Goal: Task Accomplishment & Management: Complete application form

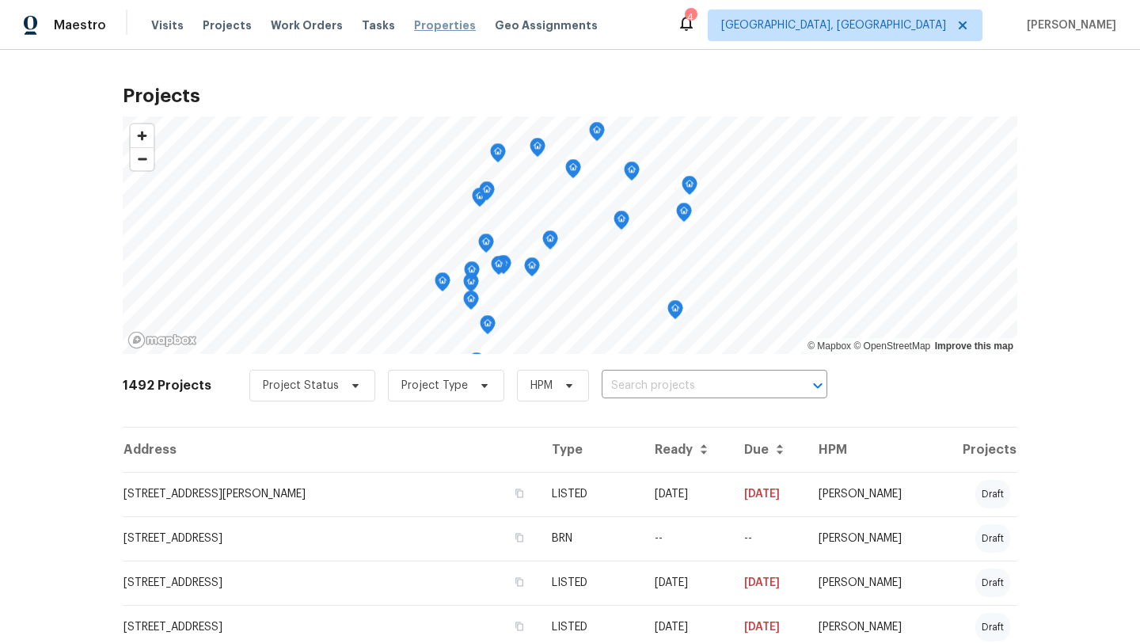
click at [414, 21] on span "Properties" at bounding box center [445, 25] width 62 height 16
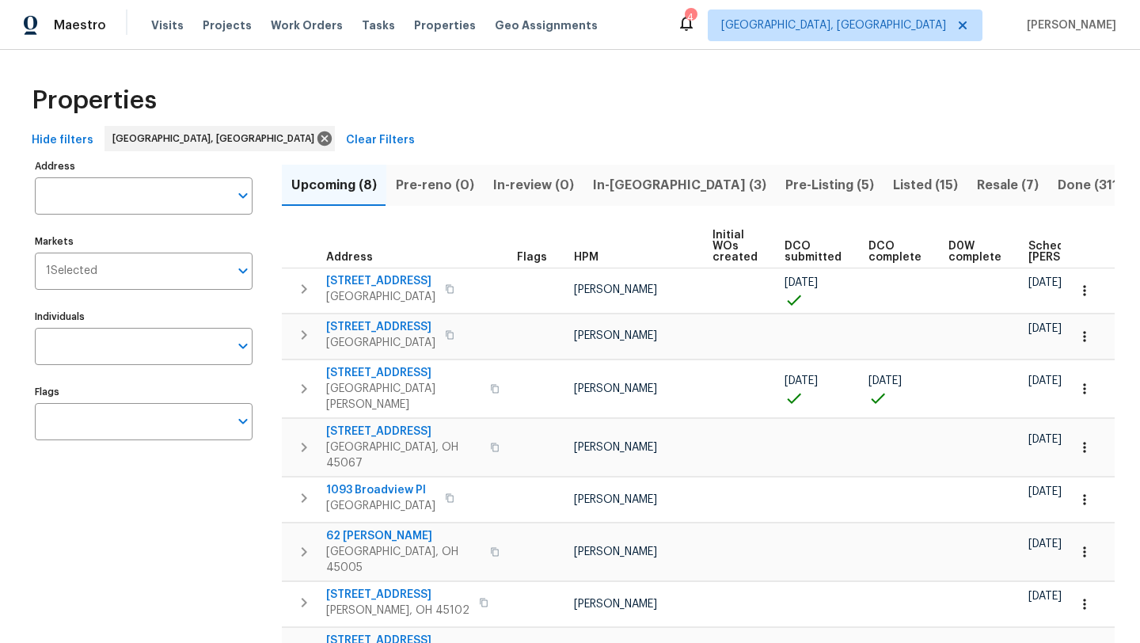
click at [619, 188] on span "In-reno (3)" at bounding box center [679, 185] width 173 height 22
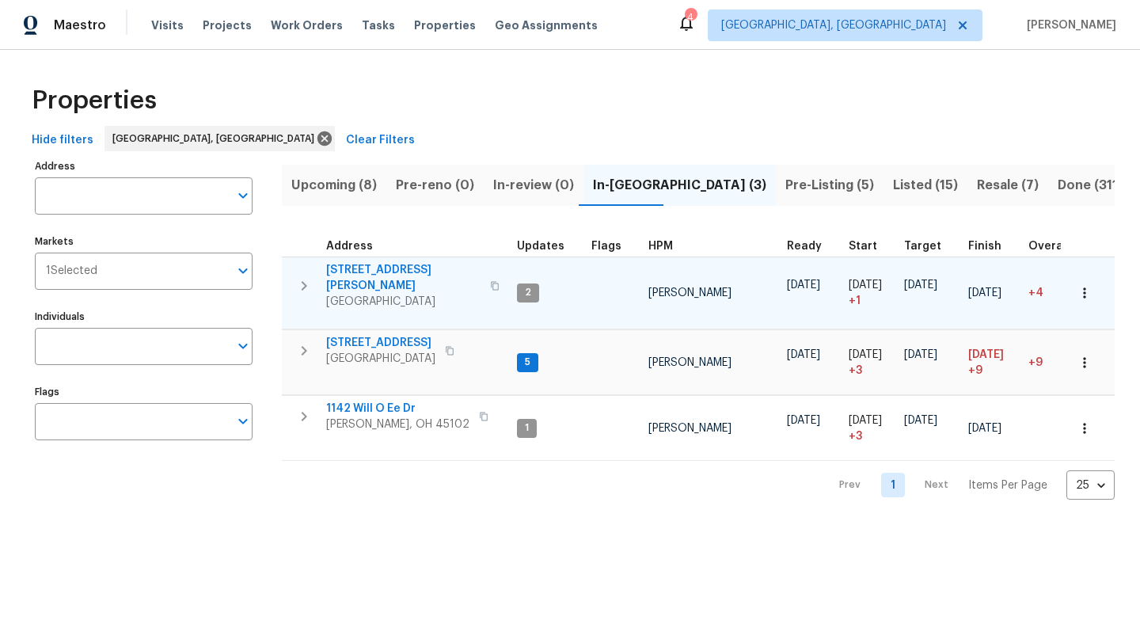
click at [372, 272] on span "309 Greenwell Ave" at bounding box center [403, 278] width 154 height 32
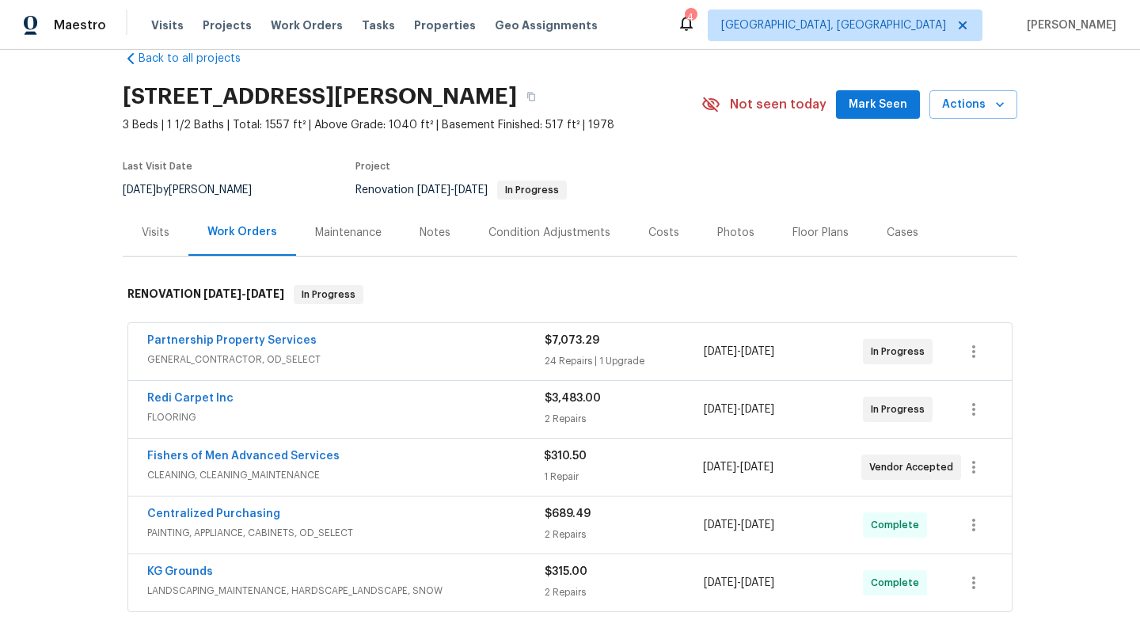
scroll to position [22, 0]
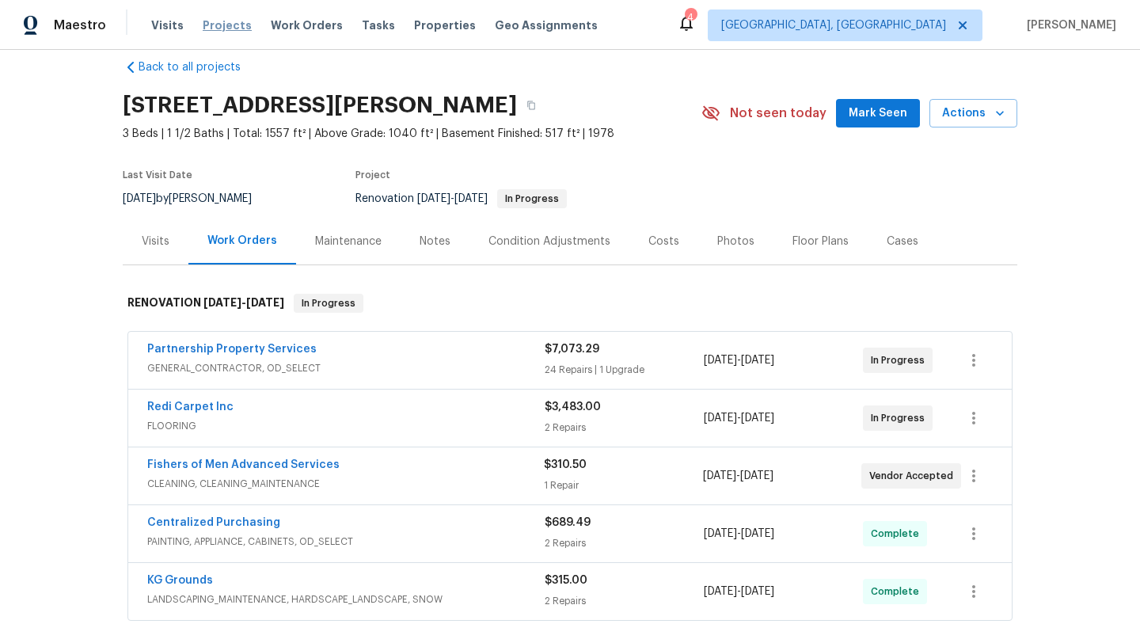
click at [203, 25] on span "Projects" at bounding box center [227, 25] width 49 height 16
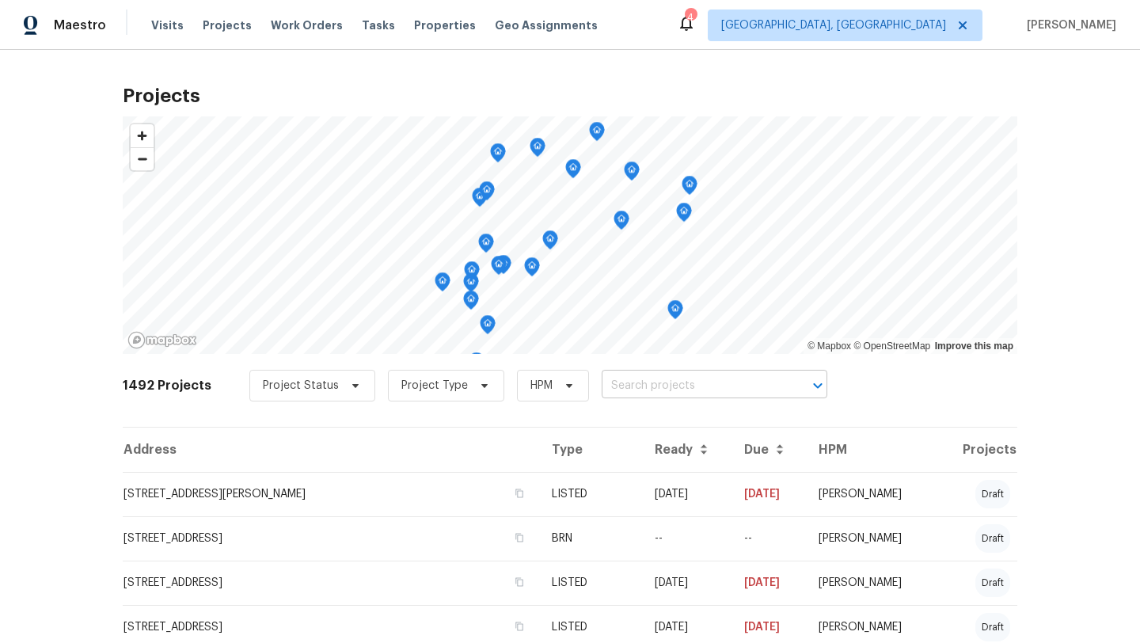
click at [652, 388] on input "text" at bounding box center [692, 386] width 181 height 25
type input "bonh"
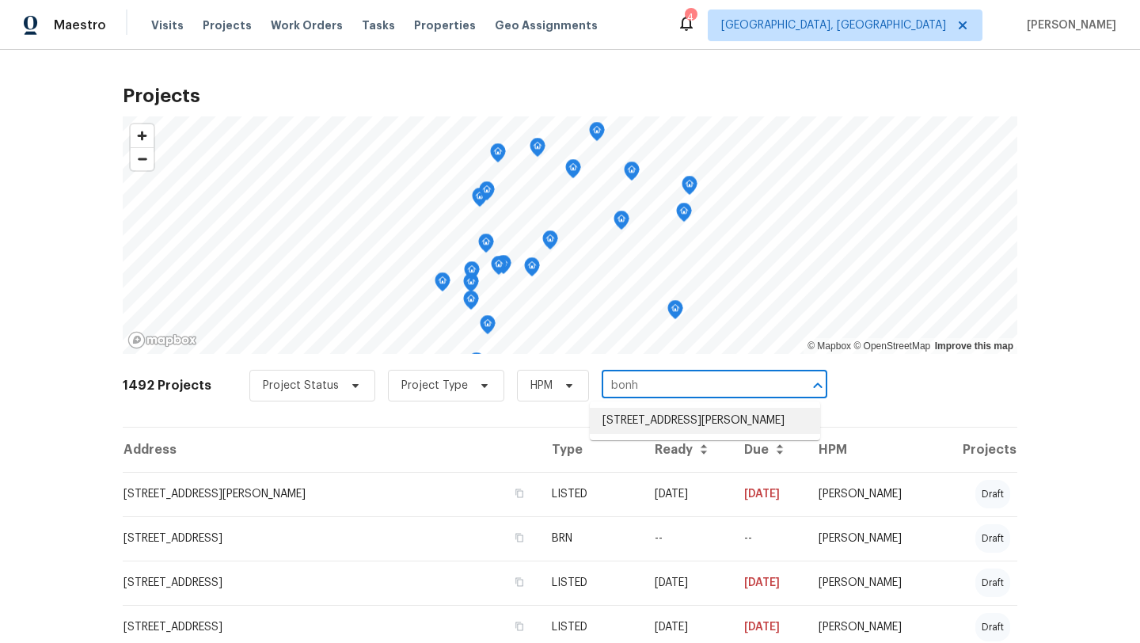
click at [674, 426] on li "155 Bonham Rd, Cincinnati, OH 45215" at bounding box center [705, 421] width 230 height 26
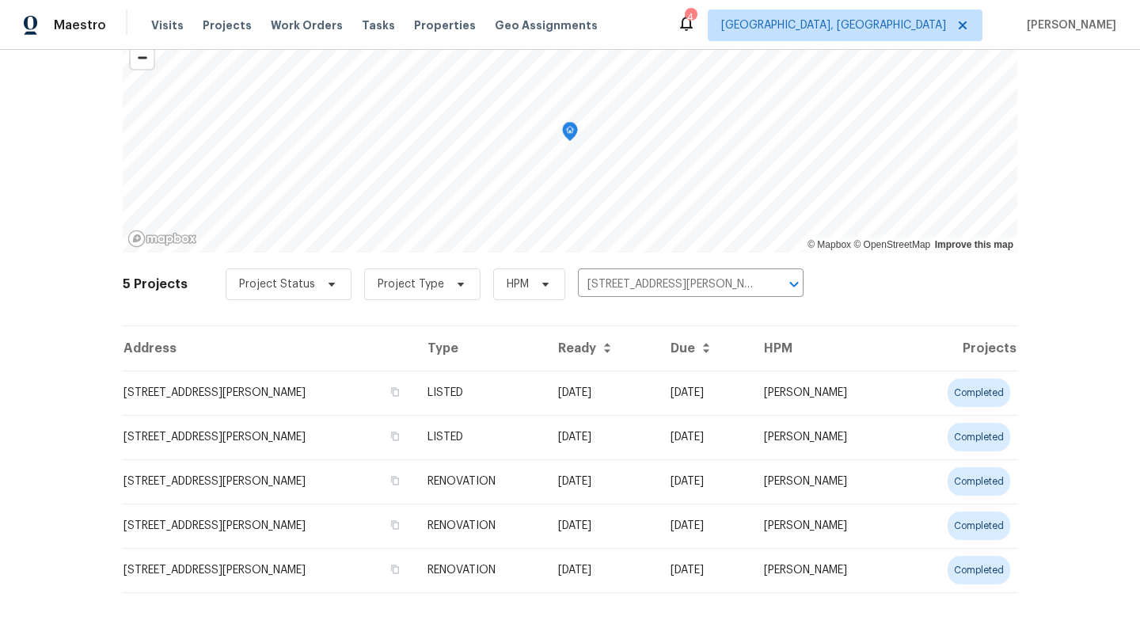
scroll to position [101, 0]
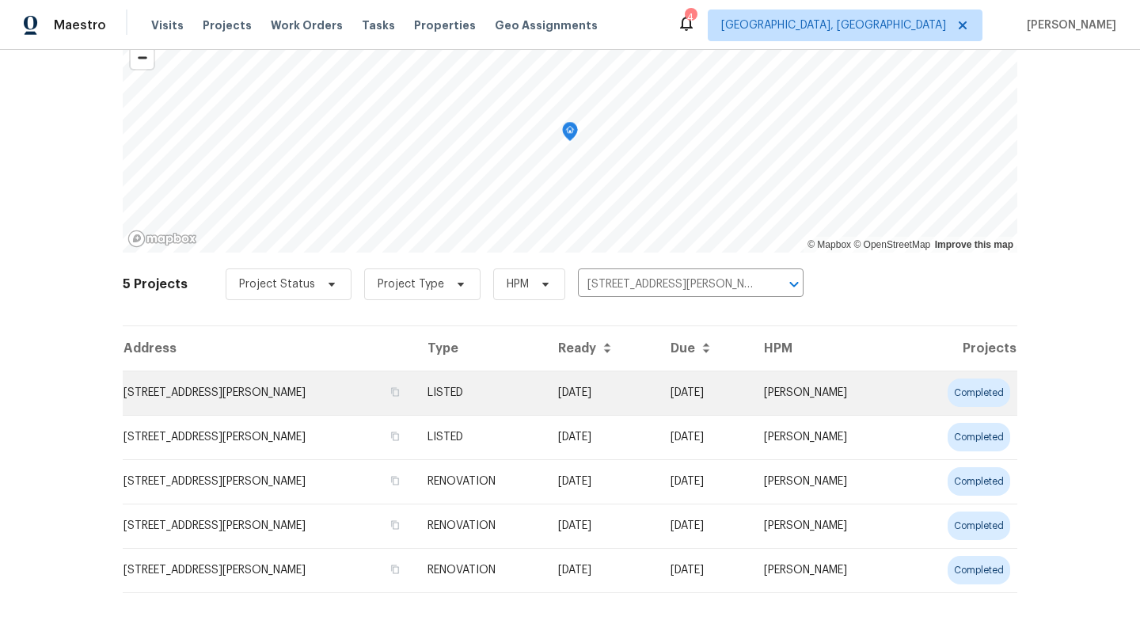
click at [264, 397] on td "155 Bonham Rd, Cincinnati, OH 45215" at bounding box center [269, 392] width 292 height 44
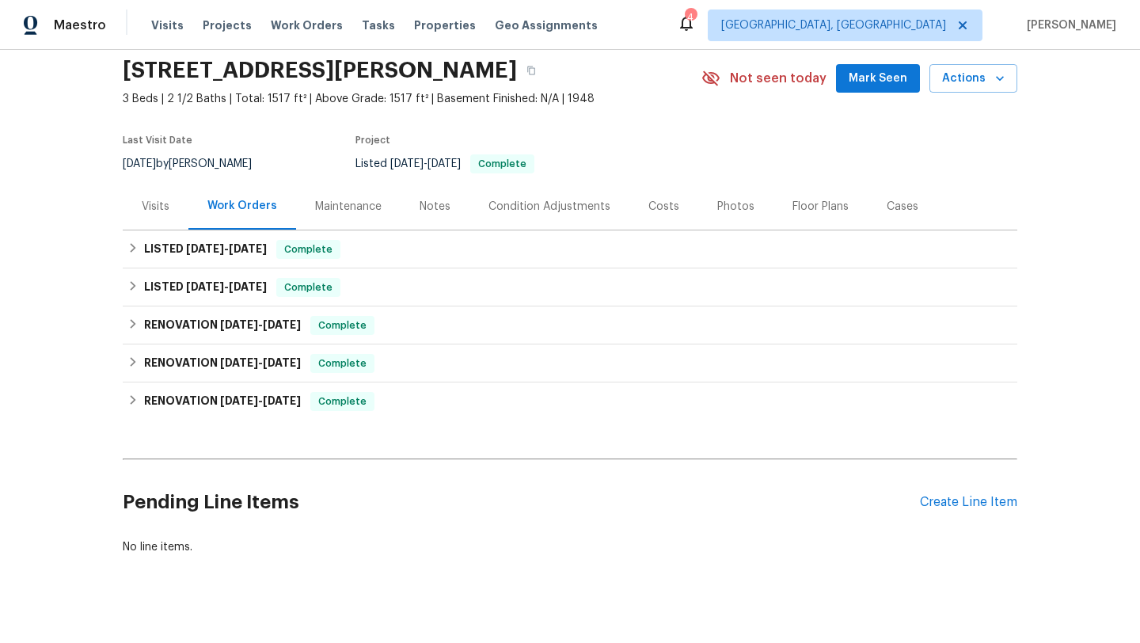
scroll to position [77, 0]
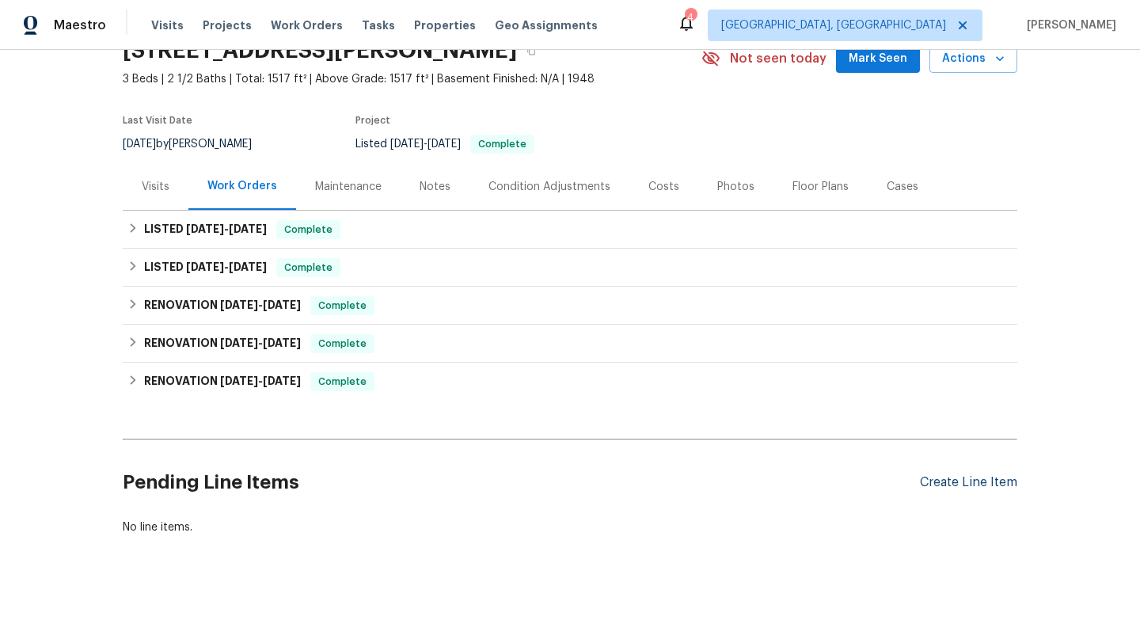
click at [937, 489] on div "Create Line Item" at bounding box center [968, 482] width 97 height 15
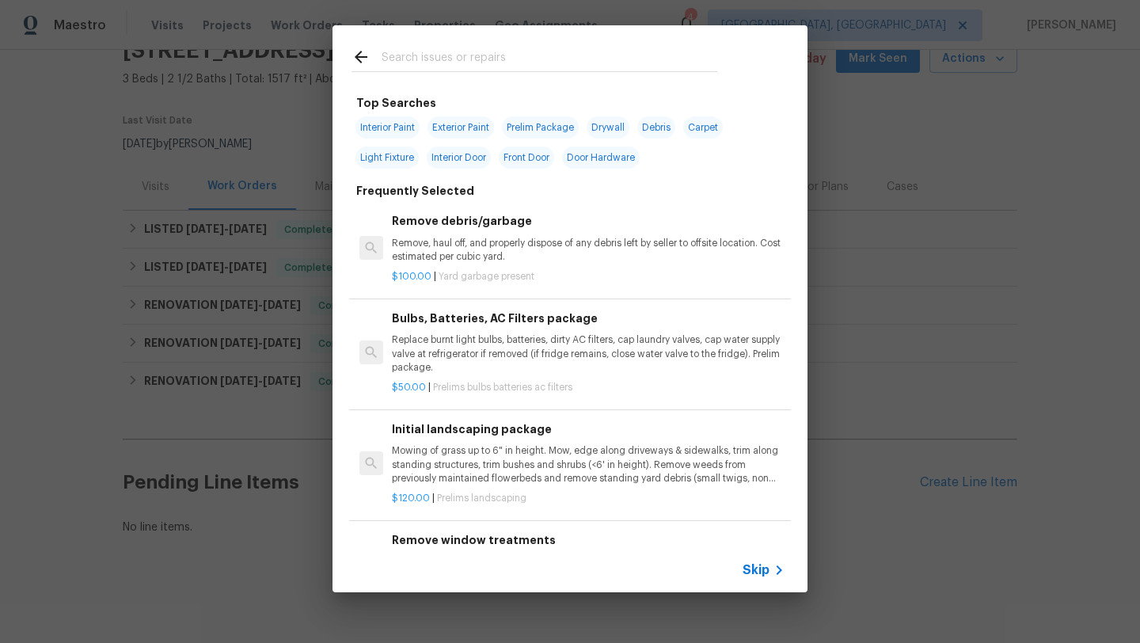
click at [485, 51] on input "text" at bounding box center [550, 59] width 336 height 24
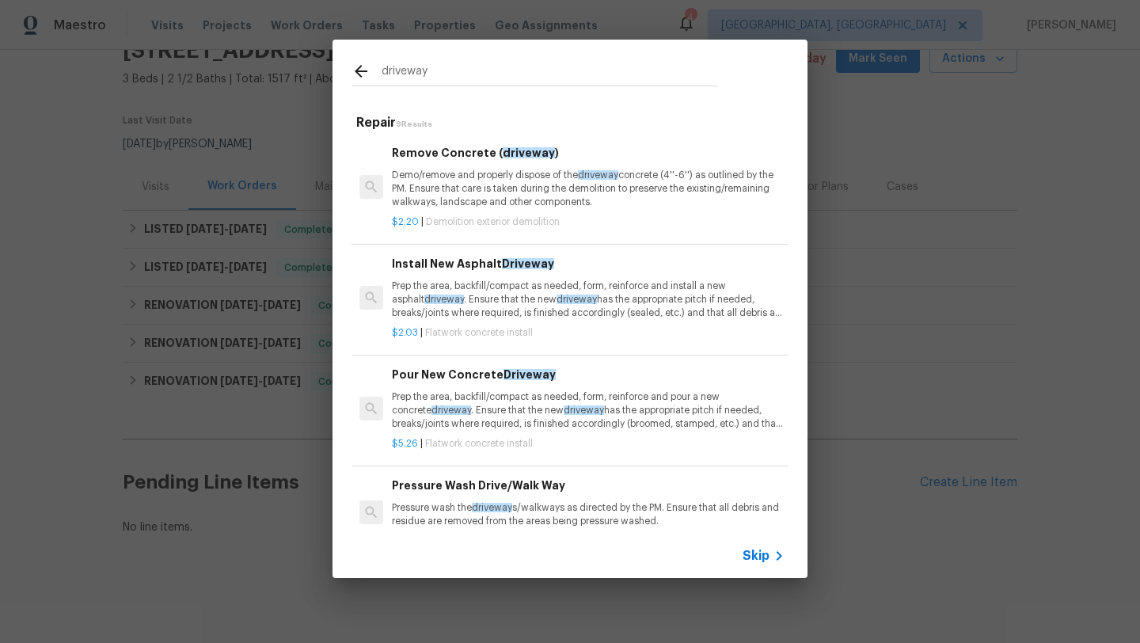
type input "driveway"
click at [454, 312] on p "Prep the area, backfill/compact as needed, form, reinforce and install a new as…" at bounding box center [588, 299] width 393 height 40
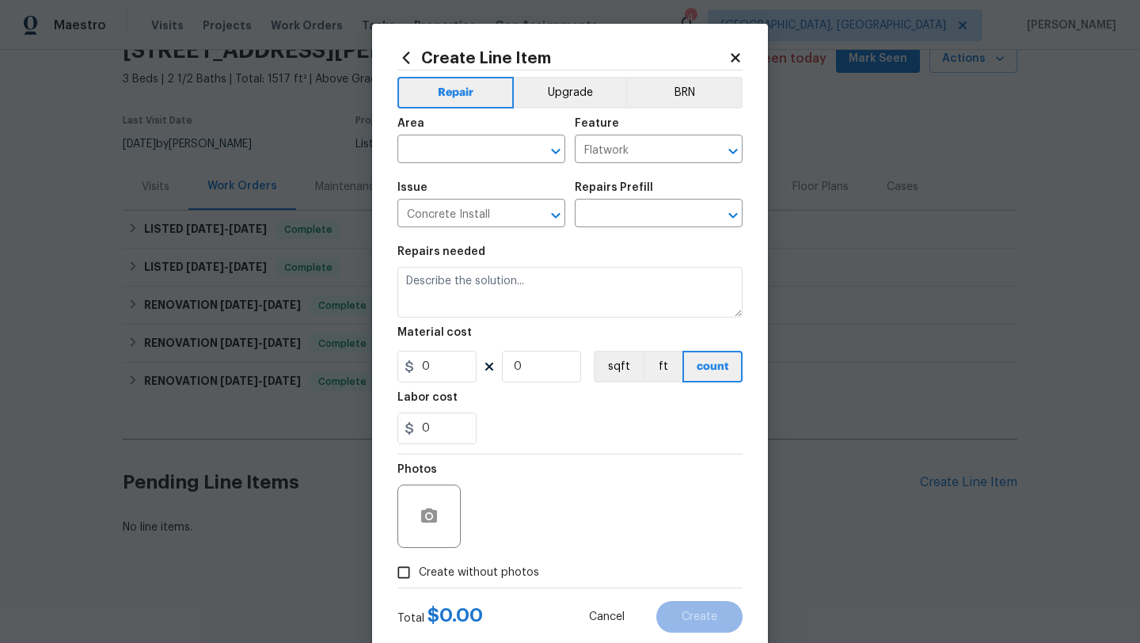
type input "Install New Asphalt Driveway $2.03"
type textarea "Prep the area, backfill/compact as needed, form, reinforce and install a new as…"
type input "2.03"
type input "1"
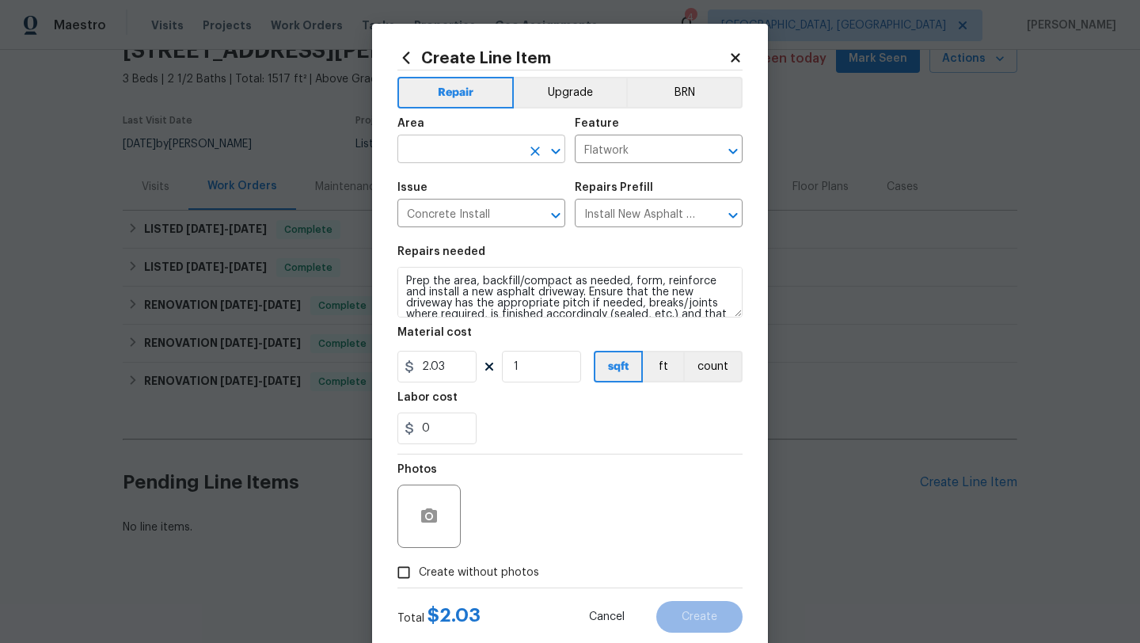
click at [442, 152] on input "text" at bounding box center [458, 151] width 123 height 25
click at [443, 212] on li "Exterior Overall" at bounding box center [481, 212] width 168 height 26
type input "Exterior Overall"
click at [521, 366] on input "1" at bounding box center [541, 367] width 79 height 32
type input "493"
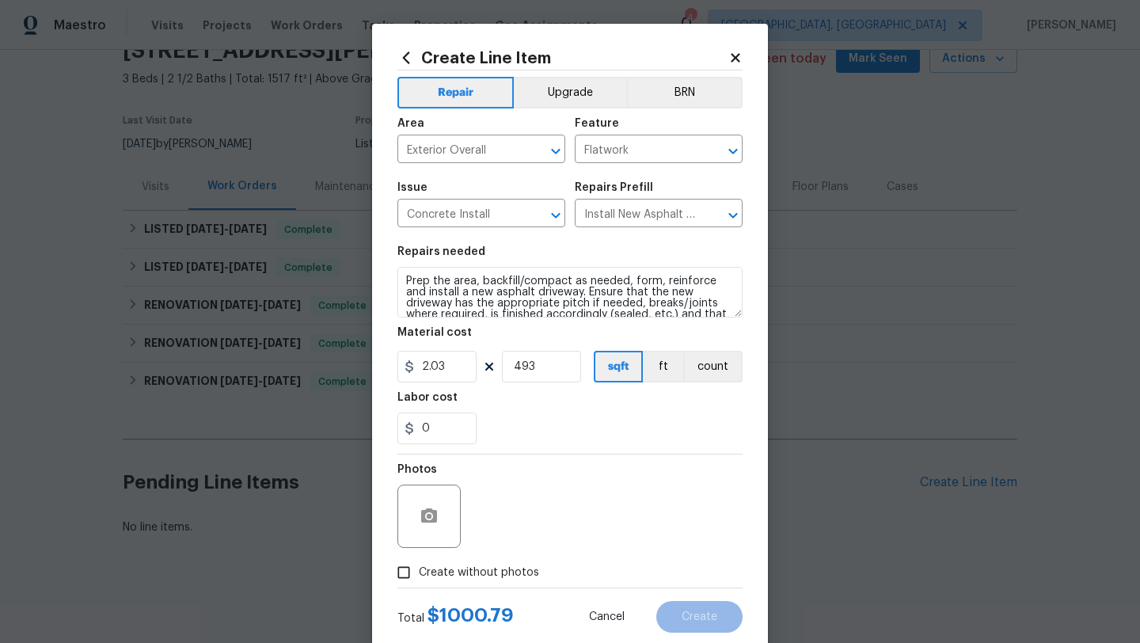
click at [480, 575] on span "Create without photos" at bounding box center [479, 572] width 120 height 17
click at [419, 575] on input "Create without photos" at bounding box center [404, 572] width 30 height 30
checkbox input "true"
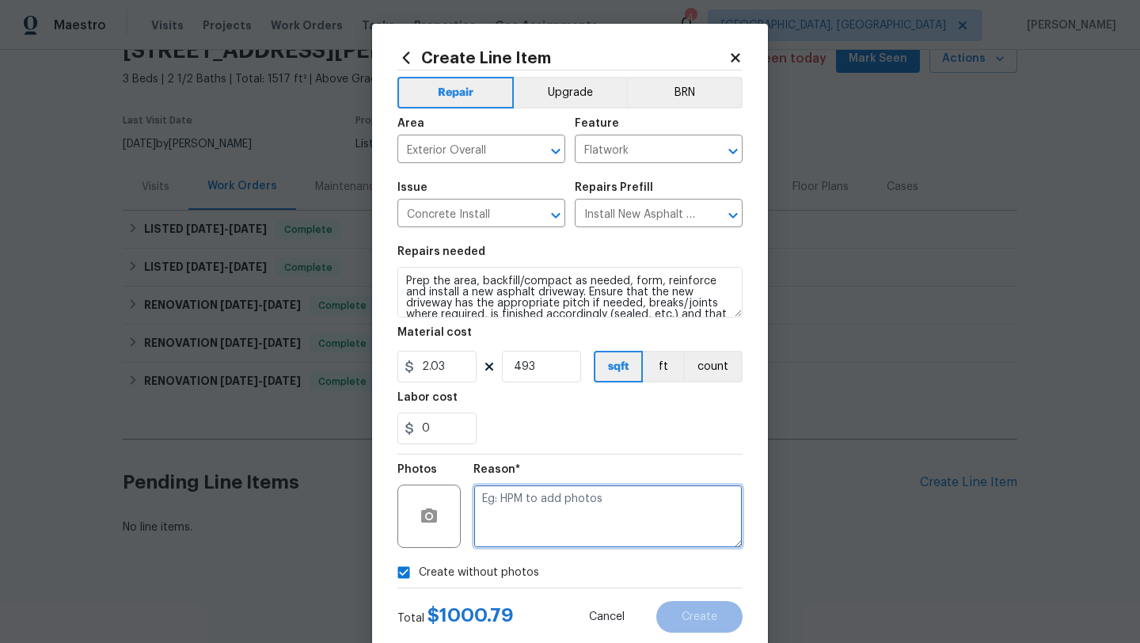
click at [522, 539] on textarea at bounding box center [607, 515] width 269 height 63
type textarea "later"
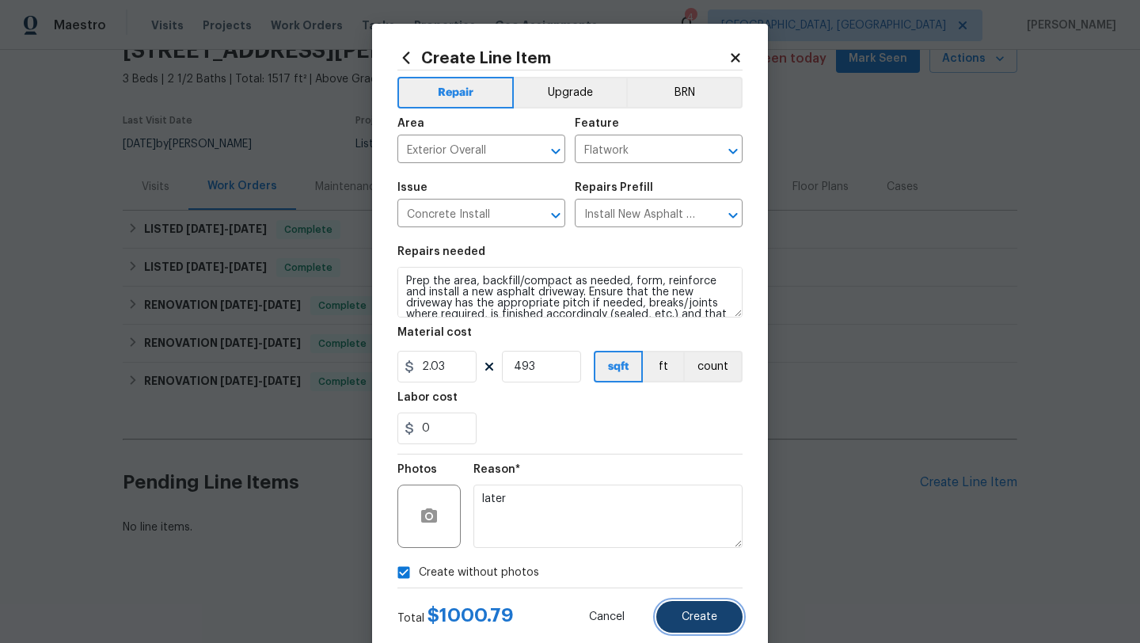
click at [693, 610] on button "Create" at bounding box center [699, 617] width 86 height 32
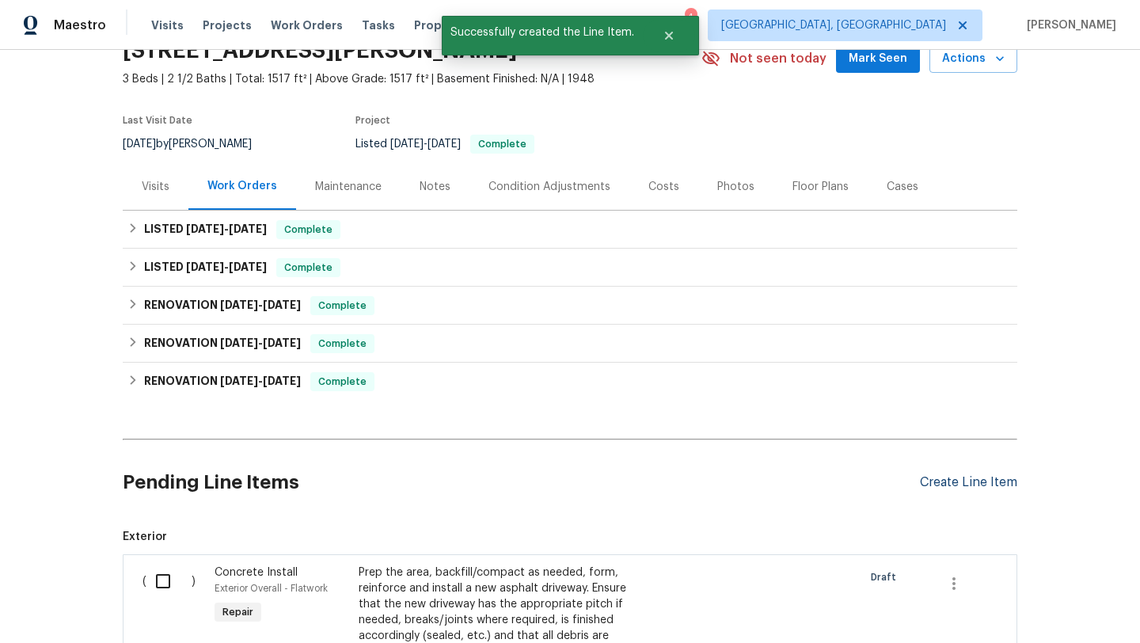
click at [943, 485] on div "Create Line Item" at bounding box center [968, 482] width 97 height 15
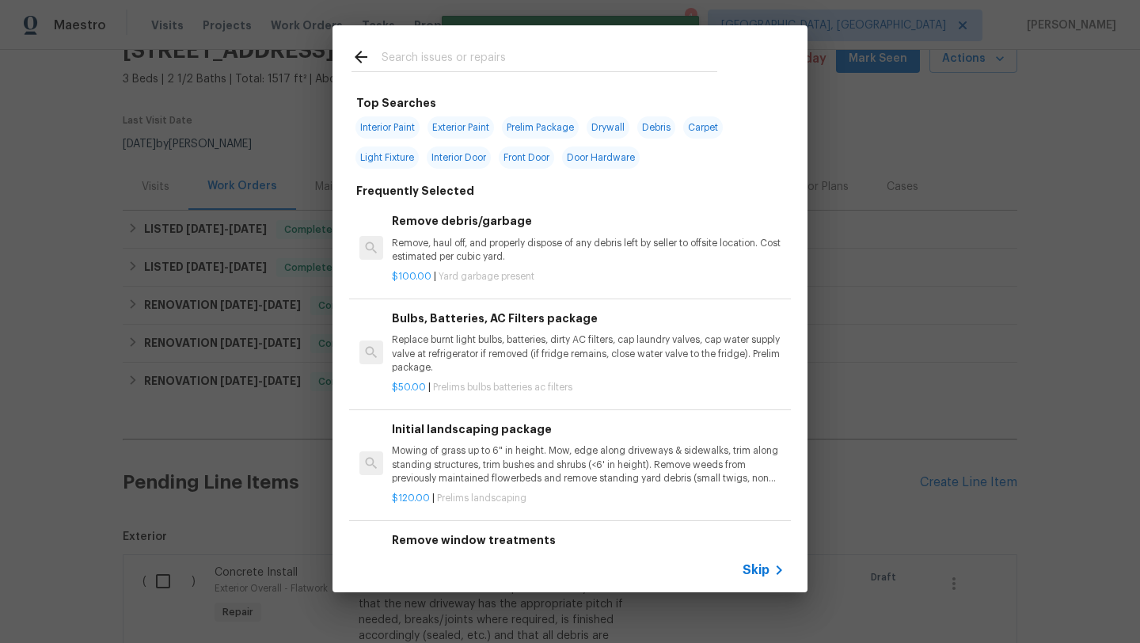
click at [470, 56] on input "text" at bounding box center [550, 59] width 336 height 24
type input "e"
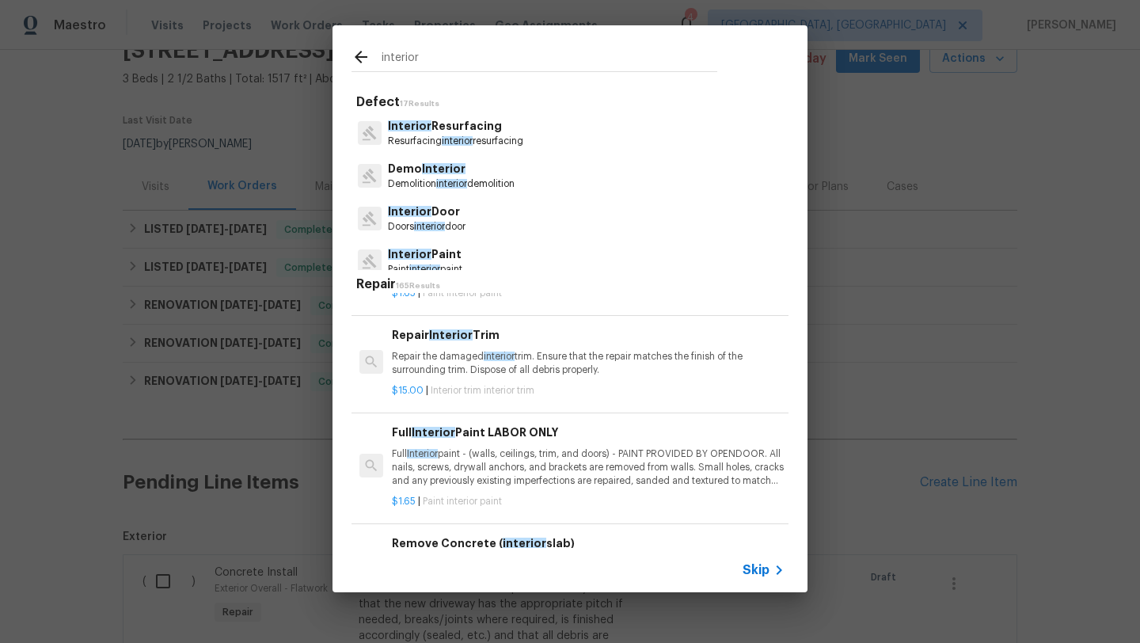
scroll to position [504, 0]
type input "i"
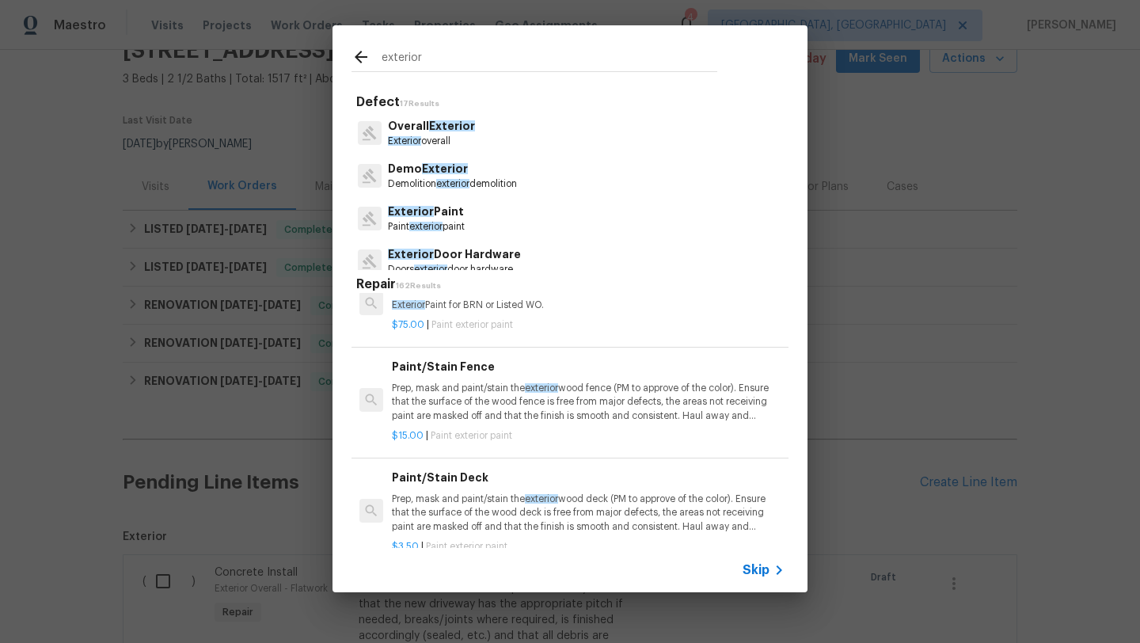
scroll to position [477, 0]
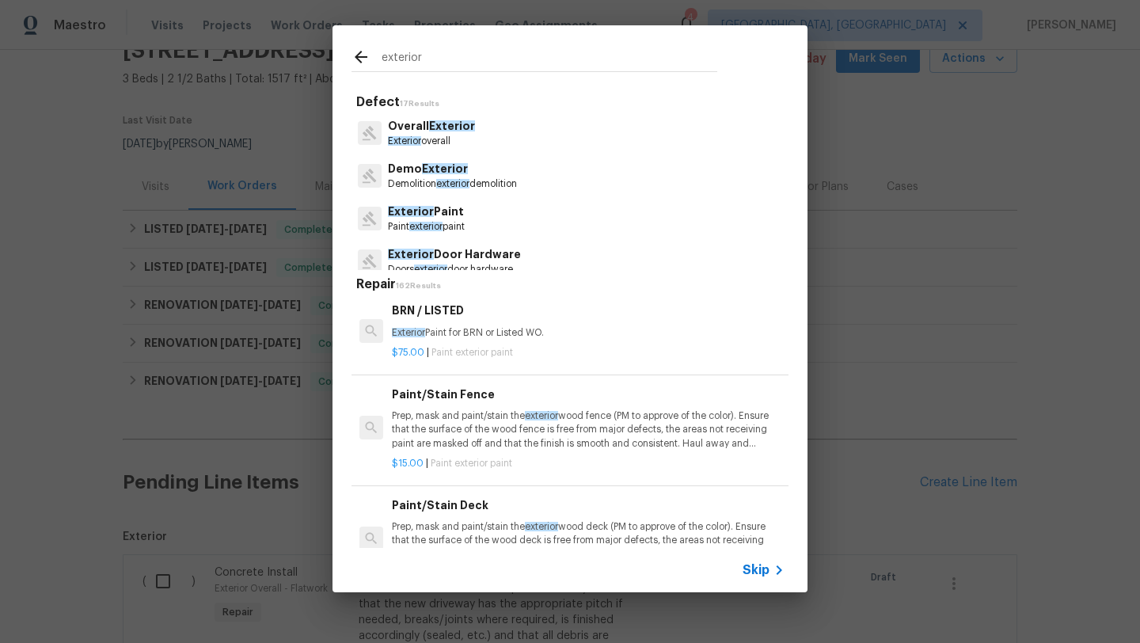
type input "exterior"
click at [416, 124] on p "Overall Exterior" at bounding box center [431, 126] width 87 height 17
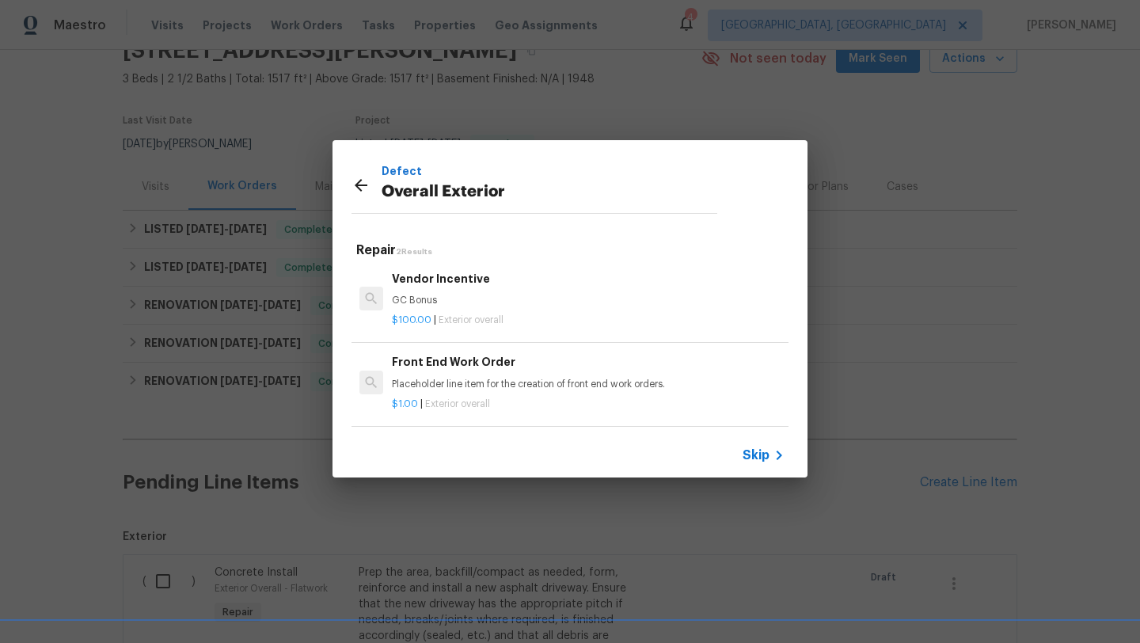
click at [442, 366] on h6 "Front End Work Order" at bounding box center [588, 361] width 393 height 17
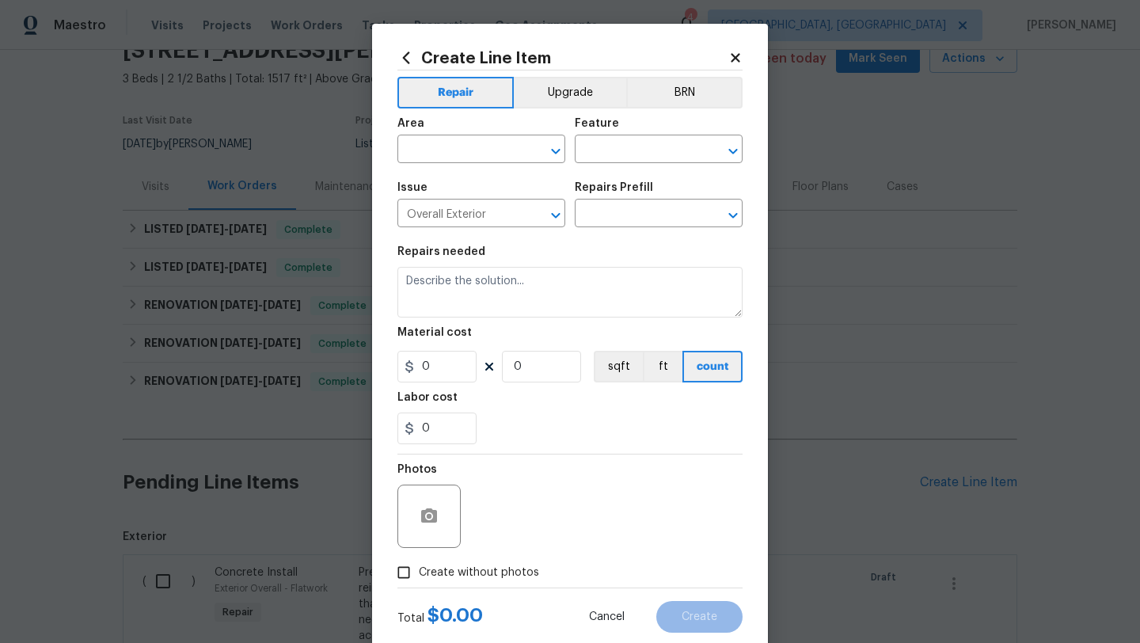
type input "Front End Work Order $1.00"
type textarea "Placeholder line item for the creation of front end work orders."
type input "1"
click at [480, 165] on span "Area ​" at bounding box center [481, 140] width 168 height 64
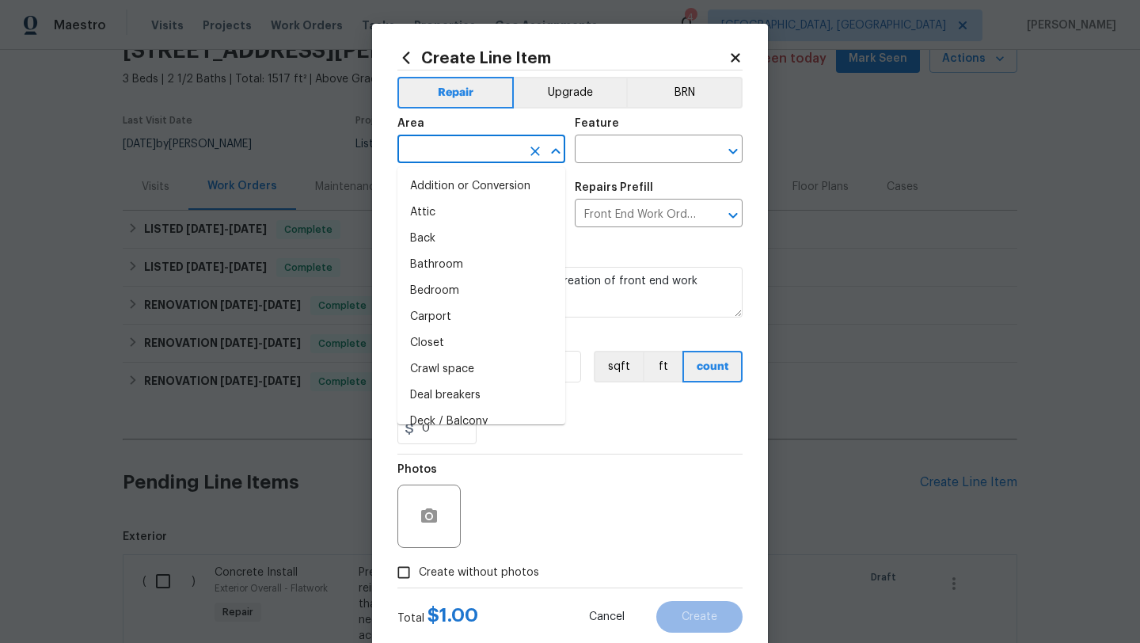
click at [478, 157] on input "text" at bounding box center [458, 151] width 123 height 25
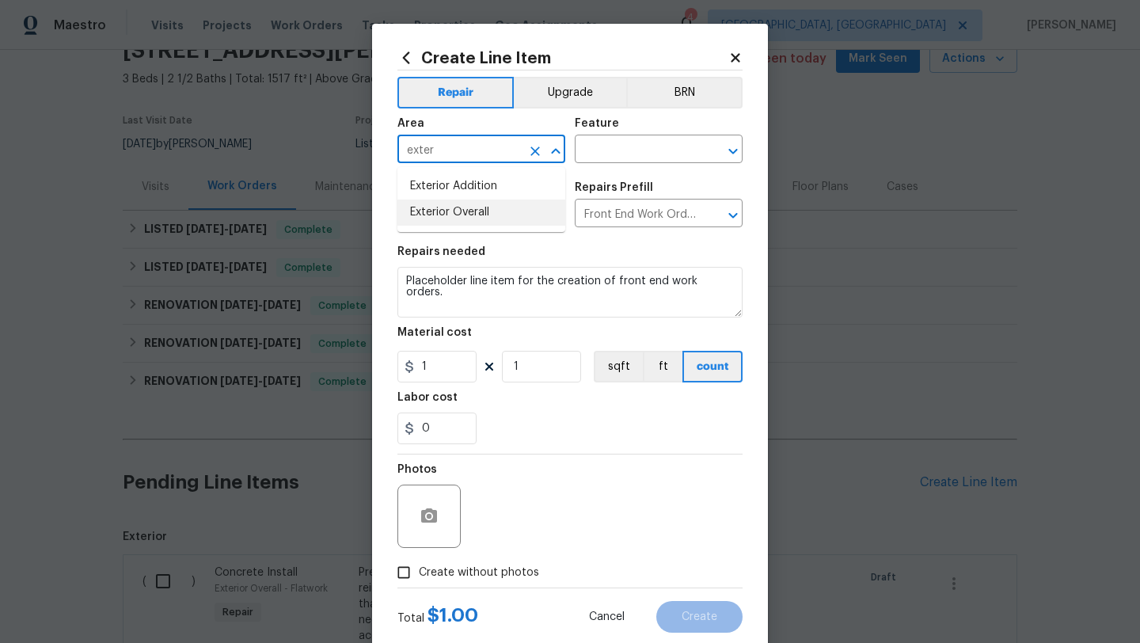
click at [473, 220] on li "Exterior Overall" at bounding box center [481, 212] width 168 height 26
type input "Exterior Overall"
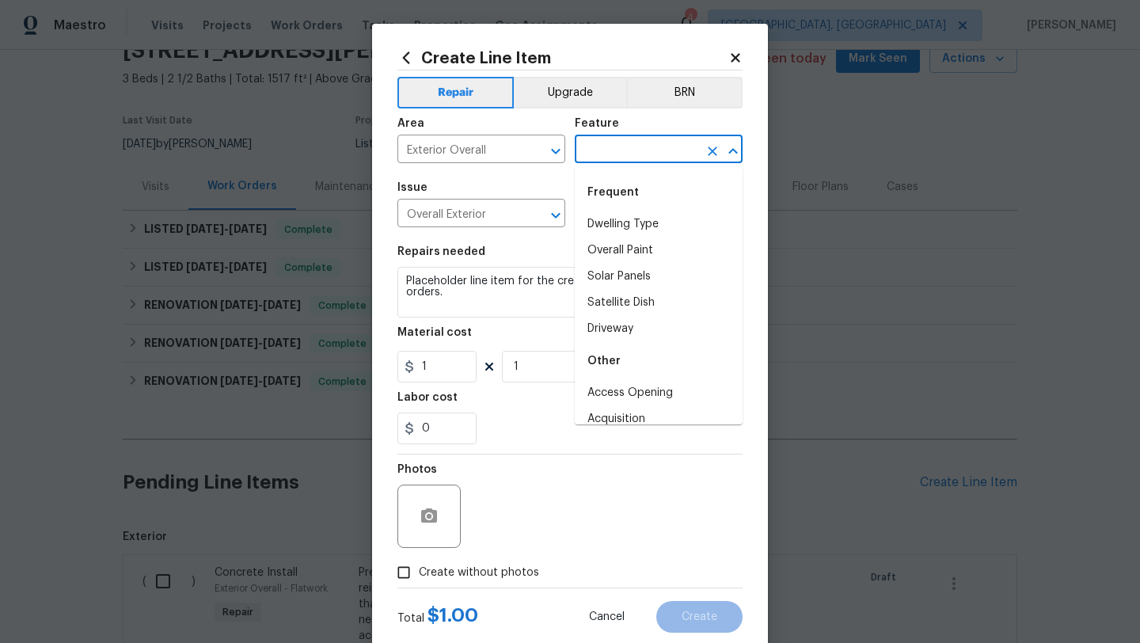
click at [595, 156] on input "text" at bounding box center [636, 151] width 123 height 25
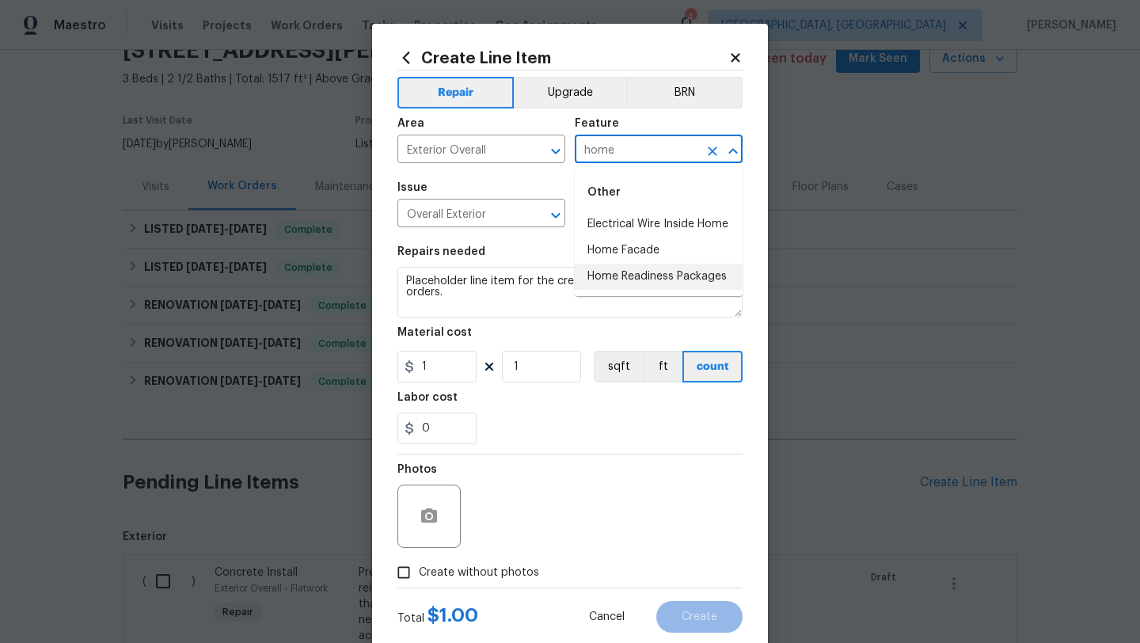
click at [621, 283] on li "Home Readiness Packages" at bounding box center [659, 277] width 168 height 26
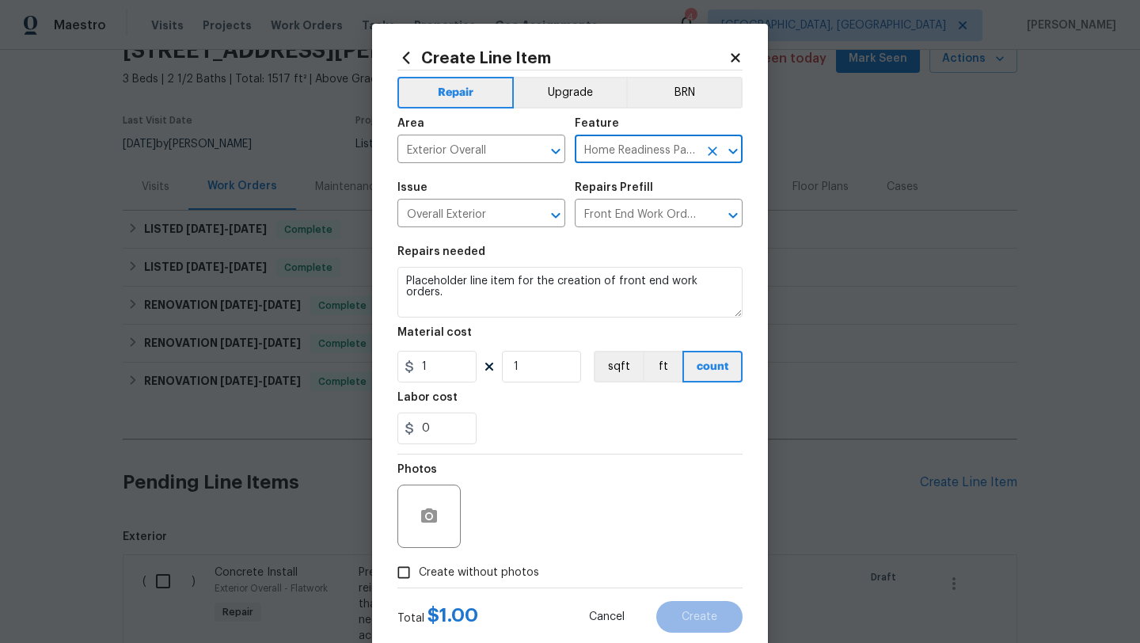
type input "Home Readiness Packages"
click at [507, 561] on label "Create without photos" at bounding box center [464, 572] width 150 height 30
click at [419, 561] on input "Create without photos" at bounding box center [404, 572] width 30 height 30
checkbox input "true"
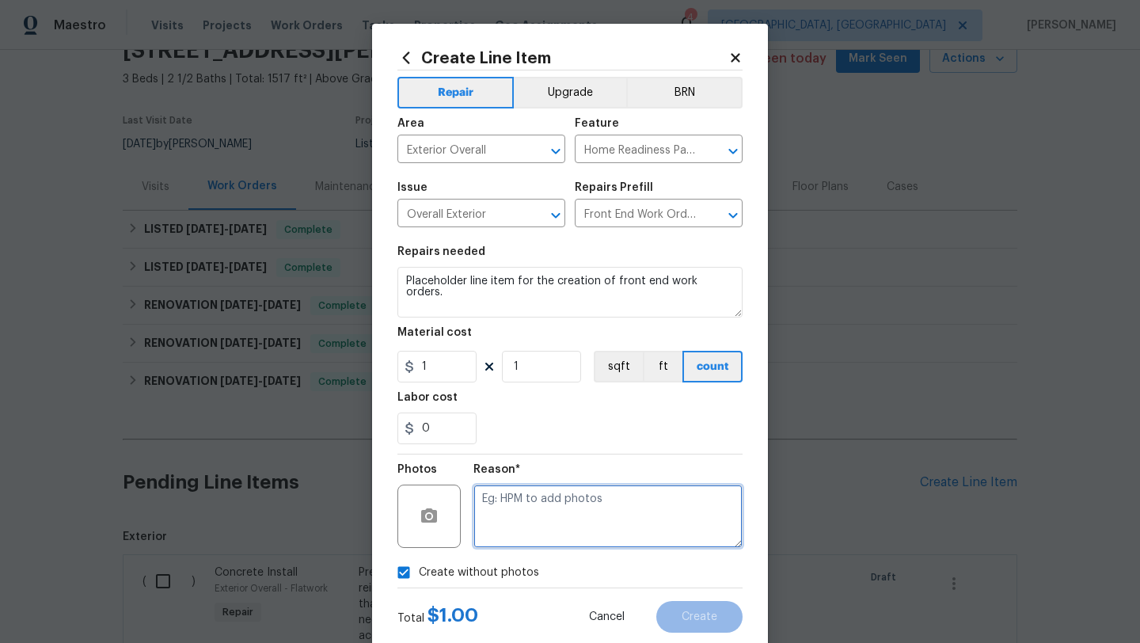
click at [560, 520] on textarea at bounding box center [607, 515] width 269 height 63
type textarea "later"
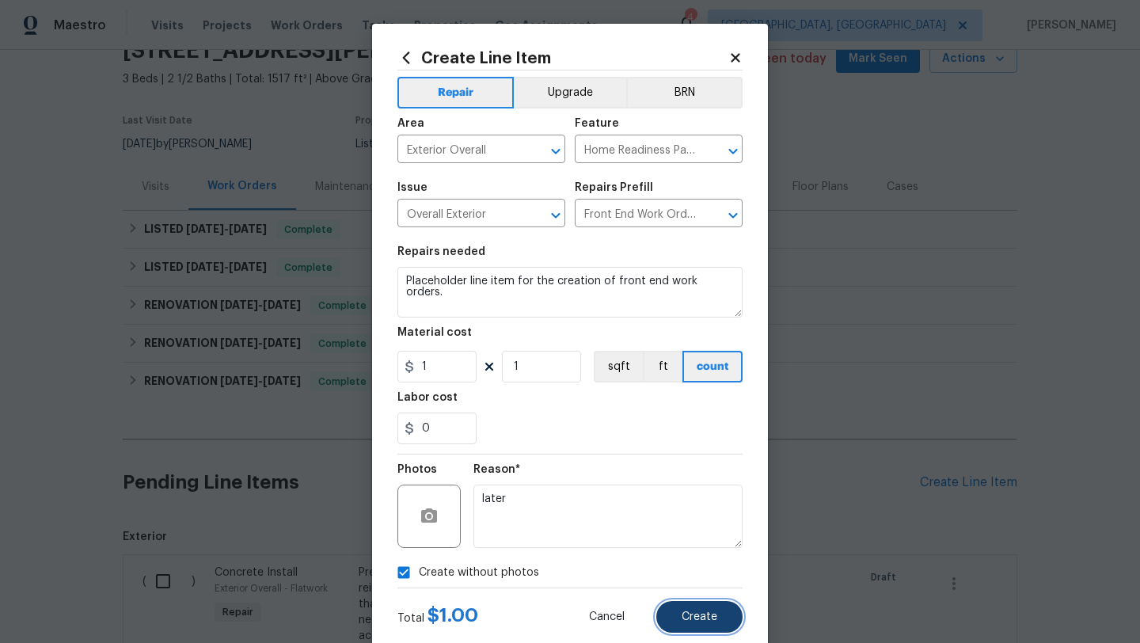
click at [672, 606] on button "Create" at bounding box center [699, 617] width 86 height 32
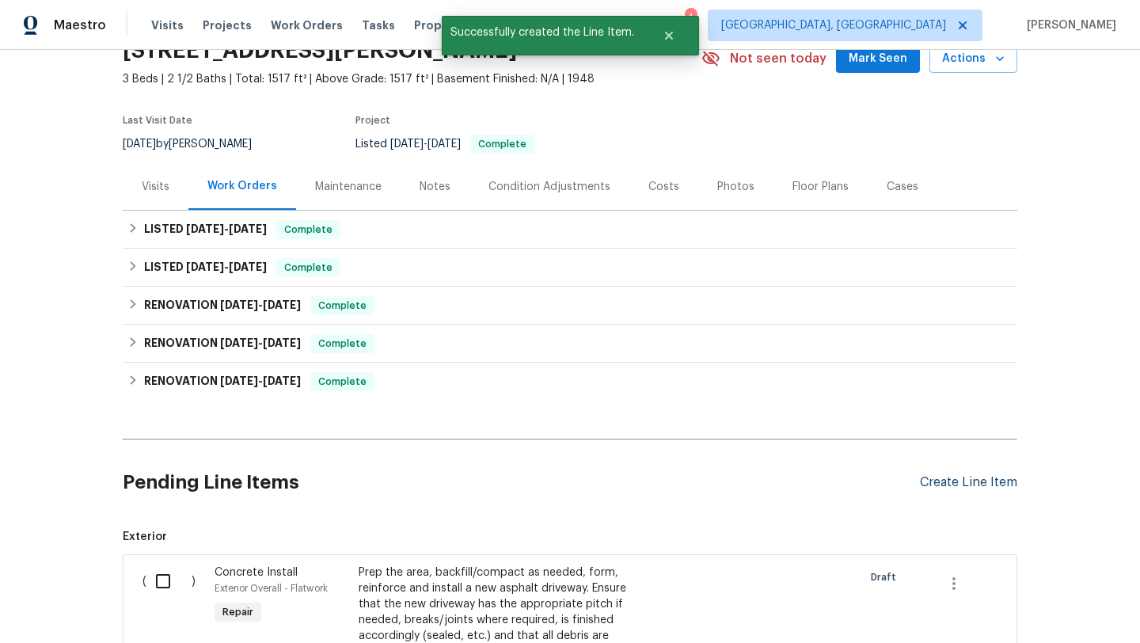
click at [924, 479] on div "Create Line Item" at bounding box center [968, 482] width 97 height 15
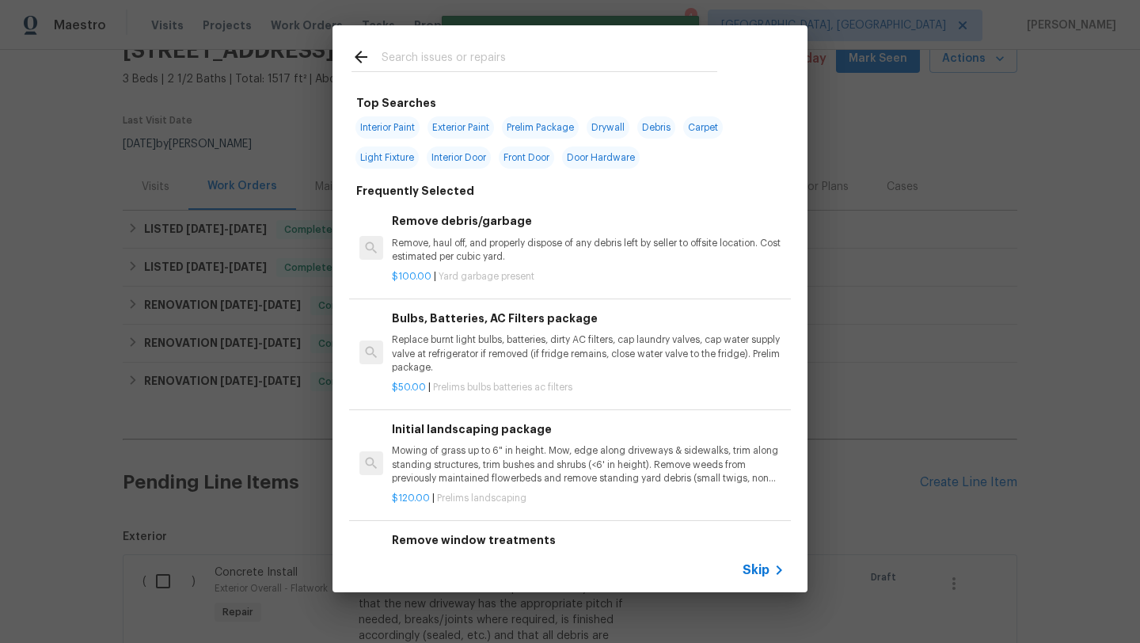
click at [480, 45] on div at bounding box center [534, 56] width 404 height 63
click at [480, 61] on input "text" at bounding box center [550, 59] width 336 height 24
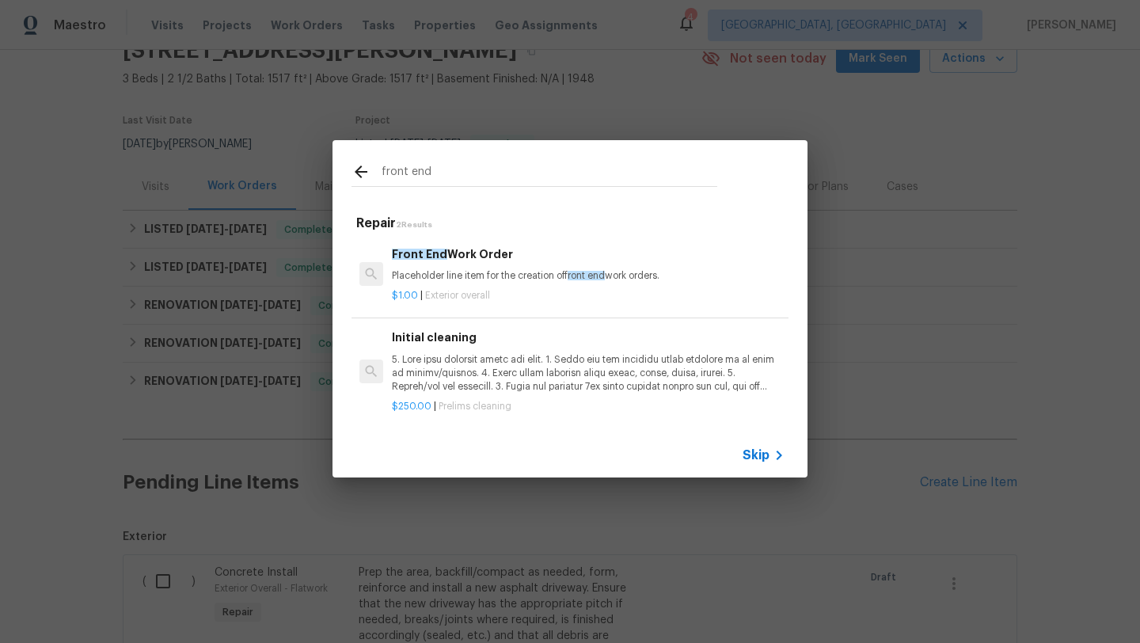
type input "front end"
click at [442, 275] on p "Placeholder line item for the creation of front end work orders." at bounding box center [588, 275] width 393 height 13
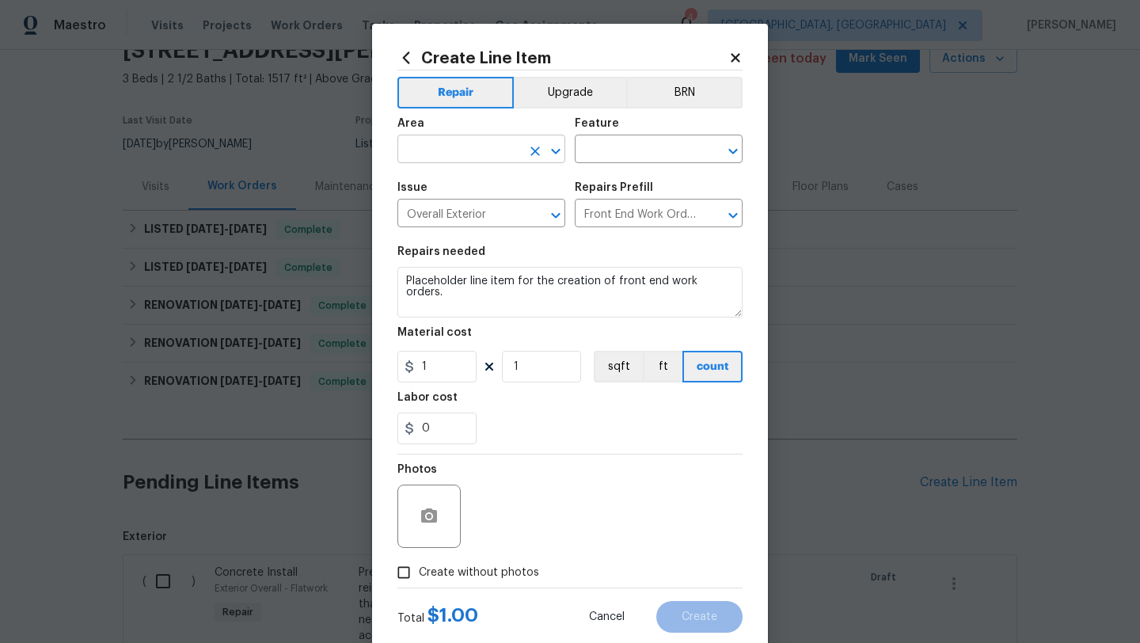
click at [449, 146] on input "text" at bounding box center [458, 151] width 123 height 25
click at [440, 214] on li "Exterior Overall" at bounding box center [481, 212] width 168 height 26
type input "Exterior Overall"
click at [602, 153] on input "text" at bounding box center [636, 151] width 123 height 25
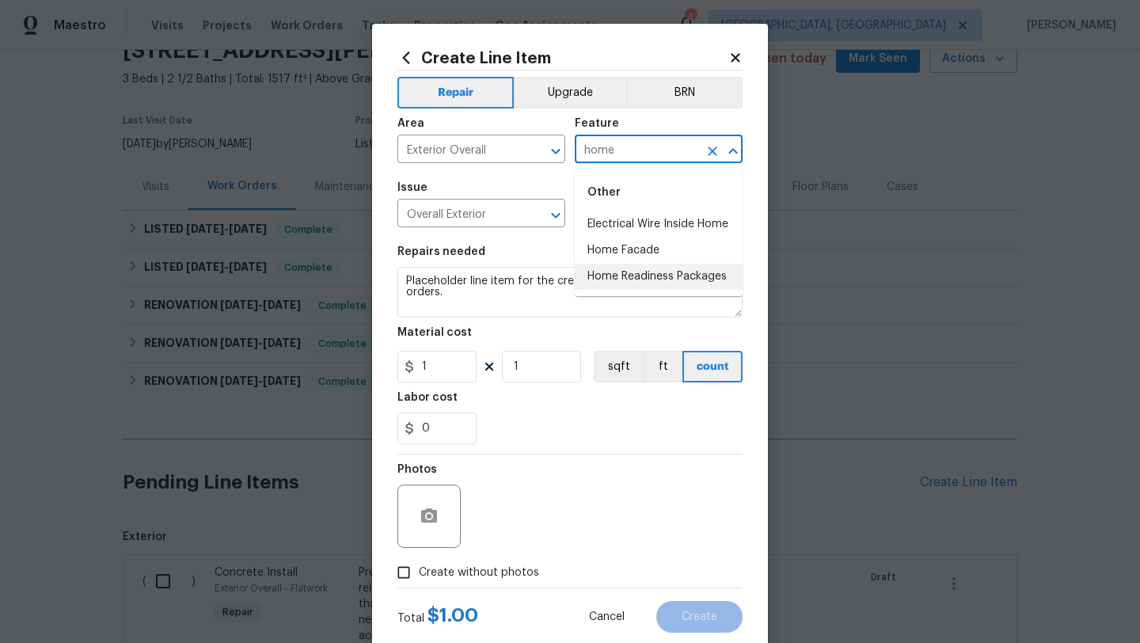
click at [616, 272] on li "Home Readiness Packages" at bounding box center [659, 277] width 168 height 26
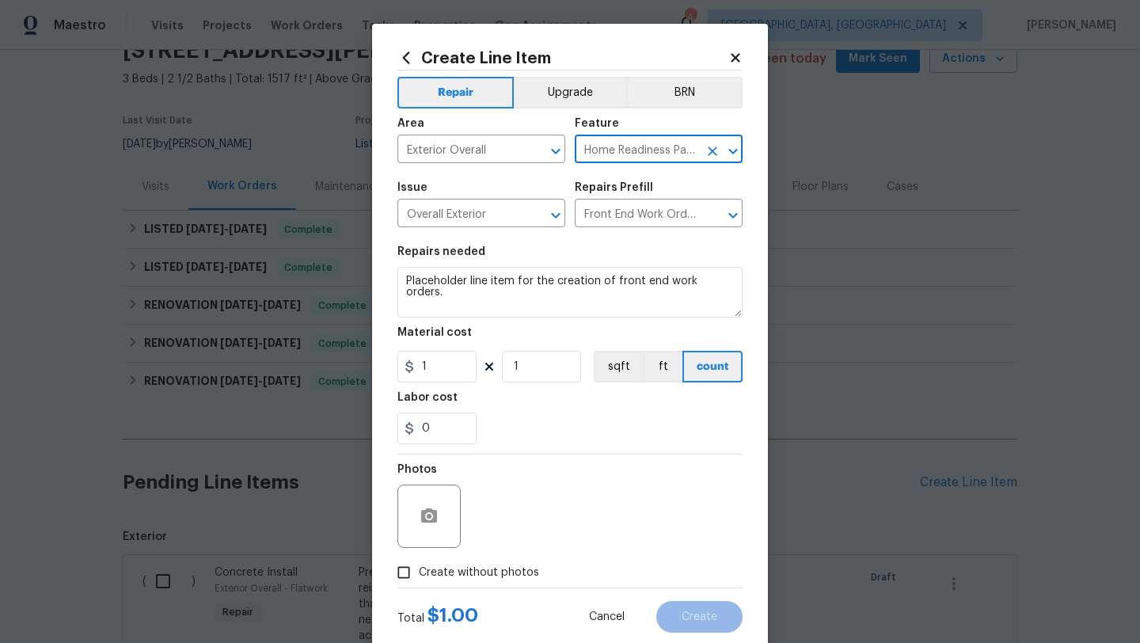
type input "Home Readiness Packages"
click at [477, 573] on span "Create without photos" at bounding box center [479, 572] width 120 height 17
click at [419, 573] on input "Create without photos" at bounding box center [404, 572] width 30 height 30
checkbox input "true"
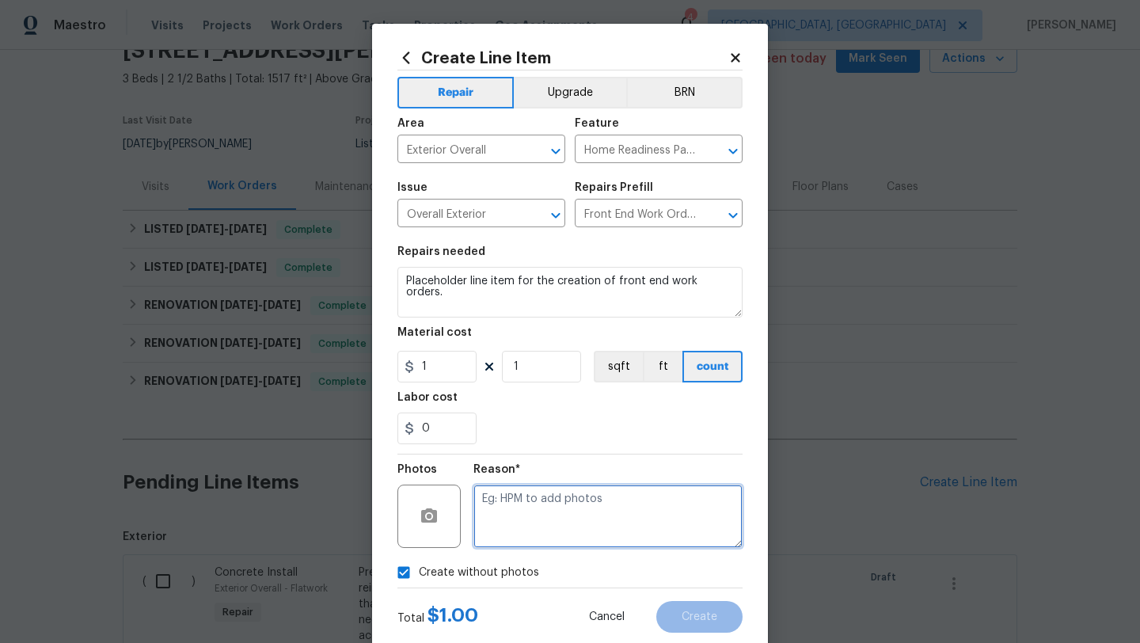
click at [511, 533] on textarea at bounding box center [607, 515] width 269 height 63
type textarea "later"
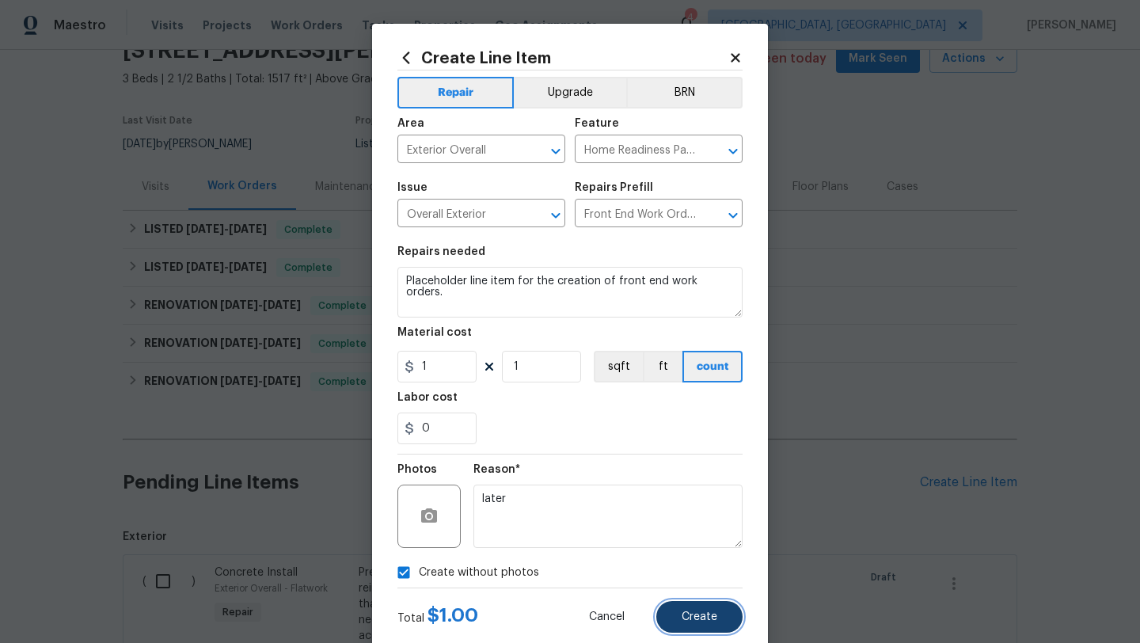
click at [704, 604] on button "Create" at bounding box center [699, 617] width 86 height 32
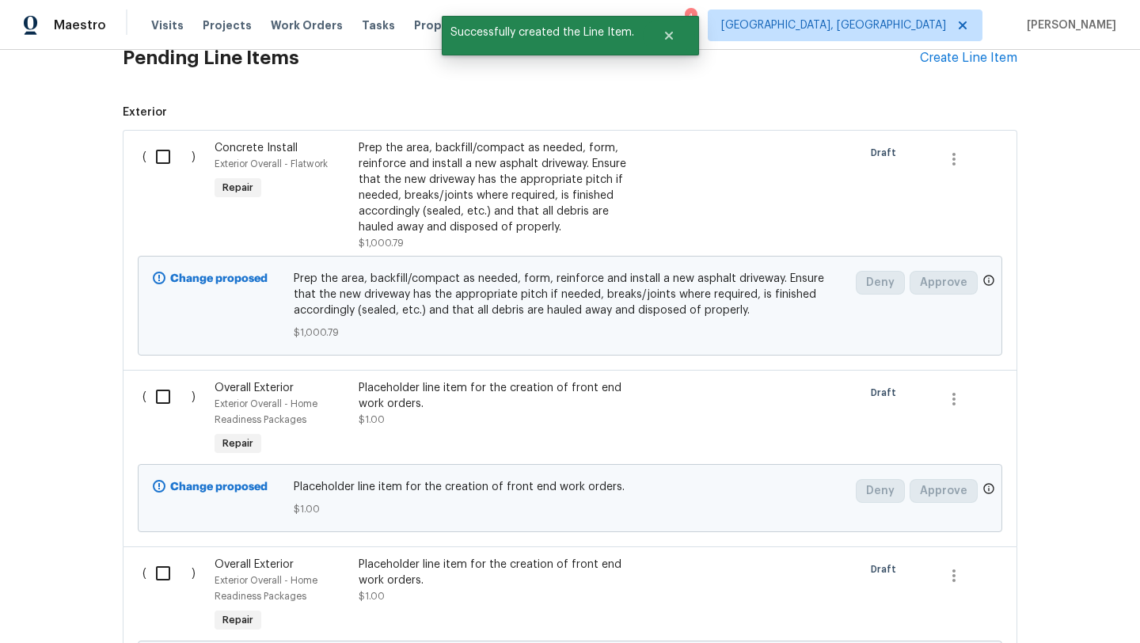
scroll to position [317, 0]
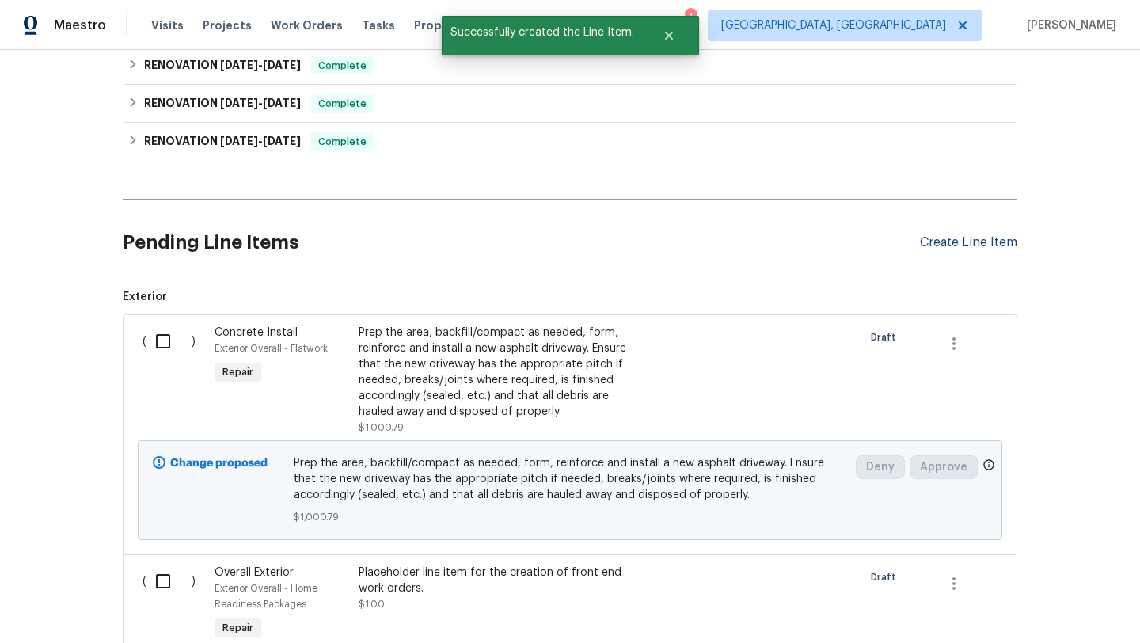
click at [955, 242] on div "Create Line Item" at bounding box center [968, 242] width 97 height 15
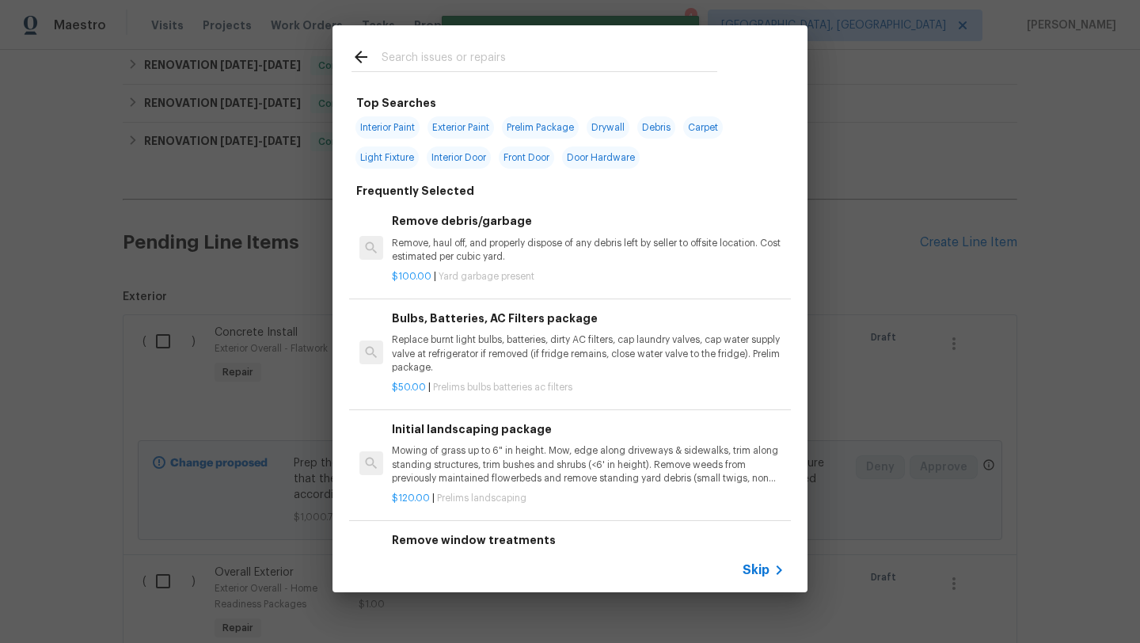
click at [488, 51] on input "text" at bounding box center [550, 59] width 336 height 24
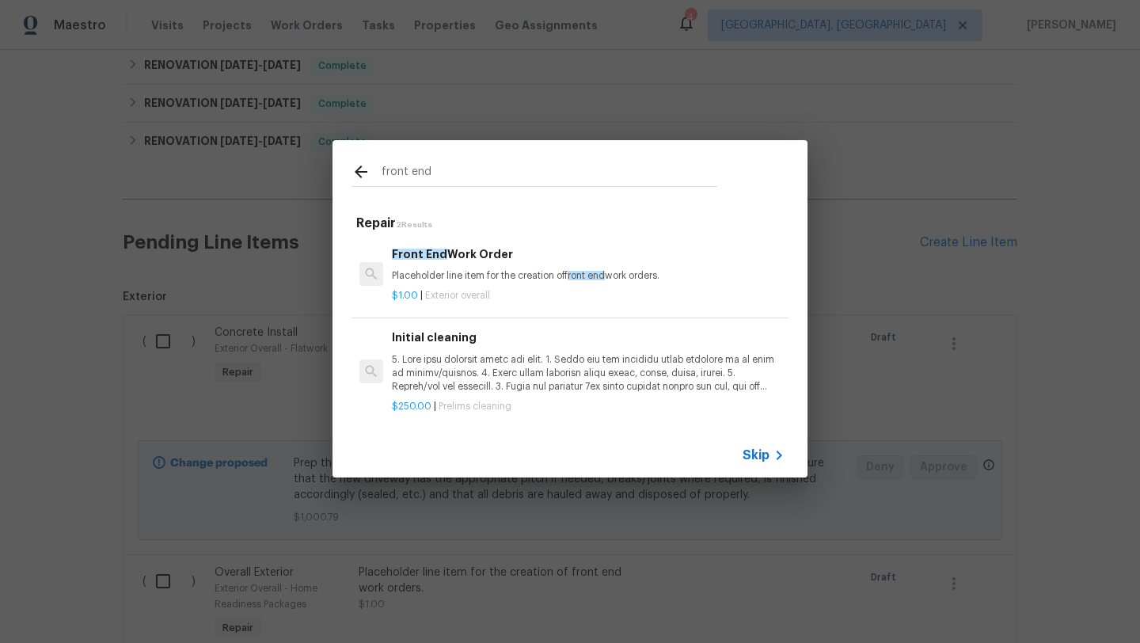
type input "front end"
click at [454, 281] on p "Placeholder line item for the creation of front end work orders." at bounding box center [588, 275] width 393 height 13
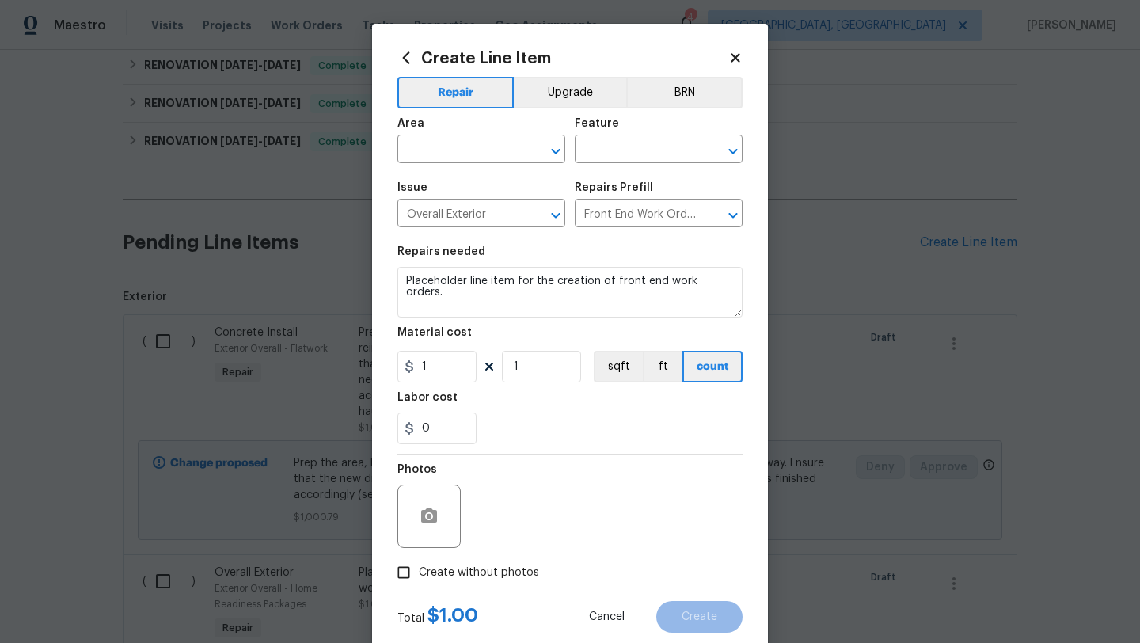
click at [474, 136] on div "Area" at bounding box center [481, 128] width 168 height 21
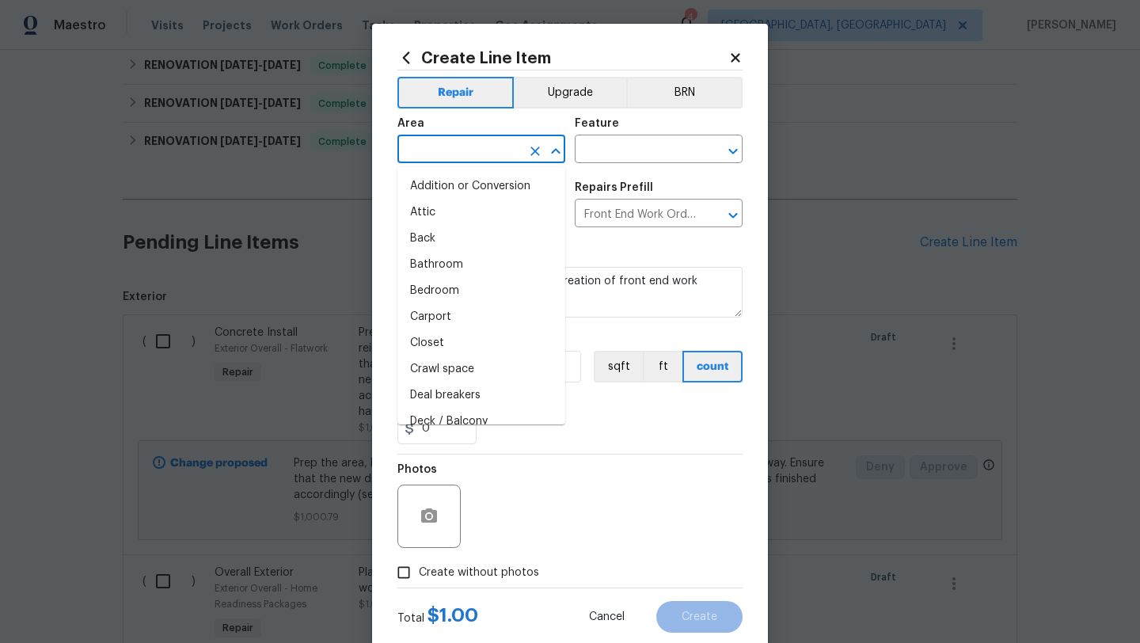
click at [474, 156] on input "text" at bounding box center [458, 151] width 123 height 25
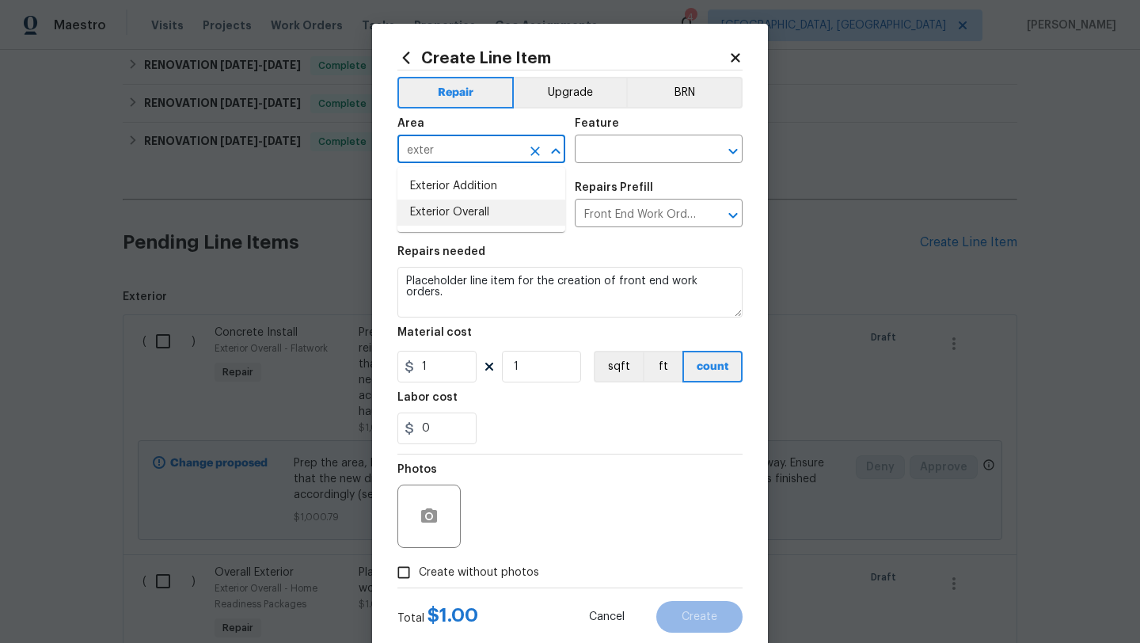
click at [454, 218] on li "Exterior Overall" at bounding box center [481, 212] width 168 height 26
type input "Exterior Overall"
click at [592, 155] on input "text" at bounding box center [636, 151] width 123 height 25
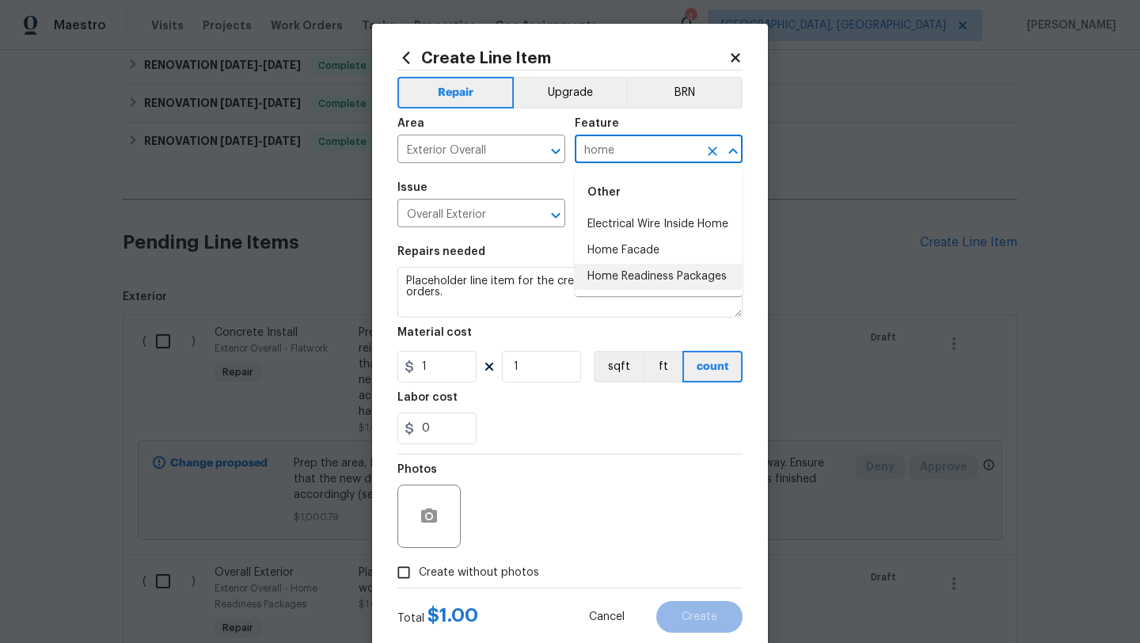
click at [630, 278] on li "Home Readiness Packages" at bounding box center [659, 277] width 168 height 26
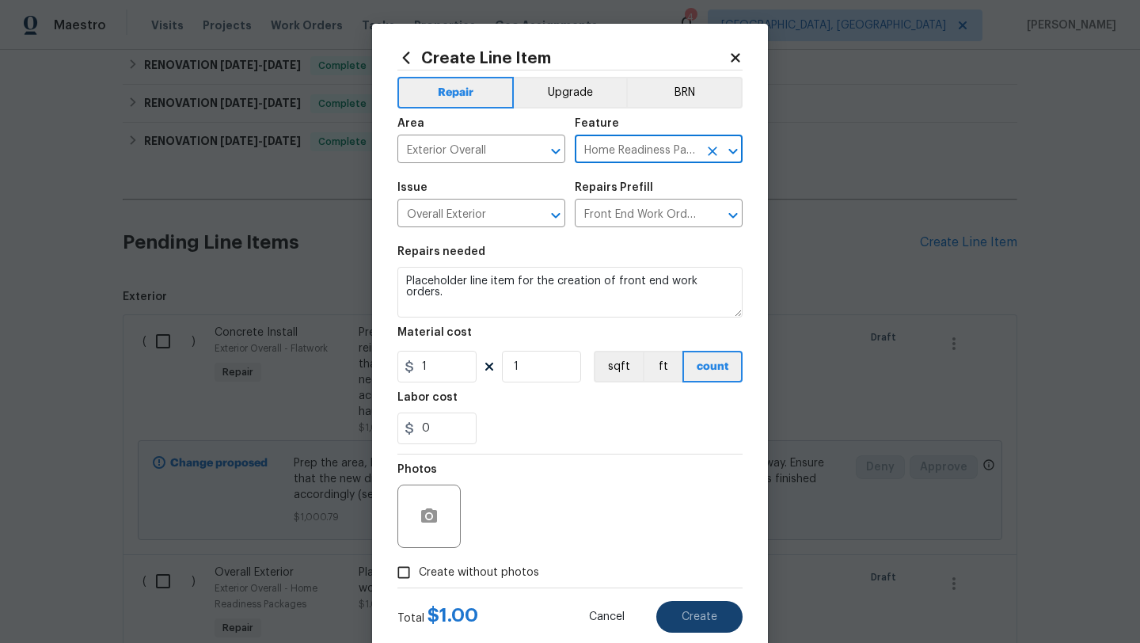
type input "Home Readiness Packages"
click at [483, 574] on span "Create without photos" at bounding box center [479, 572] width 120 height 17
click at [419, 574] on input "Create without photos" at bounding box center [404, 572] width 30 height 30
checkbox input "true"
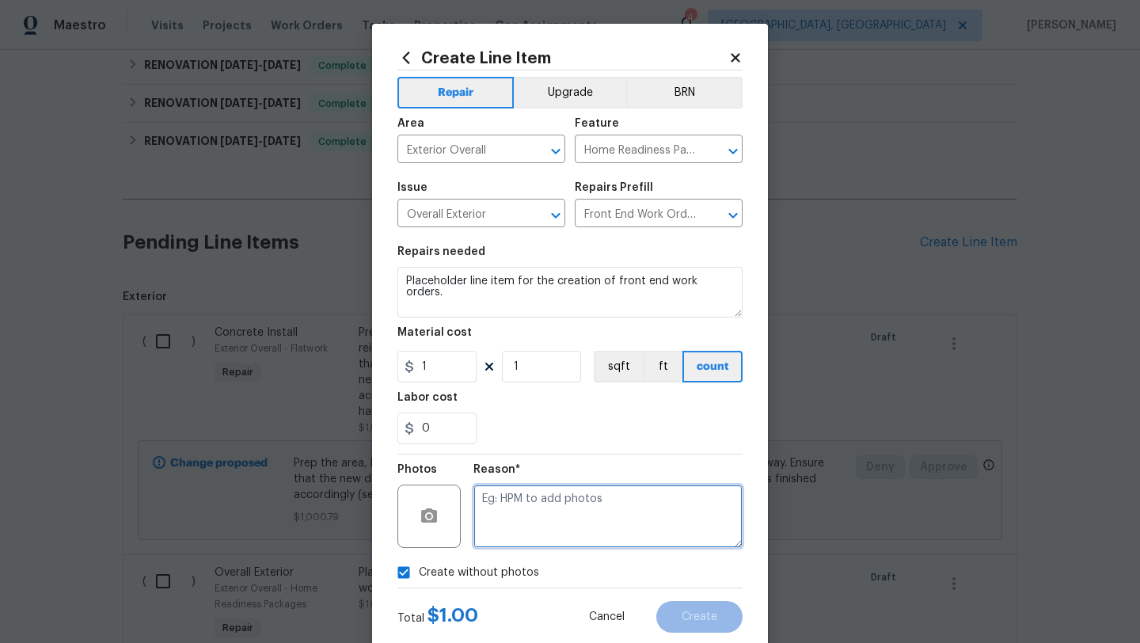
click at [553, 541] on textarea at bounding box center [607, 515] width 269 height 63
type textarea "late3r"
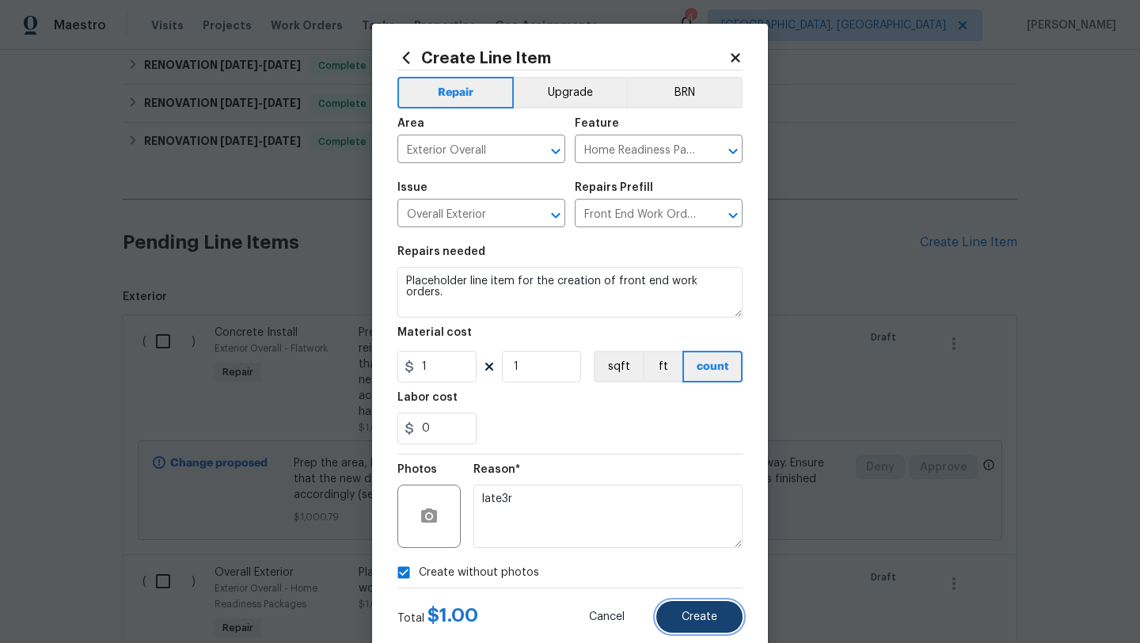
click at [704, 613] on span "Create" at bounding box center [700, 617] width 36 height 12
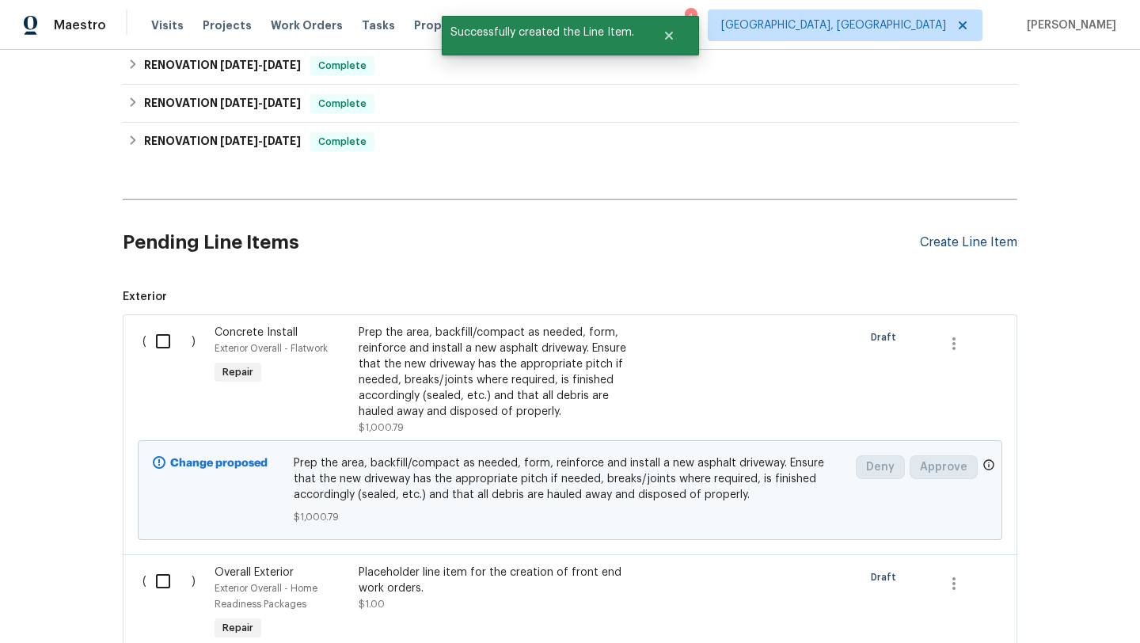
click at [948, 241] on div "Create Line Item" at bounding box center [968, 242] width 97 height 15
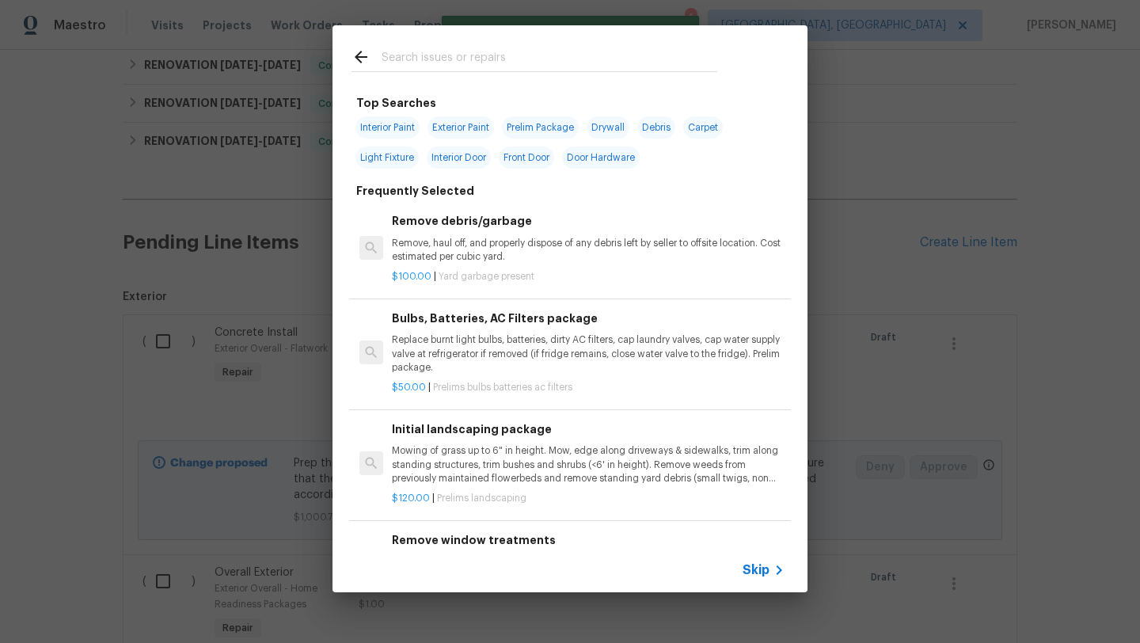
click at [397, 55] on input "text" at bounding box center [550, 59] width 336 height 24
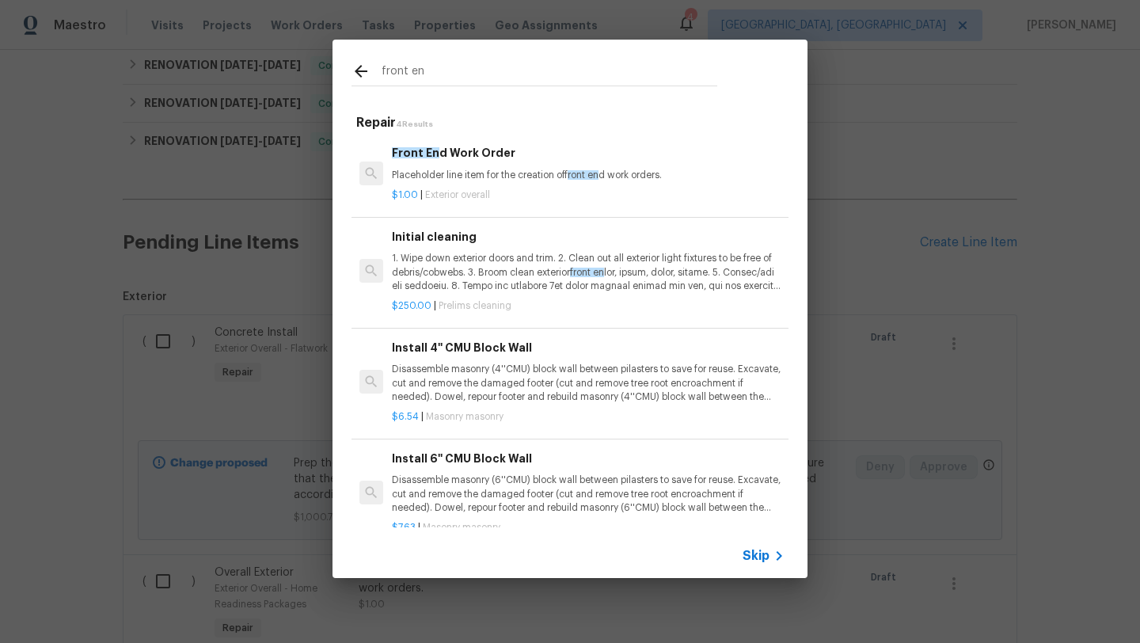
type input "front en"
click at [461, 171] on p "Placeholder line item for the creation of front en d work orders." at bounding box center [588, 175] width 393 height 13
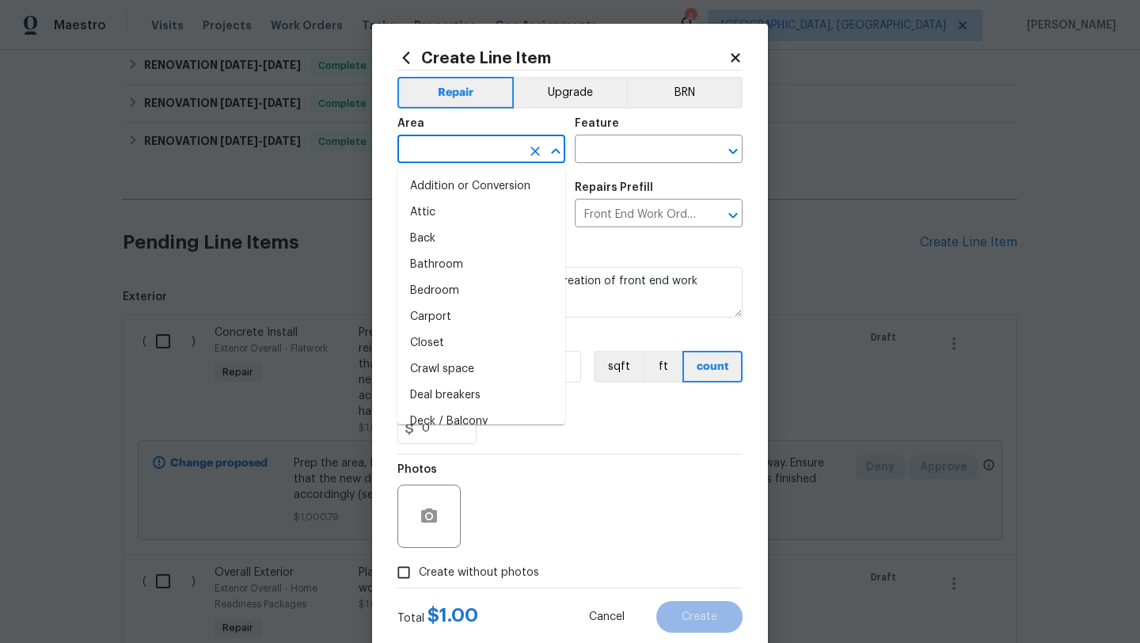
click at [470, 143] on input "text" at bounding box center [458, 151] width 123 height 25
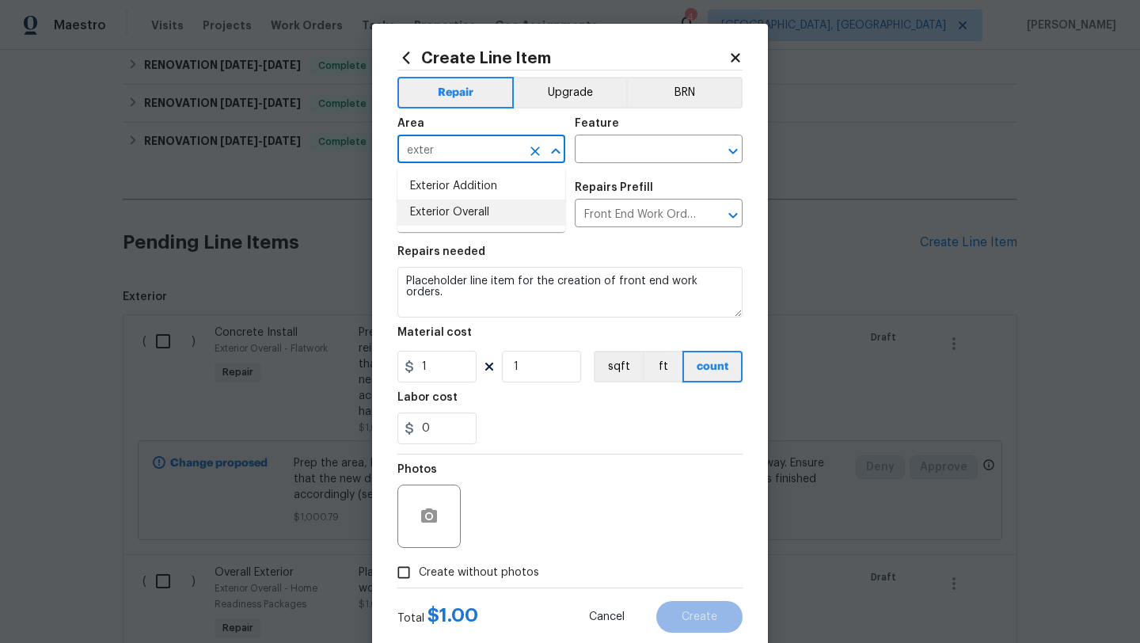
click at [450, 210] on li "Exterior Overall" at bounding box center [481, 212] width 168 height 26
type input "Exterior Overall"
click at [603, 145] on input "text" at bounding box center [636, 151] width 123 height 25
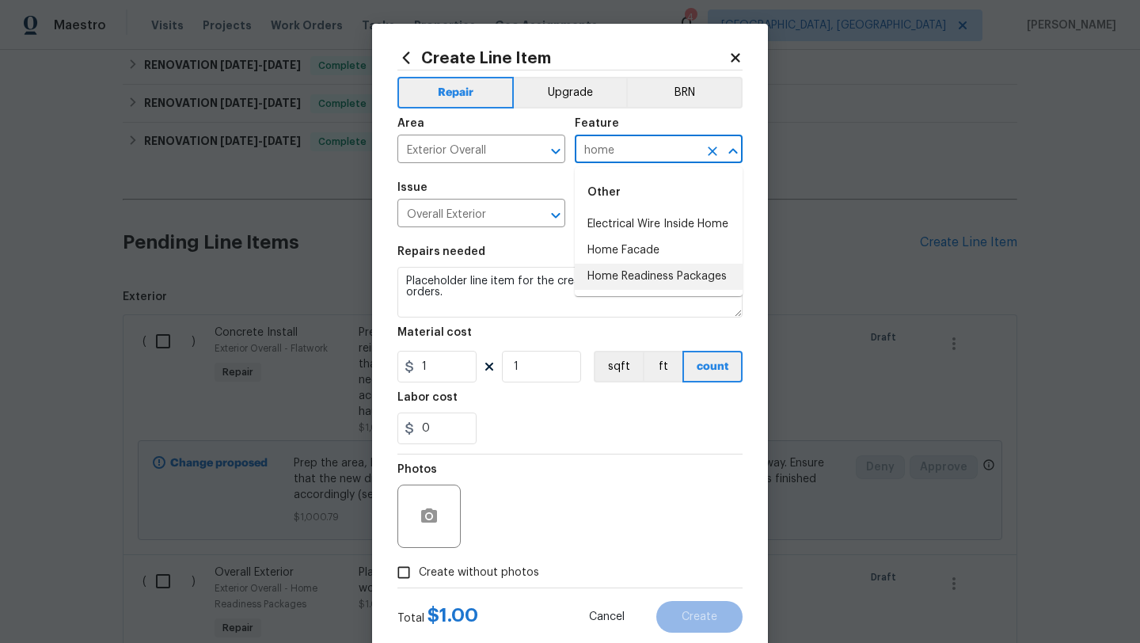
click at [607, 272] on li "Home Readiness Packages" at bounding box center [659, 277] width 168 height 26
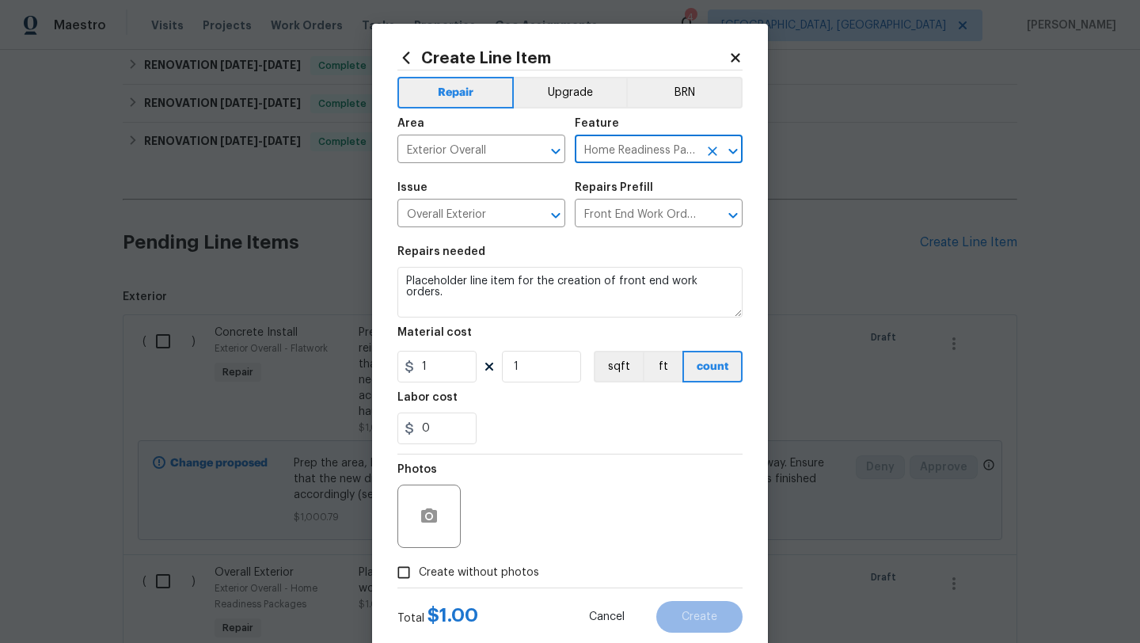
type input "Home Readiness Packages"
click at [475, 575] on span "Create without photos" at bounding box center [479, 572] width 120 height 17
click at [419, 575] on input "Create without photos" at bounding box center [404, 572] width 30 height 30
checkbox input "true"
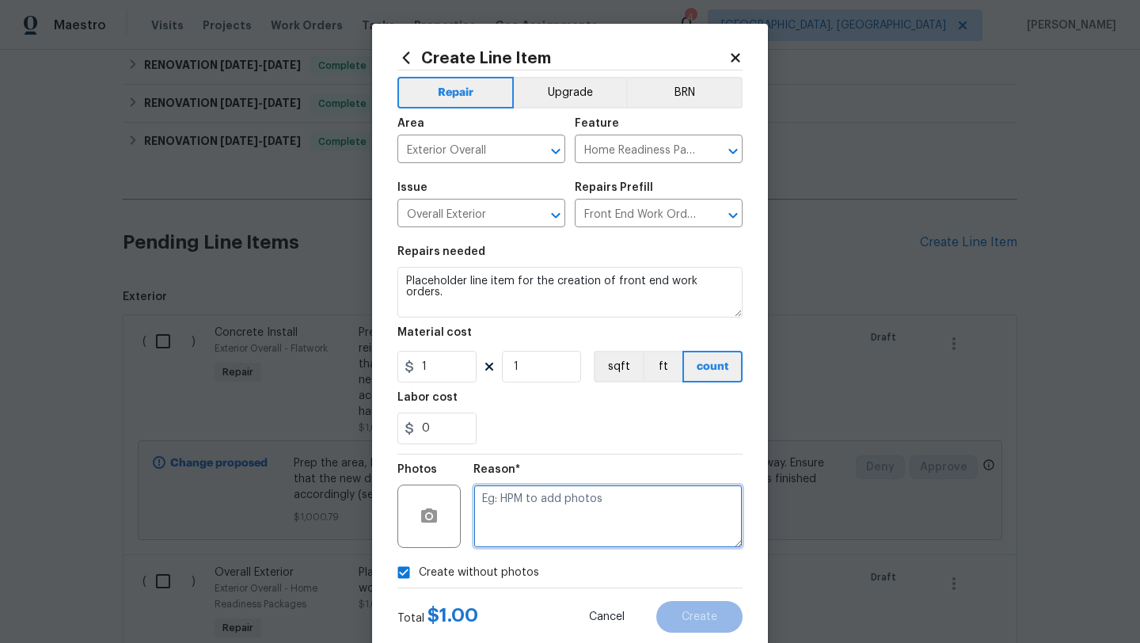
click at [512, 545] on textarea at bounding box center [607, 515] width 269 height 63
type textarea "later"
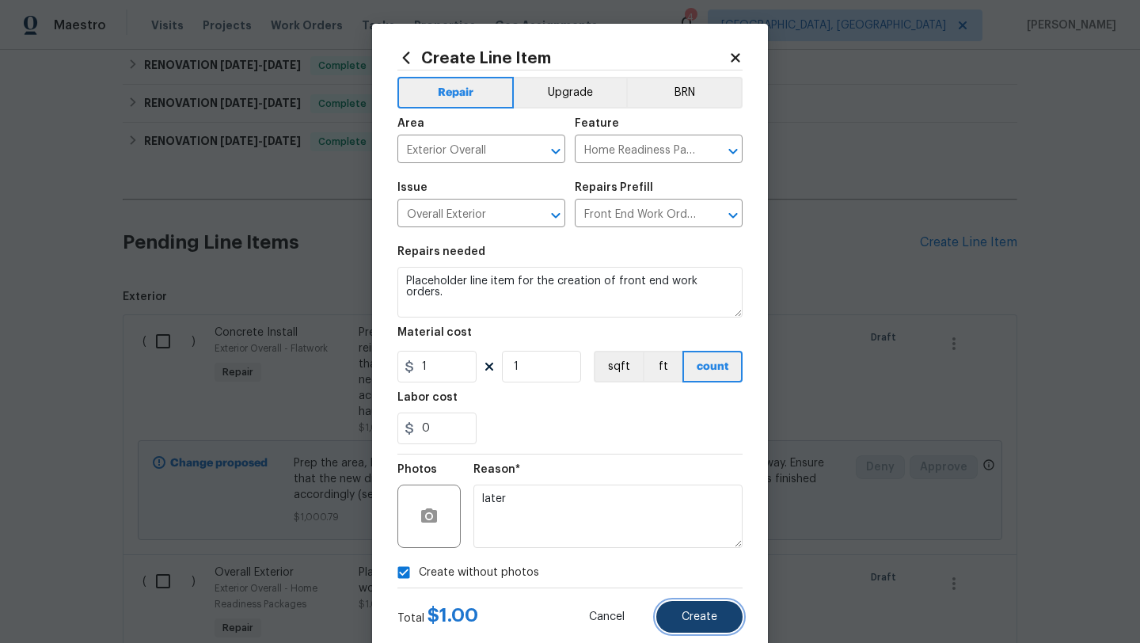
click at [676, 625] on button "Create" at bounding box center [699, 617] width 86 height 32
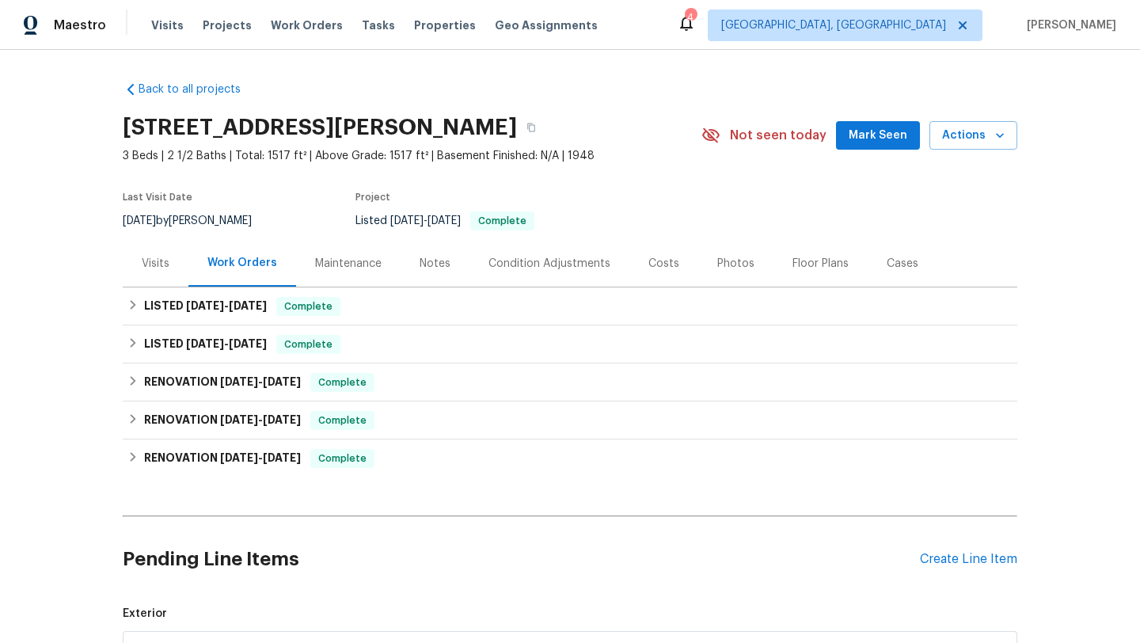
scroll to position [52, 0]
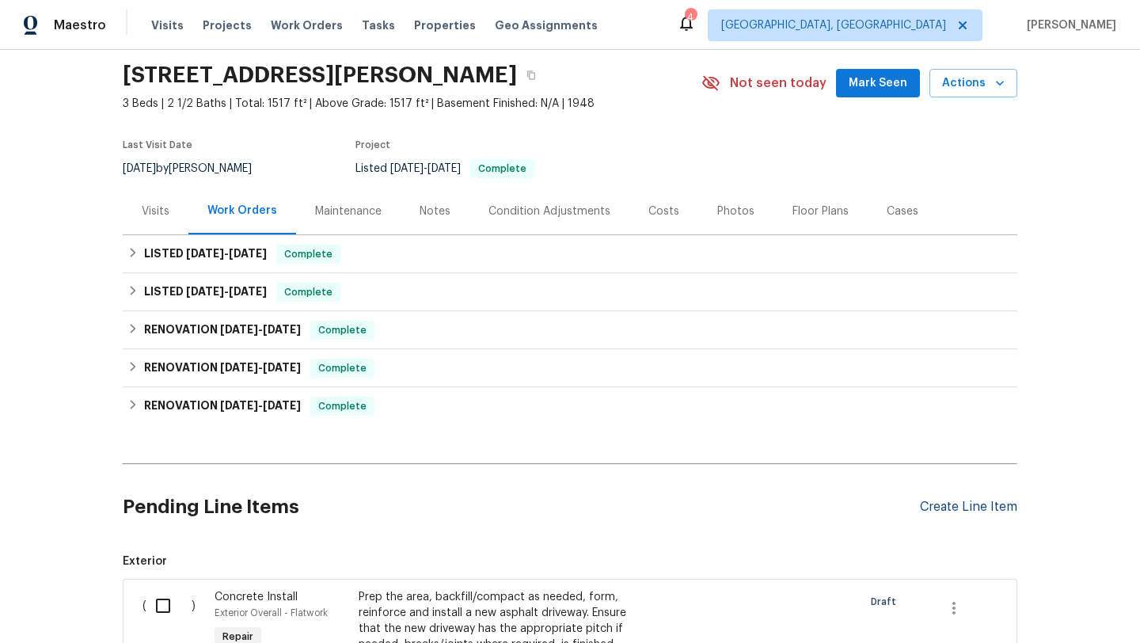
click at [962, 506] on div "Create Line Item" at bounding box center [968, 506] width 97 height 15
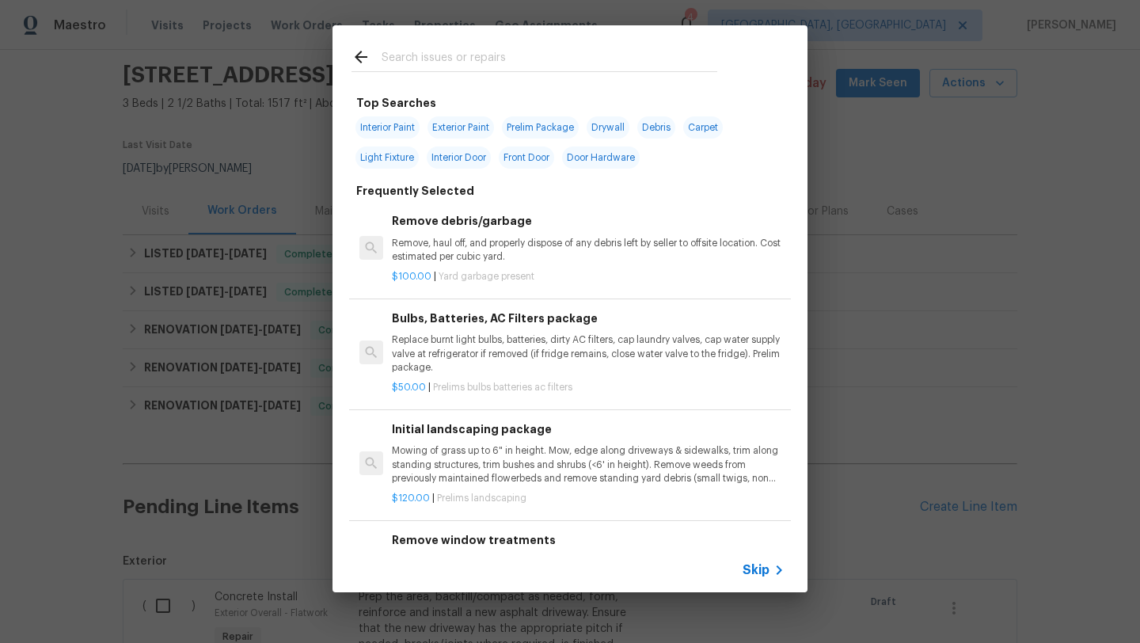
click at [505, 44] on div at bounding box center [534, 56] width 404 height 63
click at [492, 56] on input "text" at bounding box center [550, 59] width 336 height 24
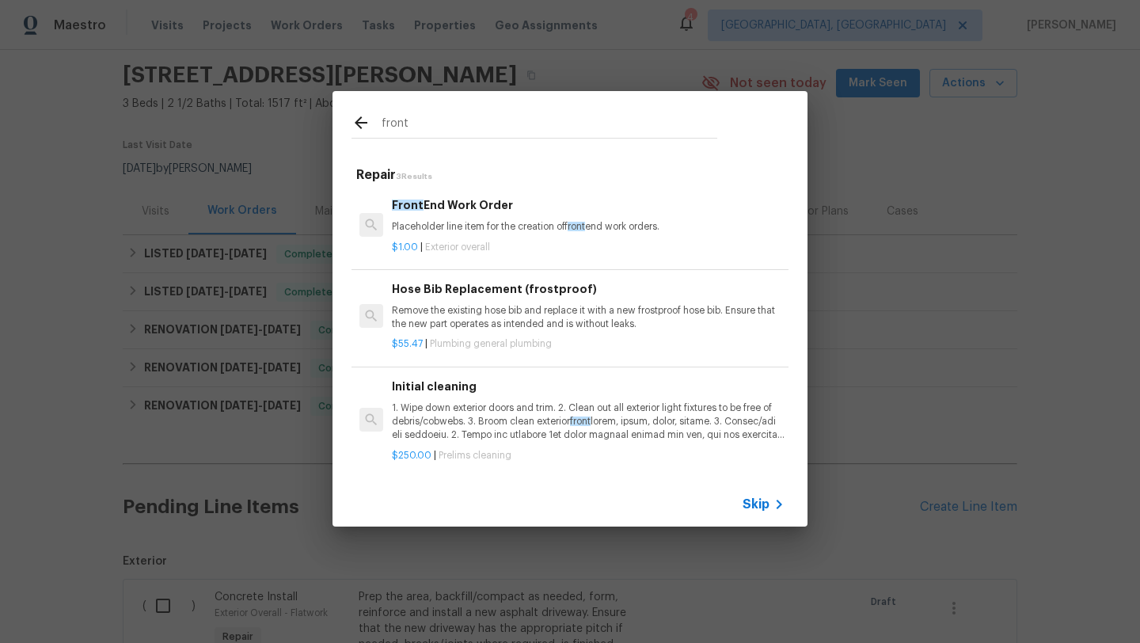
type input "front"
click at [469, 226] on p "Placeholder line item for the creation of front end work orders." at bounding box center [588, 226] width 393 height 13
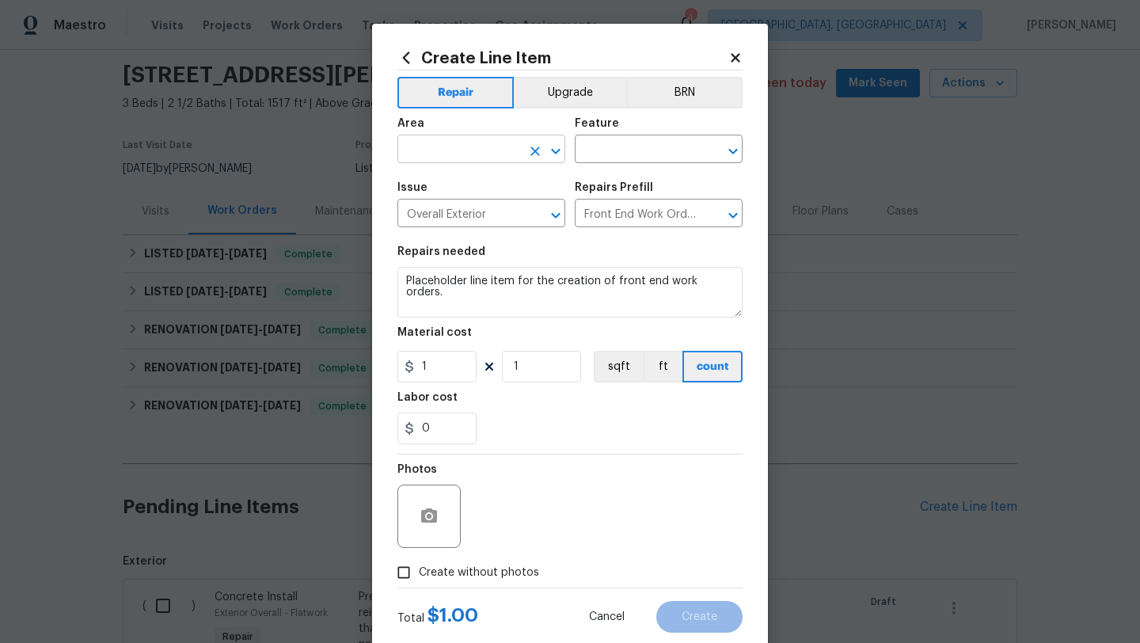
click at [457, 148] on input "text" at bounding box center [458, 151] width 123 height 25
click at [446, 215] on li "Exterior Overall" at bounding box center [481, 212] width 168 height 26
type input "Exterior Overall"
click at [593, 152] on input "text" at bounding box center [636, 151] width 123 height 25
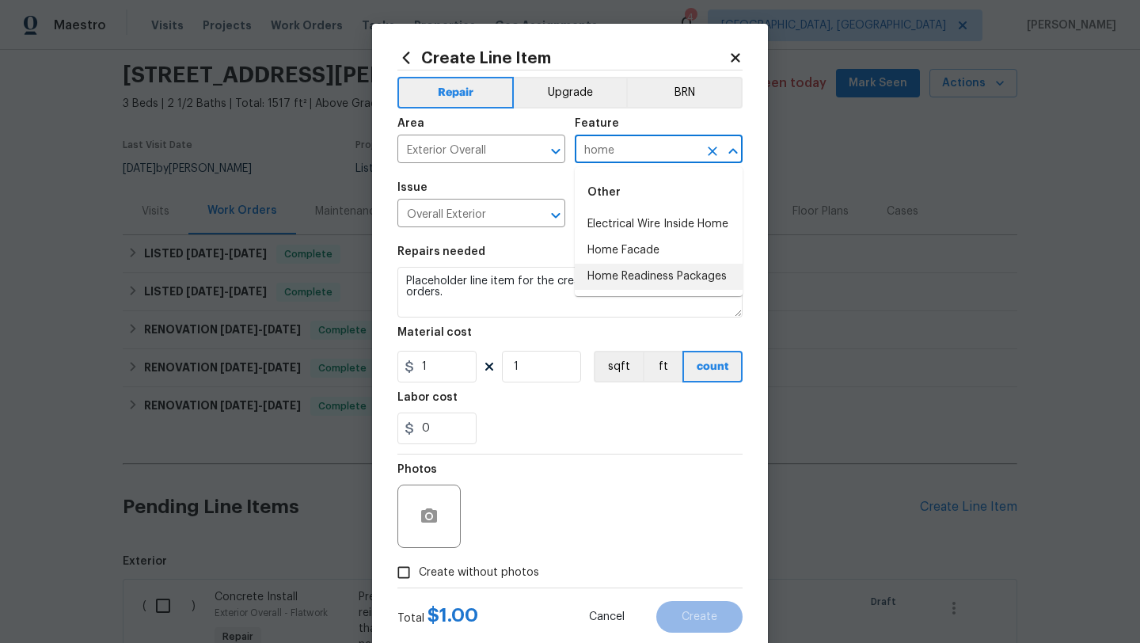
click at [615, 272] on li "Home Readiness Packages" at bounding box center [659, 277] width 168 height 26
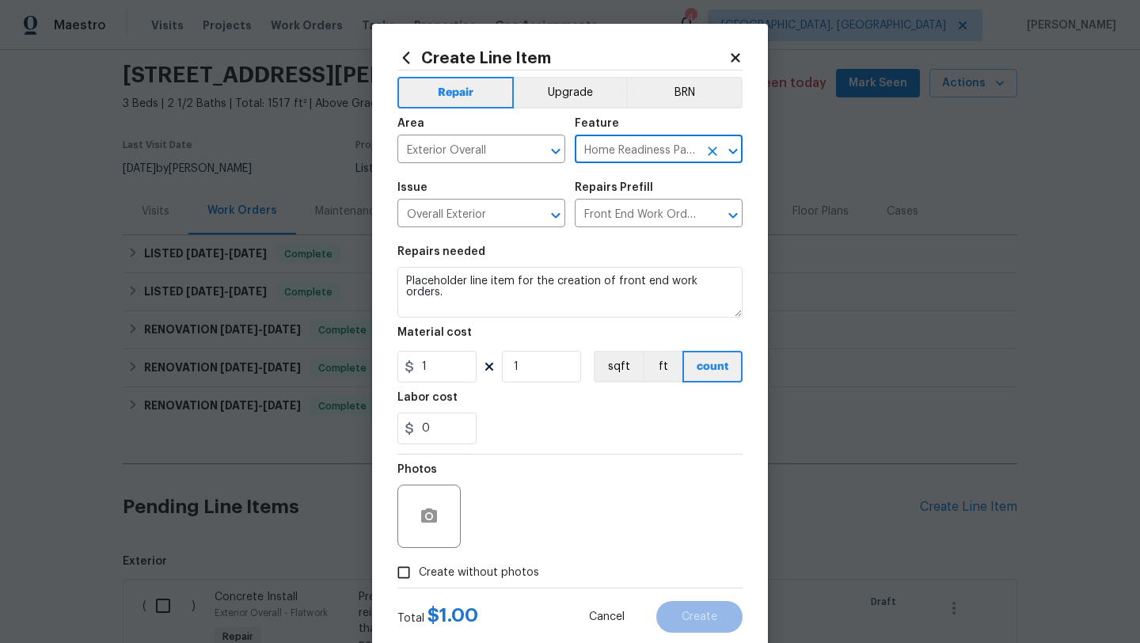
type input "Home Readiness Packages"
click at [498, 568] on span "Create without photos" at bounding box center [479, 572] width 120 height 17
click at [419, 568] on input "Create without photos" at bounding box center [404, 572] width 30 height 30
checkbox input "true"
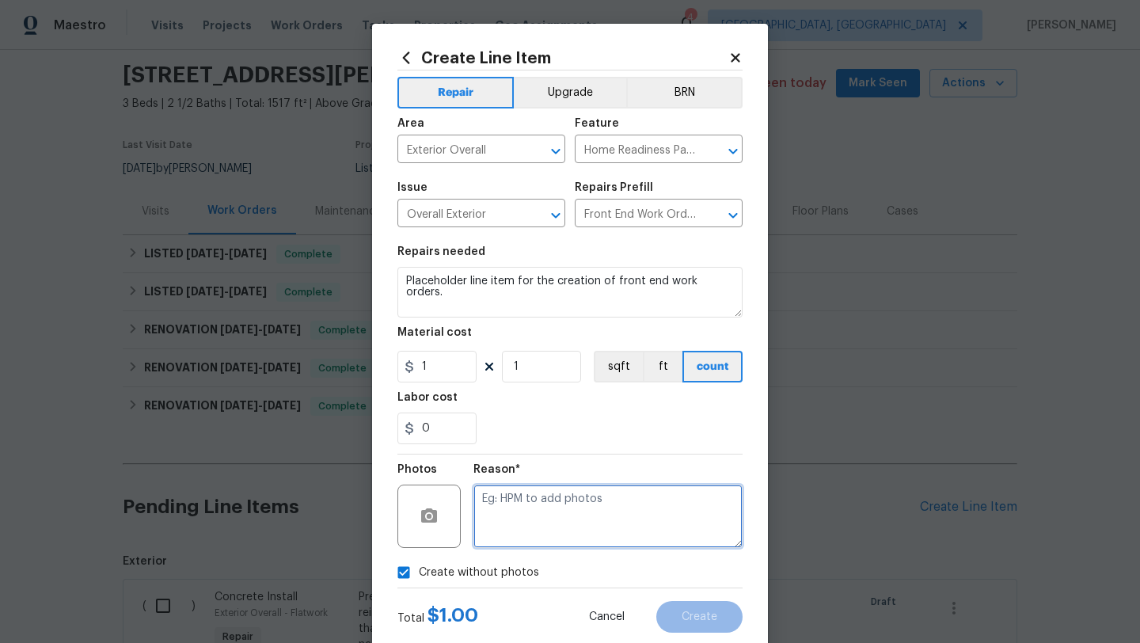
click at [534, 525] on textarea at bounding box center [607, 515] width 269 height 63
type textarea "later"
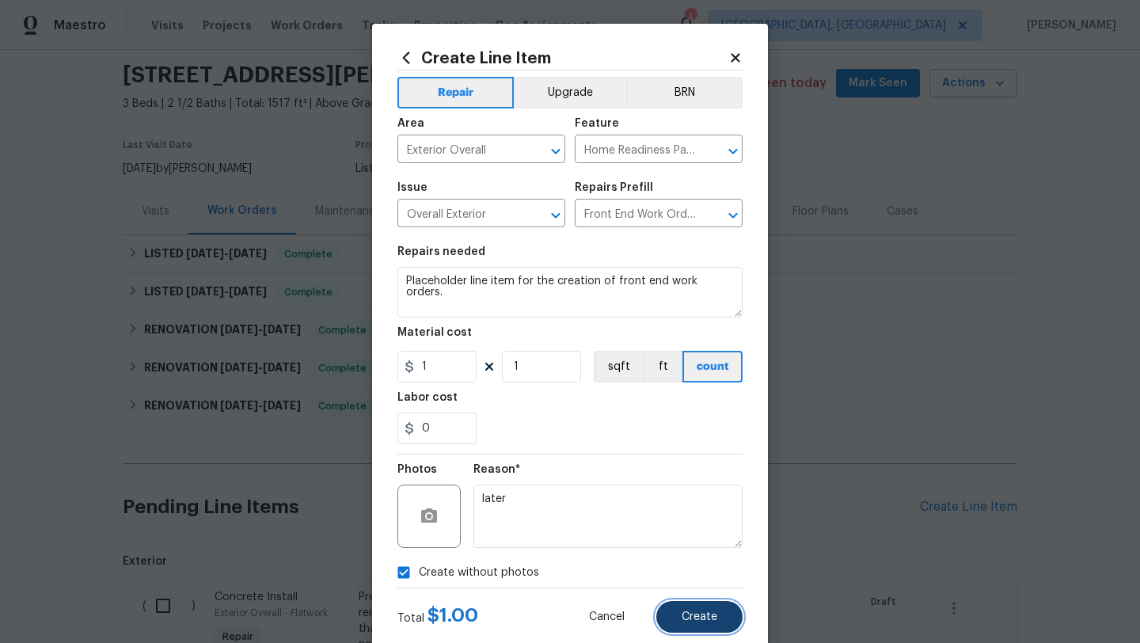
click at [678, 612] on button "Create" at bounding box center [699, 617] width 86 height 32
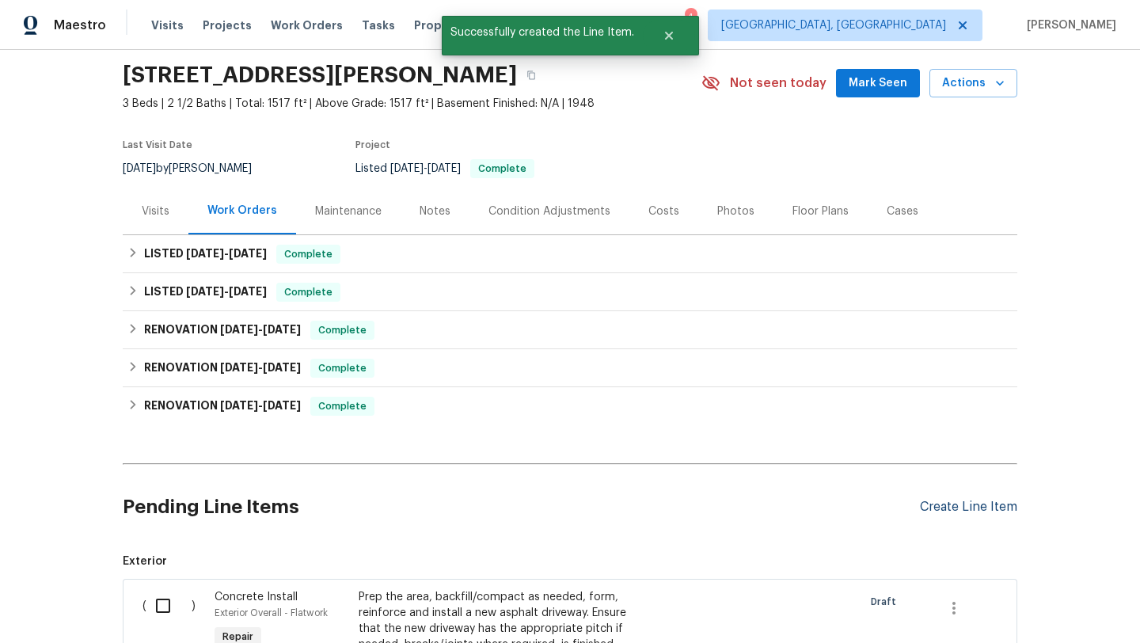
click at [944, 500] on div "Create Line Item" at bounding box center [968, 506] width 97 height 15
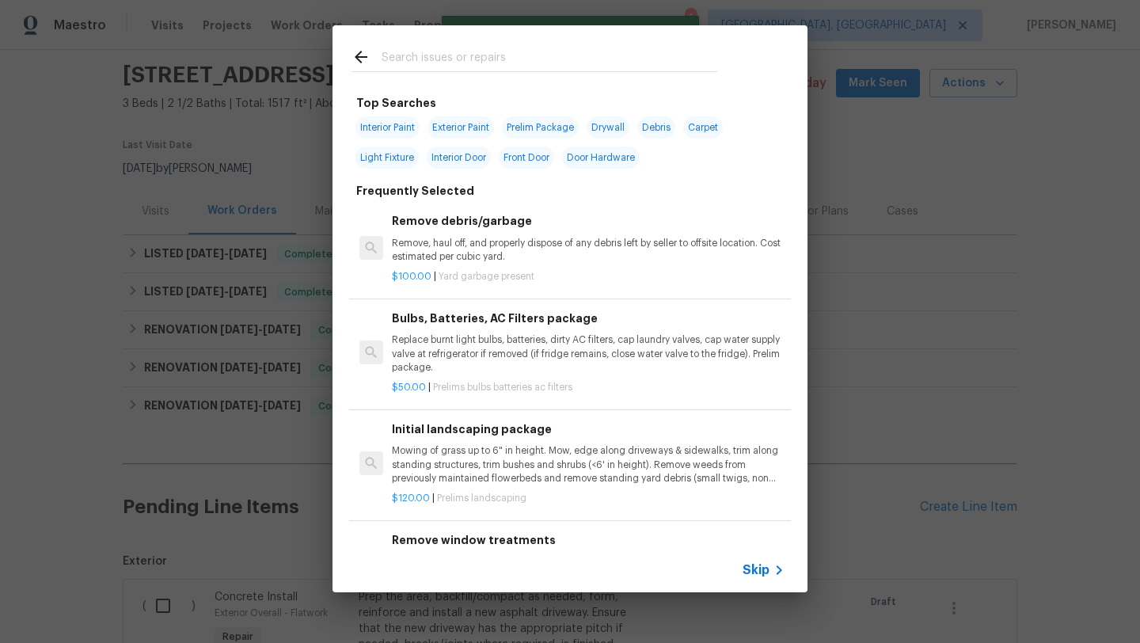
click at [505, 61] on input "text" at bounding box center [550, 59] width 336 height 24
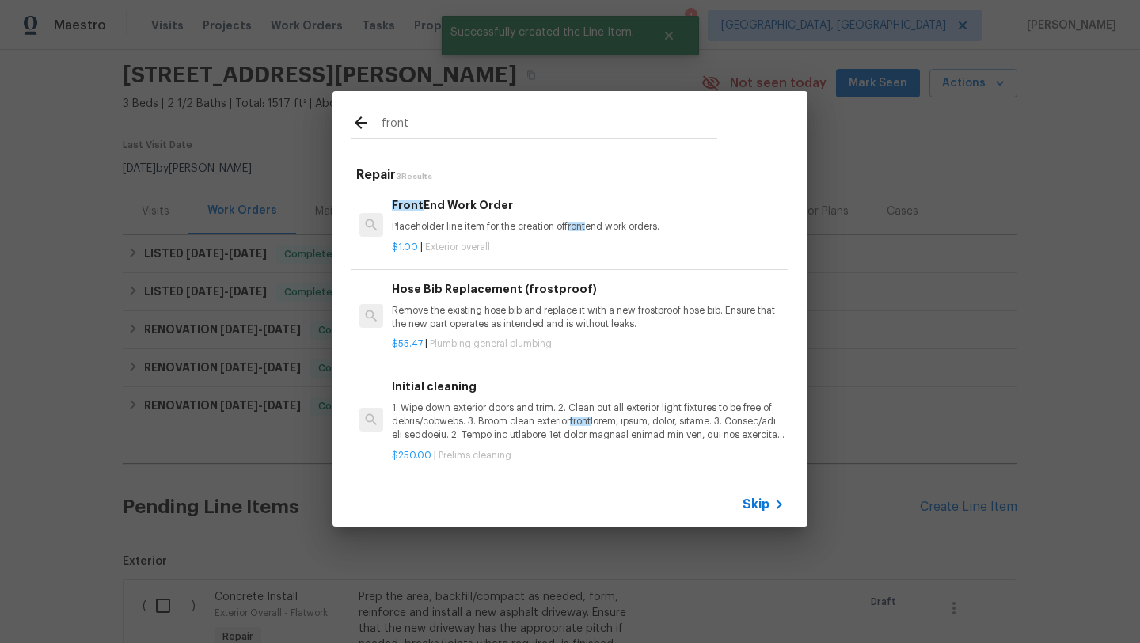
type input "front"
click at [445, 220] on div "Front End Work Order Placeholder line item for the creation of front end work o…" at bounding box center [588, 215] width 393 height 38
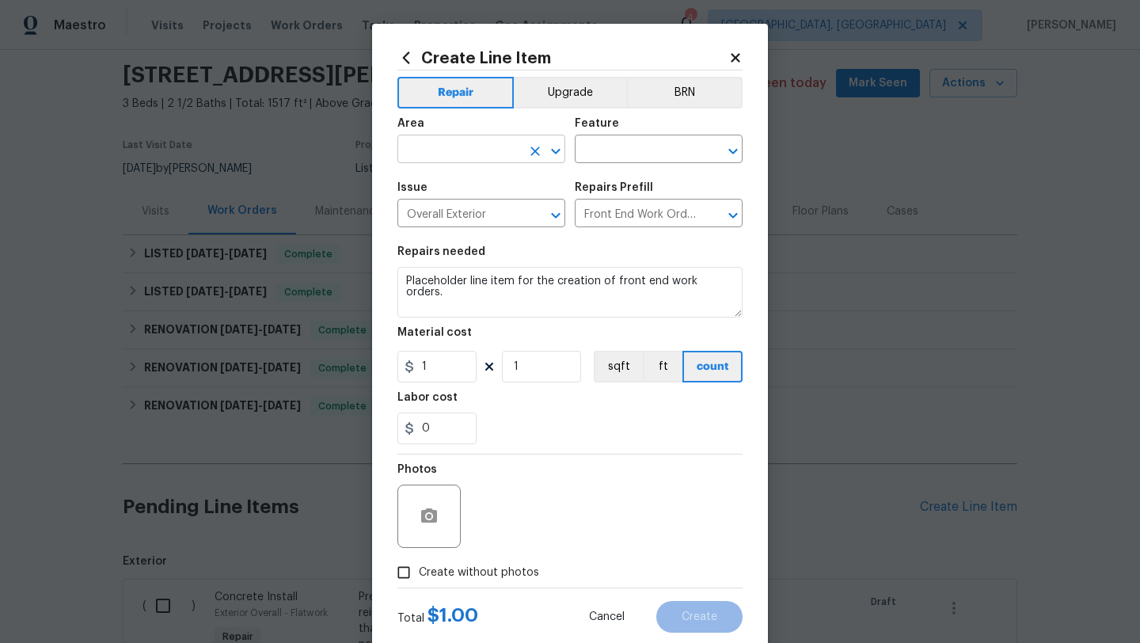
click at [482, 151] on input "text" at bounding box center [458, 151] width 123 height 25
click at [476, 208] on li "Exterior Overall" at bounding box center [481, 212] width 168 height 26
type input "Exterior Overall"
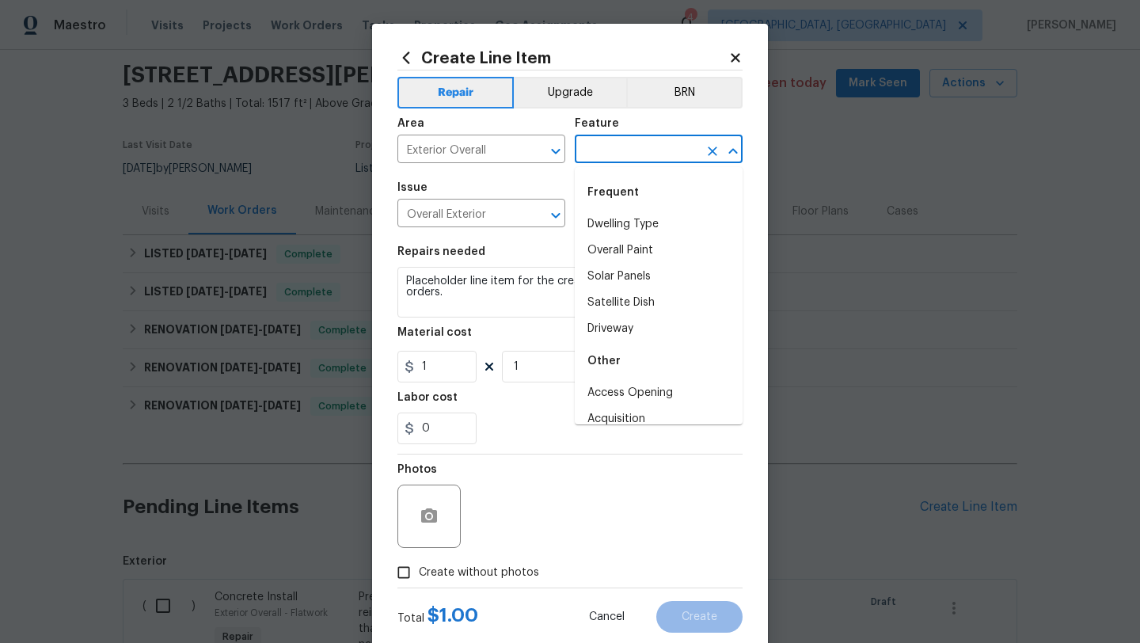
click at [613, 154] on input "text" at bounding box center [636, 151] width 123 height 25
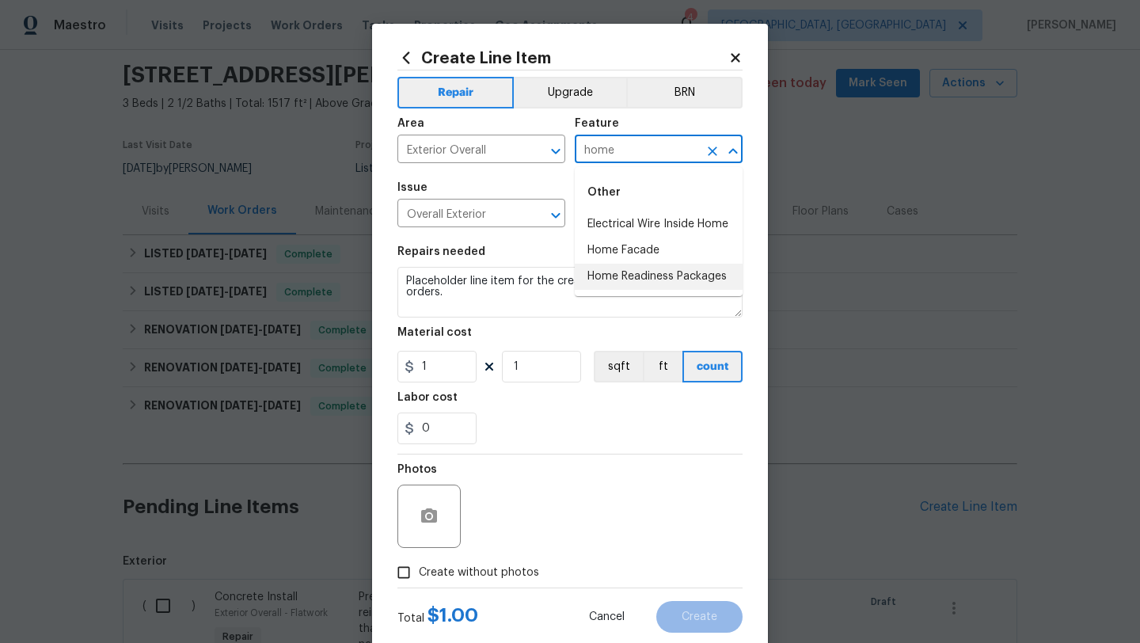
click at [630, 273] on li "Home Readiness Packages" at bounding box center [659, 277] width 168 height 26
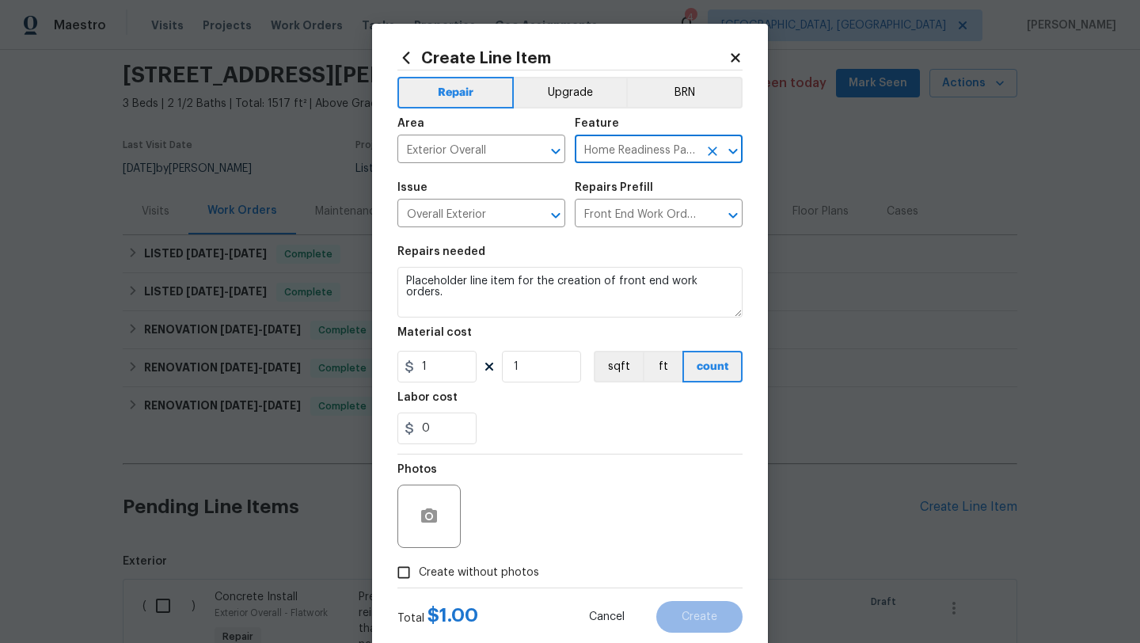
type input "Home Readiness Packages"
click at [454, 568] on span "Create without photos" at bounding box center [479, 572] width 120 height 17
click at [419, 568] on input "Create without photos" at bounding box center [404, 572] width 30 height 30
checkbox input "true"
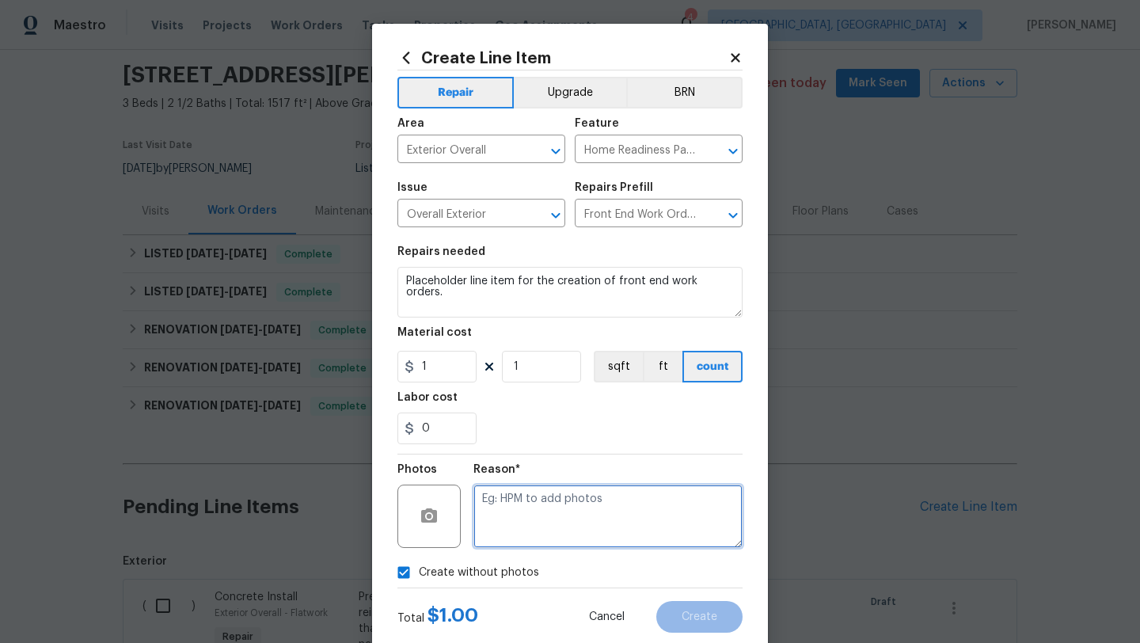
click at [545, 511] on textarea at bounding box center [607, 515] width 269 height 63
type textarea "alter"
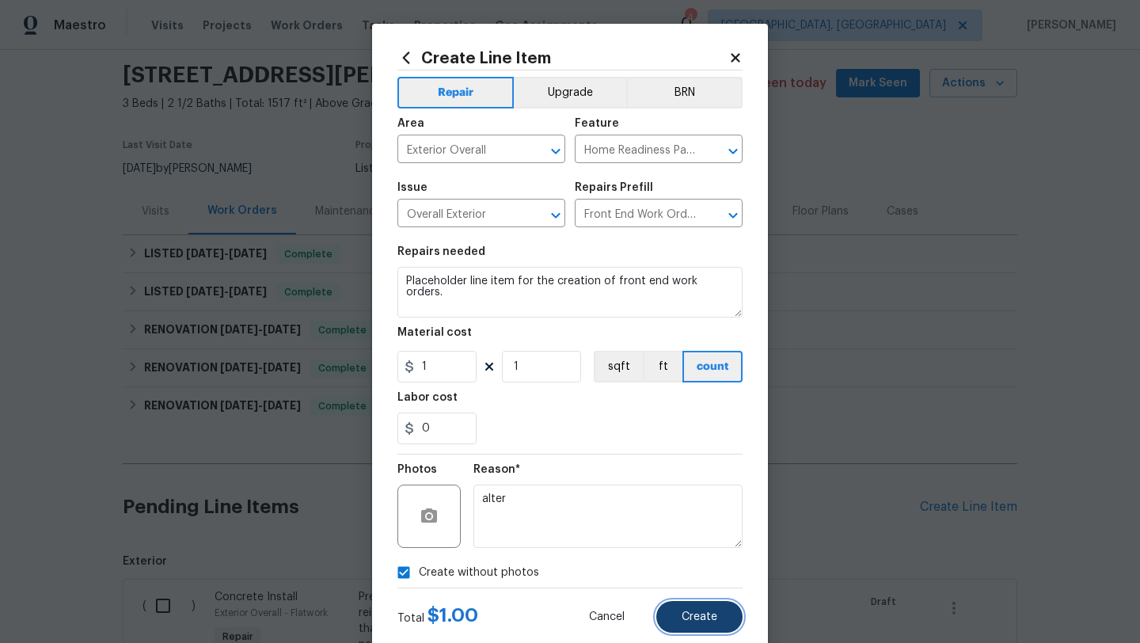
click at [692, 616] on span "Create" at bounding box center [700, 617] width 36 height 12
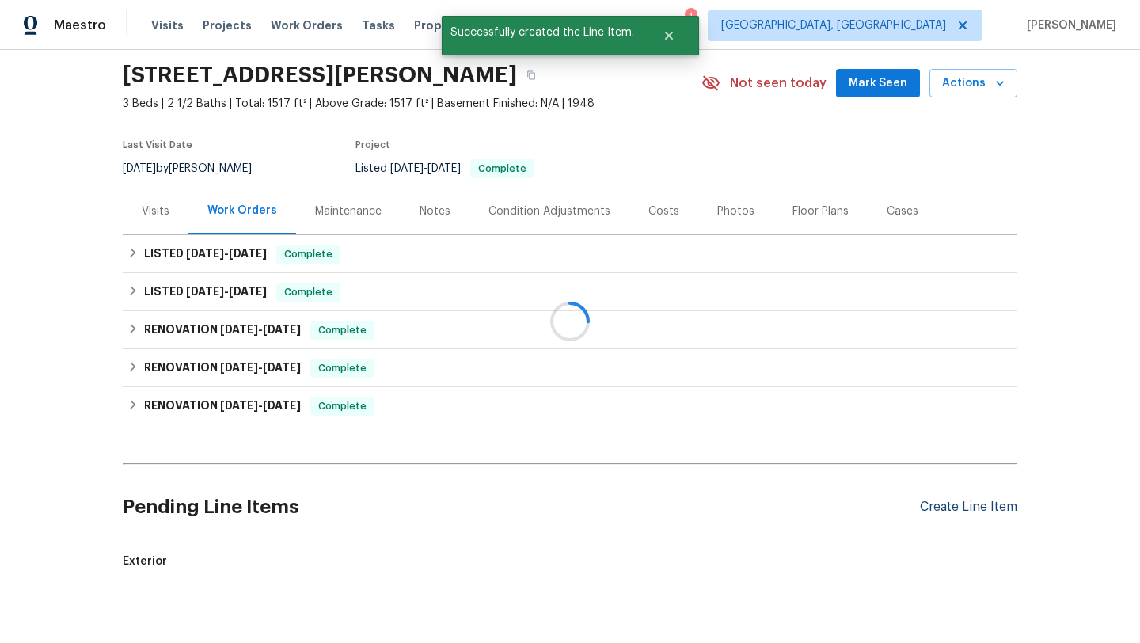
click at [927, 504] on div at bounding box center [570, 321] width 1140 height 643
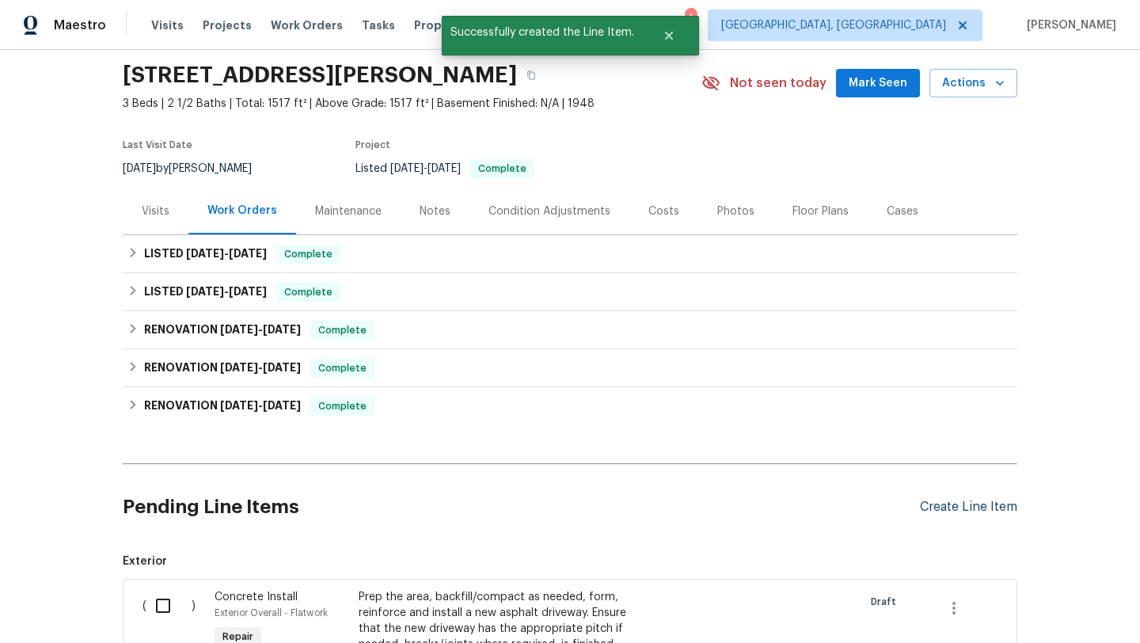
click at [948, 502] on div "Create Line Item" at bounding box center [968, 506] width 97 height 15
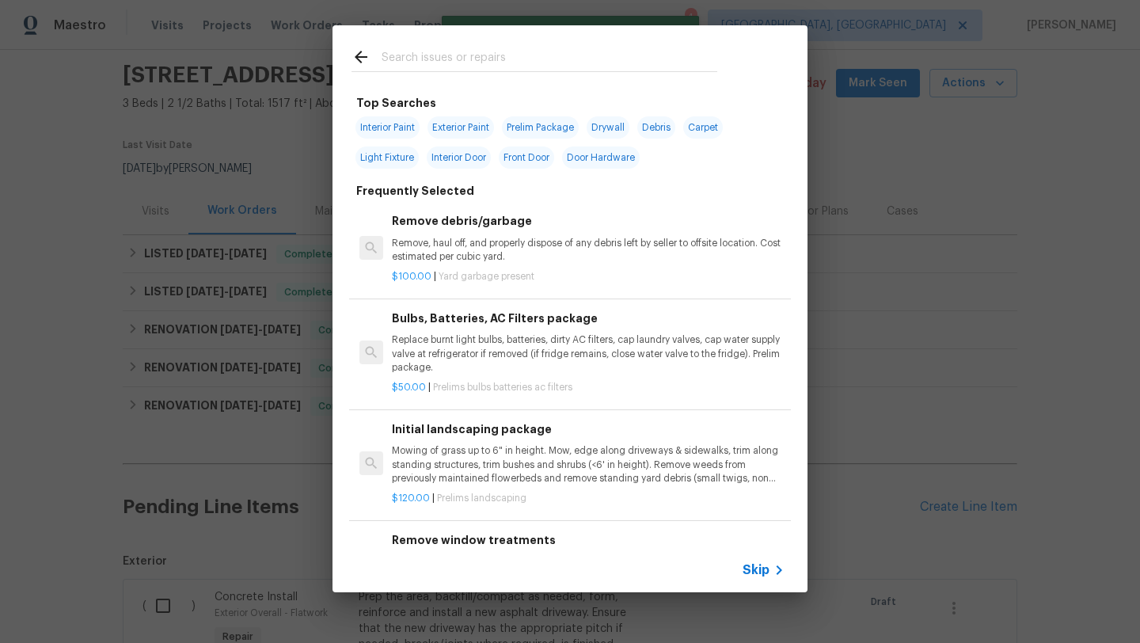
click at [516, 71] on input "text" at bounding box center [550, 59] width 336 height 24
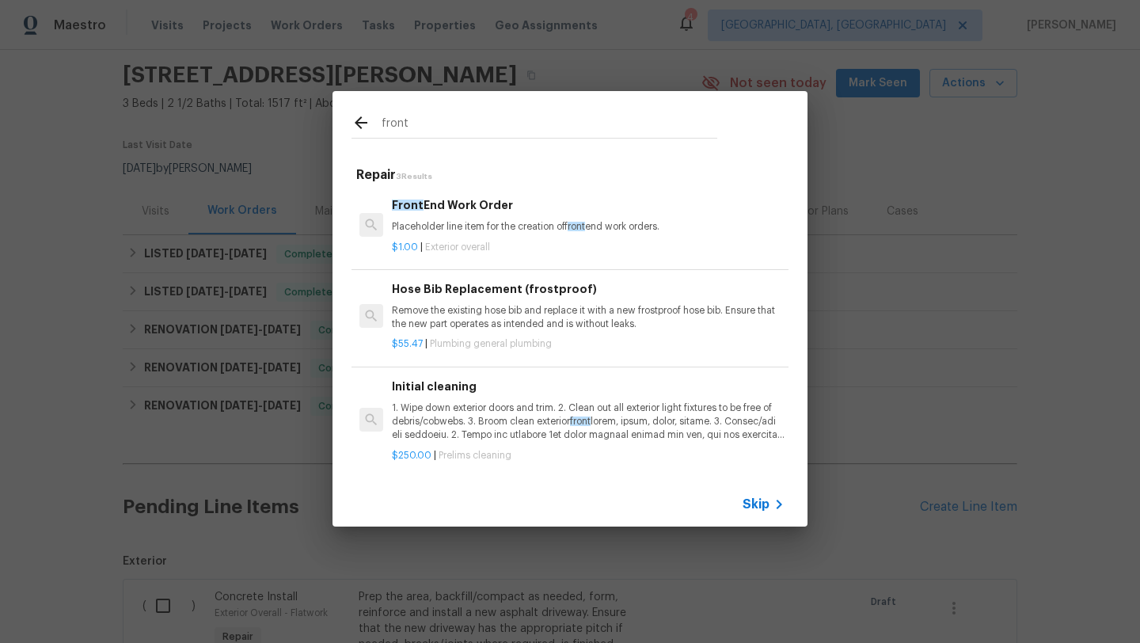
type input "front"
click at [452, 240] on div "$1.00 | Exterior overall" at bounding box center [588, 244] width 393 height 20
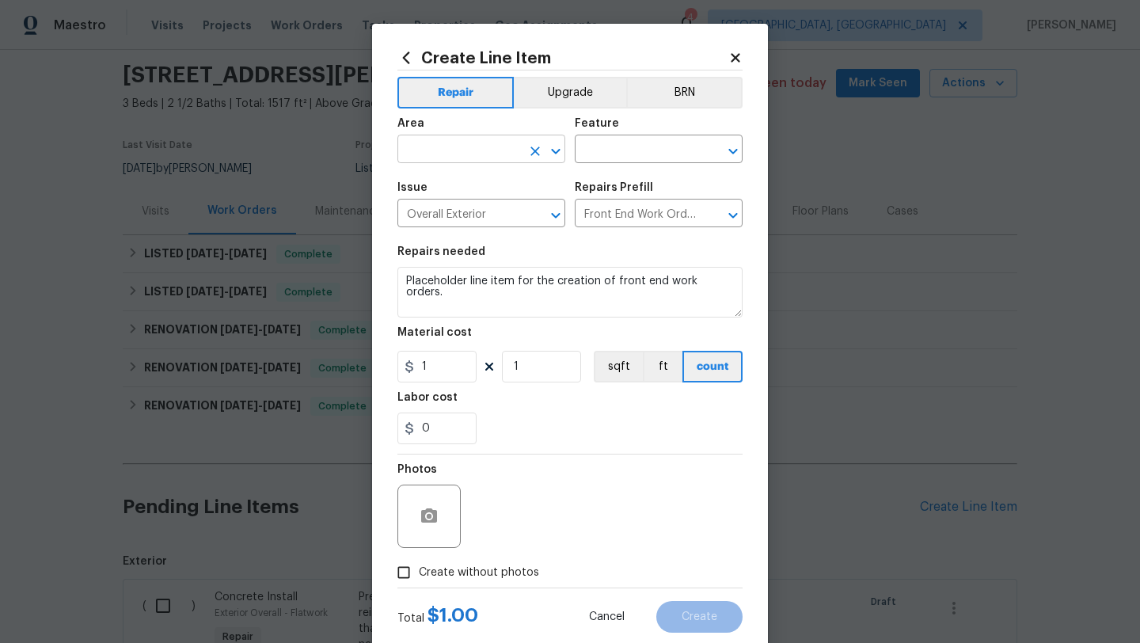
click at [443, 146] on input "text" at bounding box center [458, 151] width 123 height 25
click at [439, 211] on li "Exterior Overall" at bounding box center [481, 212] width 168 height 26
type input "Exterior Overall"
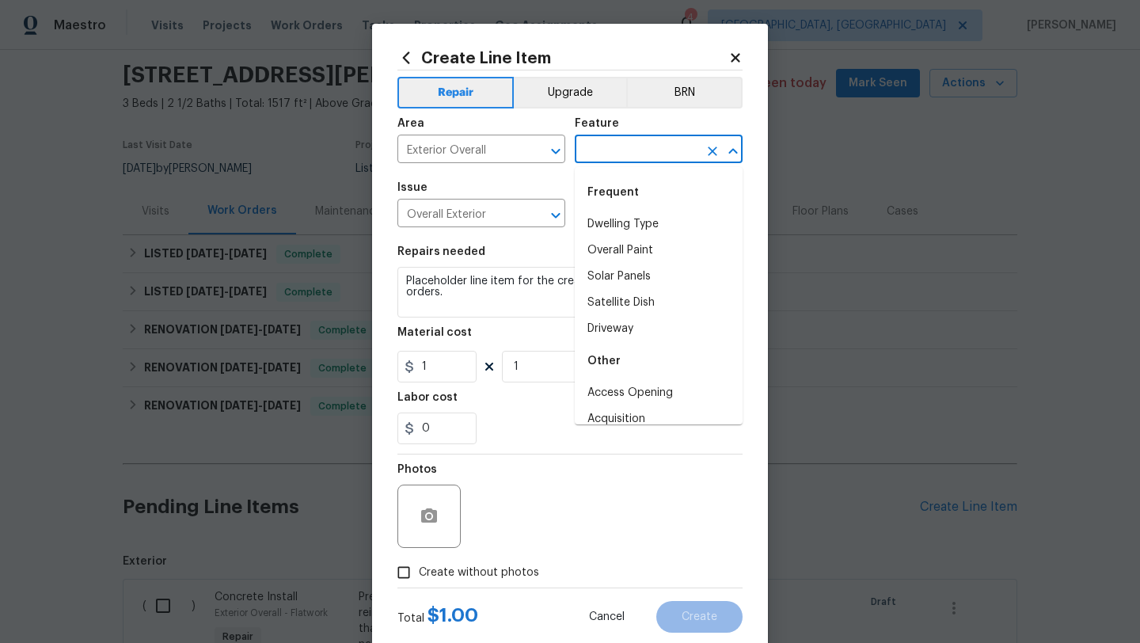
click at [614, 154] on input "text" at bounding box center [636, 151] width 123 height 25
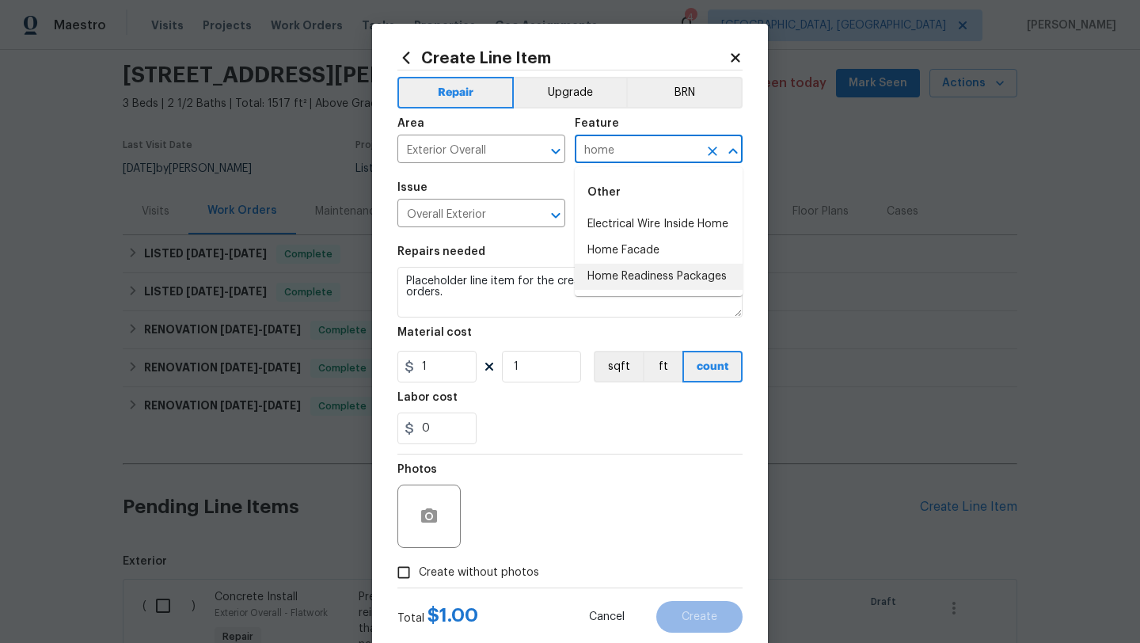
click at [636, 273] on li "Home Readiness Packages" at bounding box center [659, 277] width 168 height 26
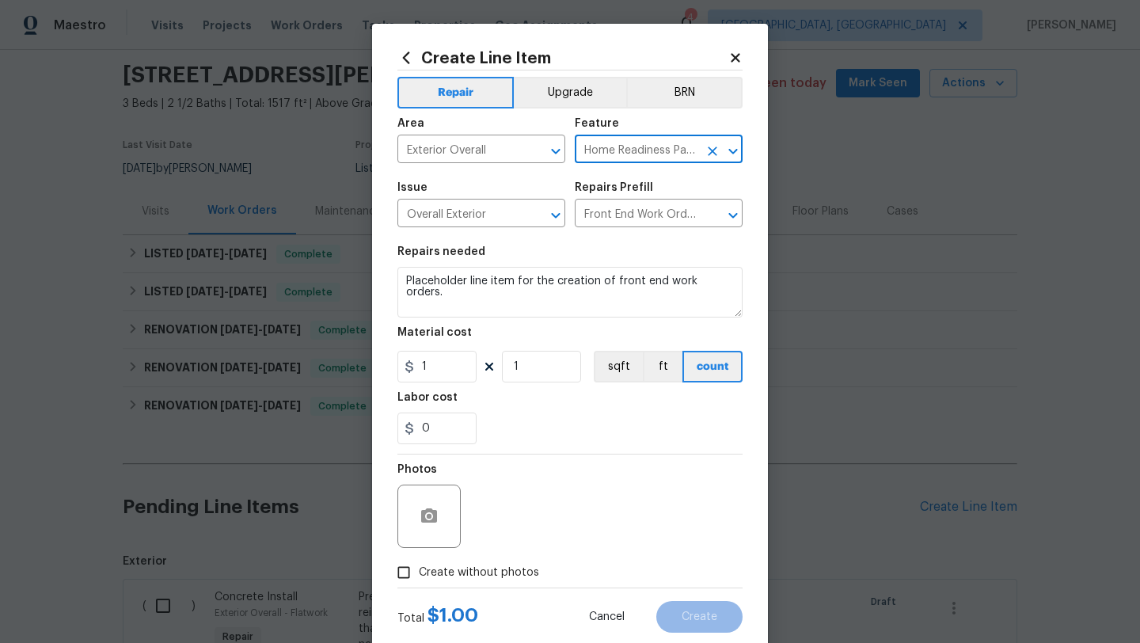
type input "Home Readiness Packages"
click at [496, 573] on span "Create without photos" at bounding box center [479, 572] width 120 height 17
click at [419, 573] on input "Create without photos" at bounding box center [404, 572] width 30 height 30
checkbox input "true"
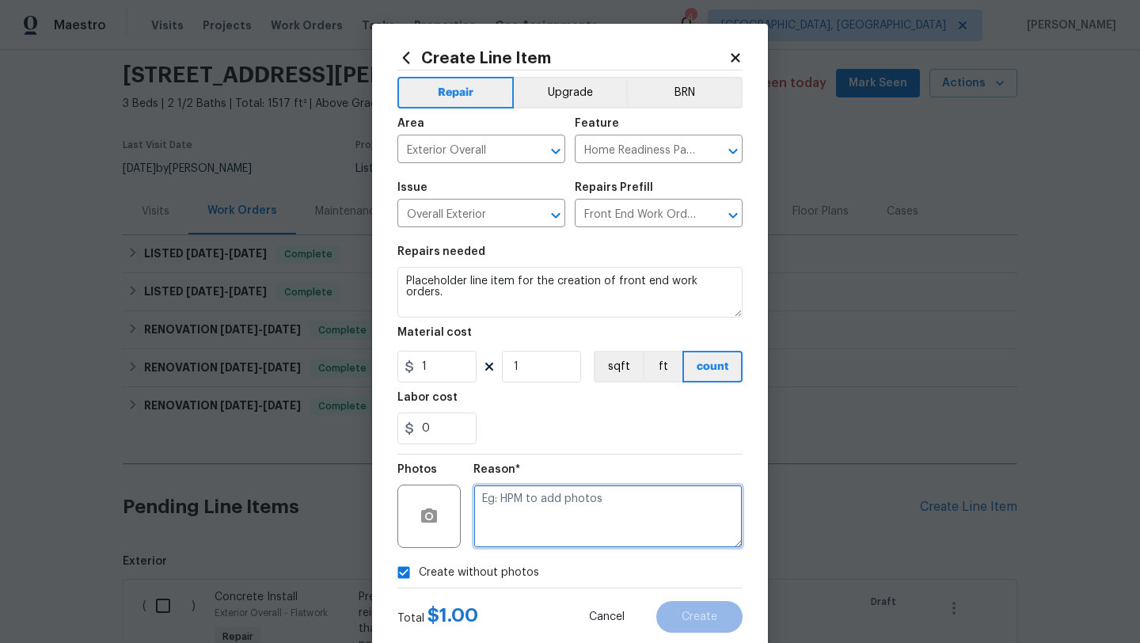
click at [522, 533] on textarea at bounding box center [607, 515] width 269 height 63
type textarea "later"
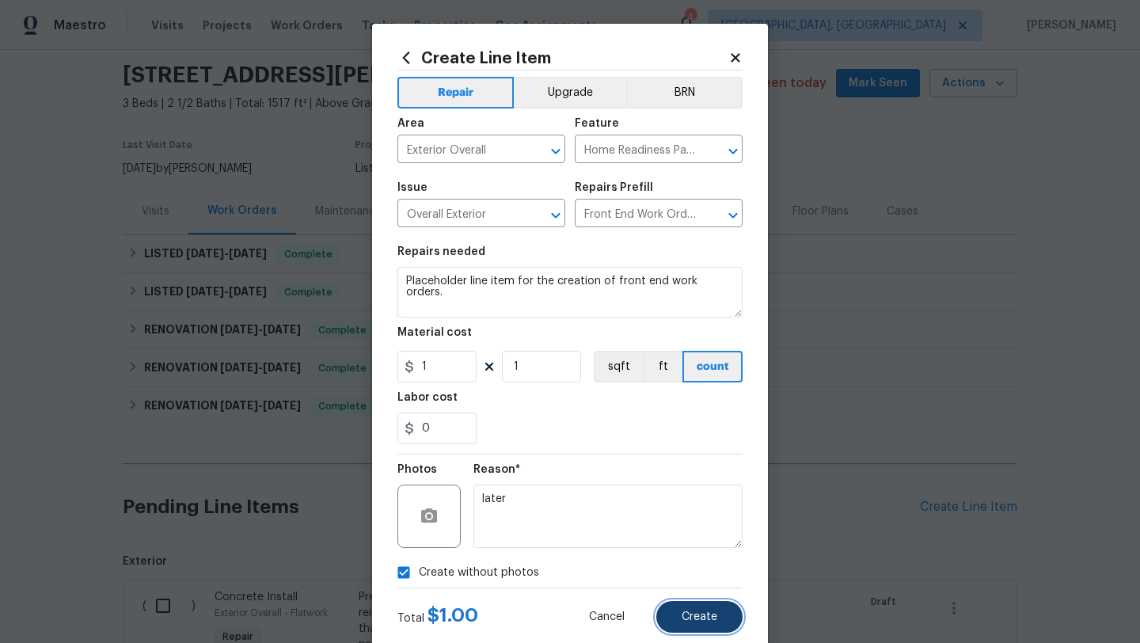
click at [709, 617] on span "Create" at bounding box center [700, 617] width 36 height 12
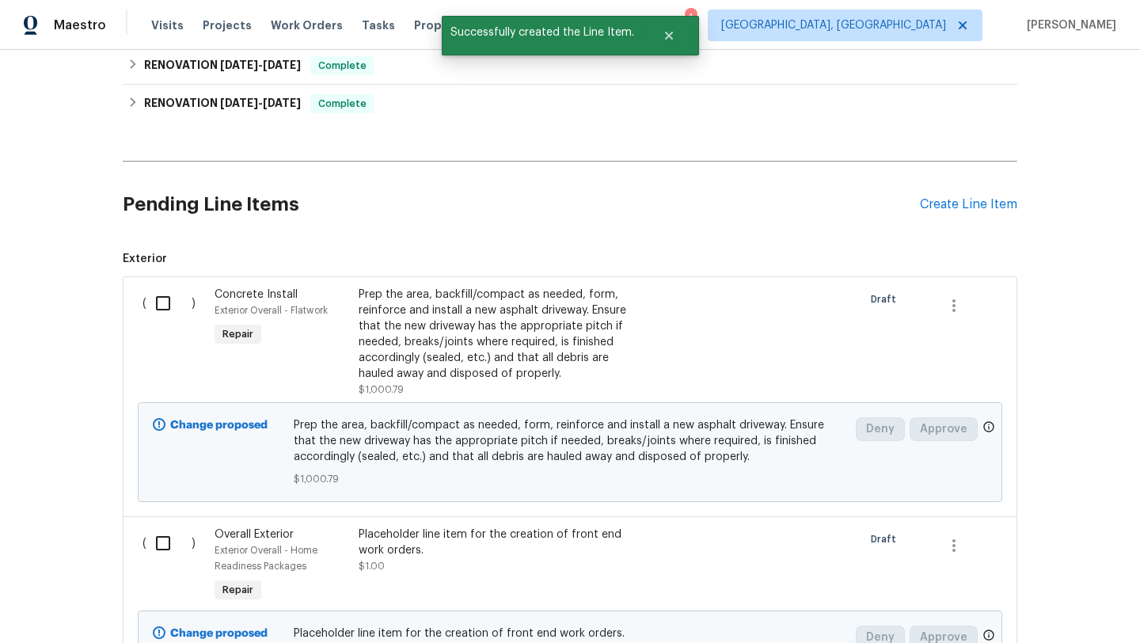
scroll to position [380, 0]
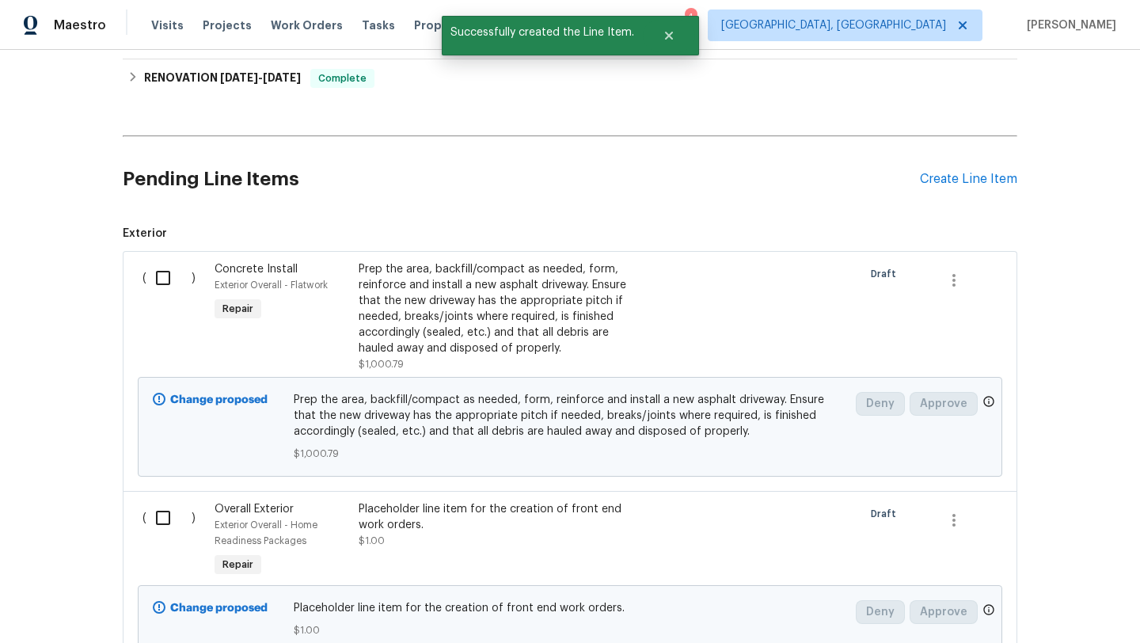
click at [157, 282] on input "checkbox" at bounding box center [168, 277] width 45 height 33
checkbox input "true"
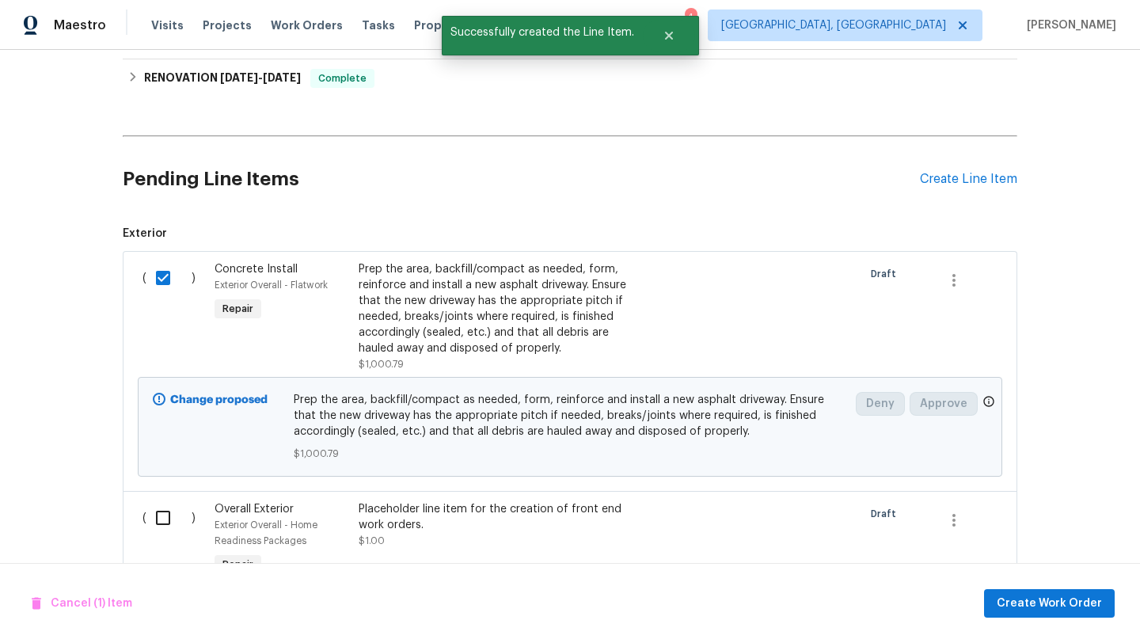
click at [159, 516] on input "checkbox" at bounding box center [168, 517] width 45 height 33
checkbox input "true"
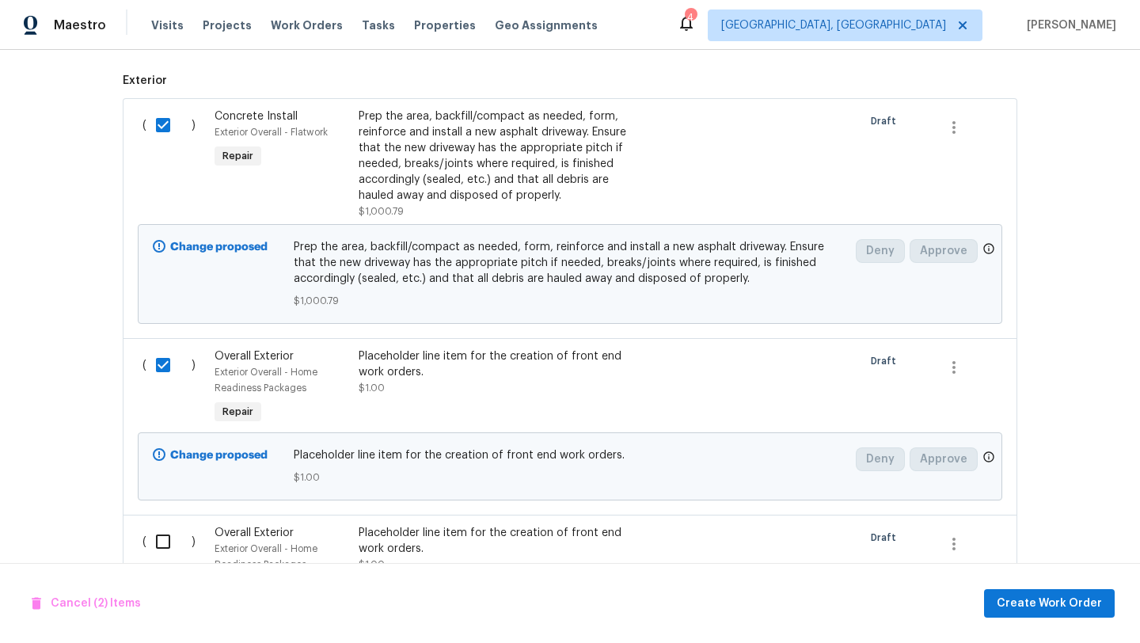
scroll to position [617, 0]
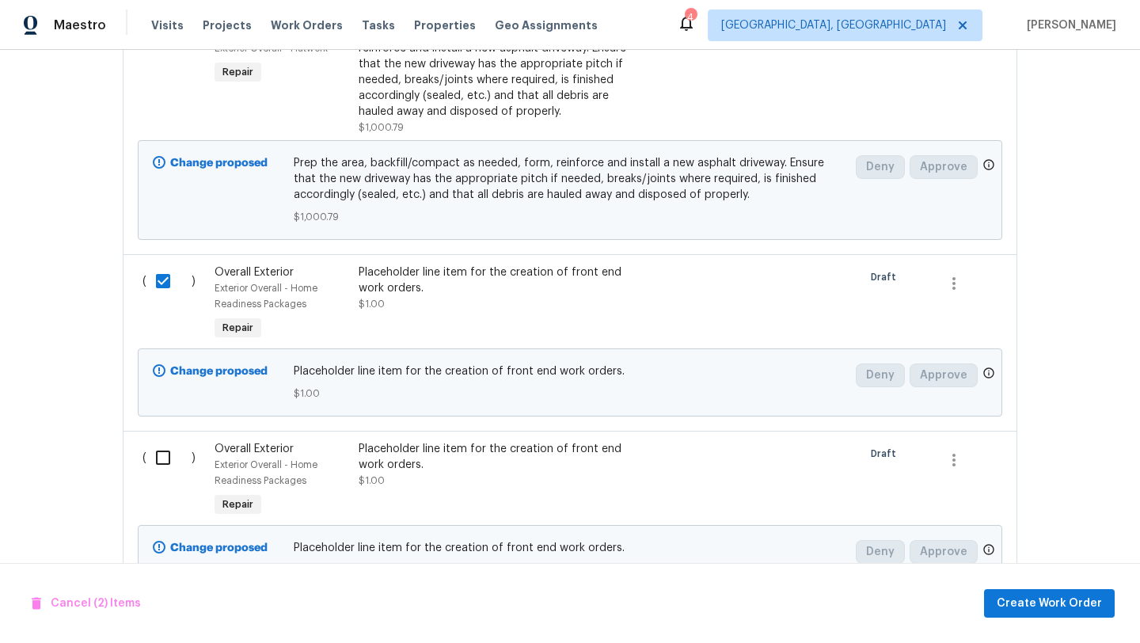
click at [160, 462] on input "checkbox" at bounding box center [168, 457] width 45 height 33
checkbox input "true"
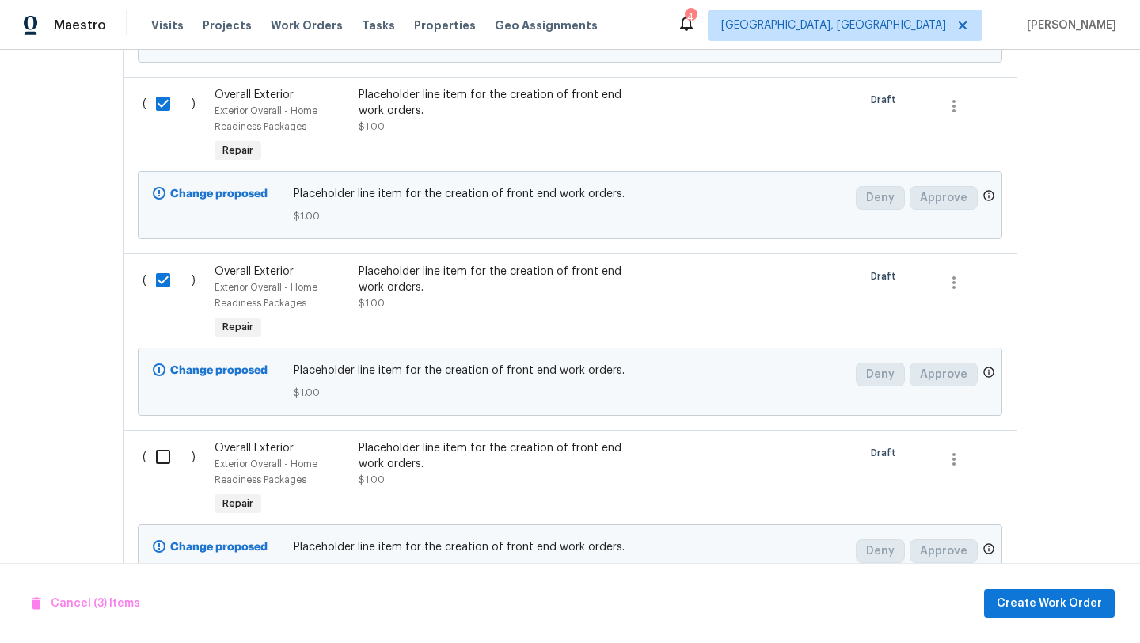
scroll to position [800, 0]
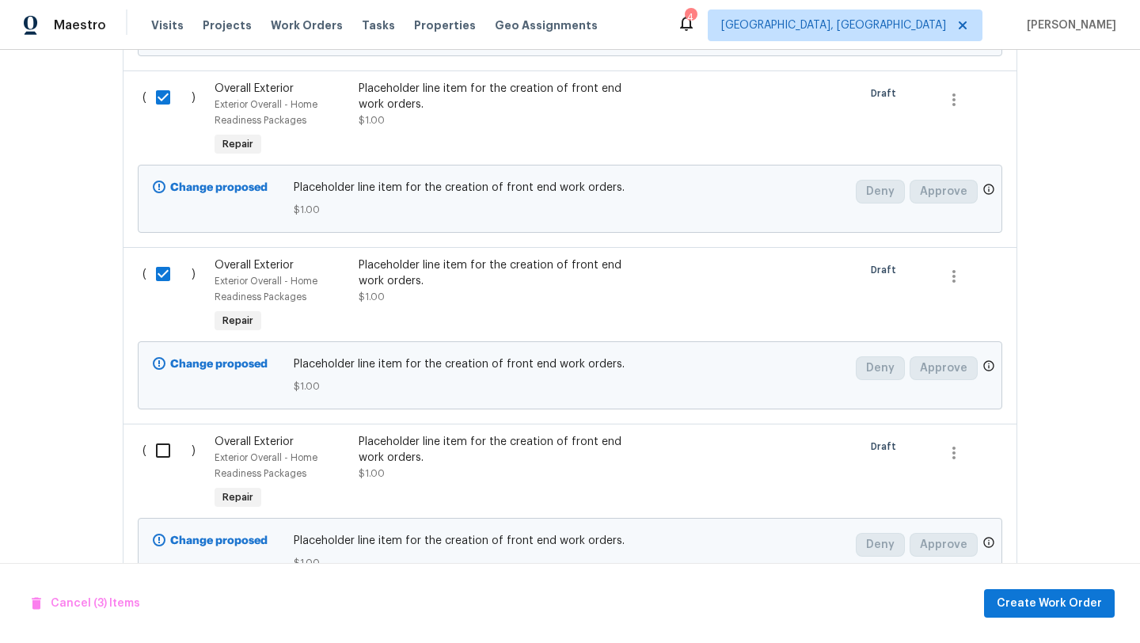
click at [155, 450] on input "checkbox" at bounding box center [168, 450] width 45 height 33
checkbox input "true"
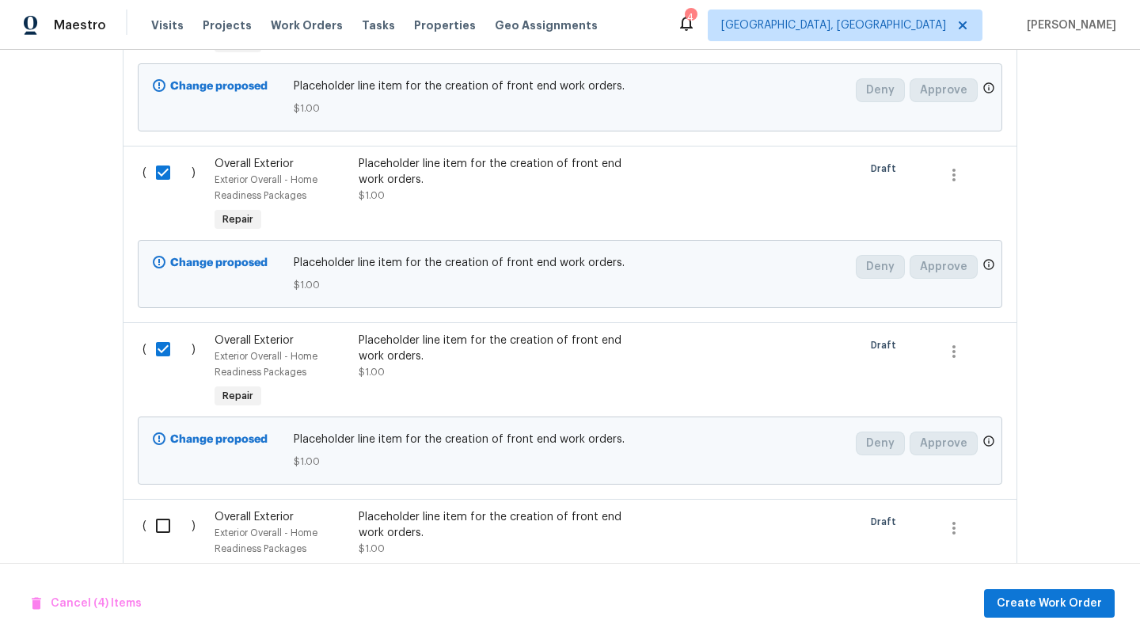
scroll to position [957, 0]
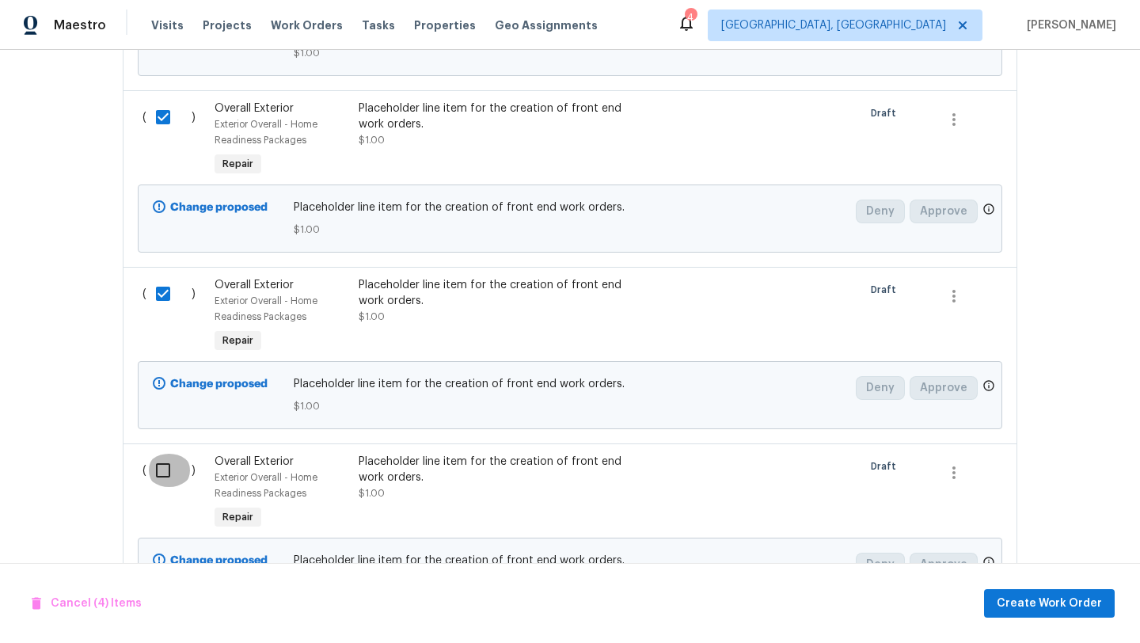
click at [157, 474] on input "checkbox" at bounding box center [168, 470] width 45 height 33
checkbox input "true"
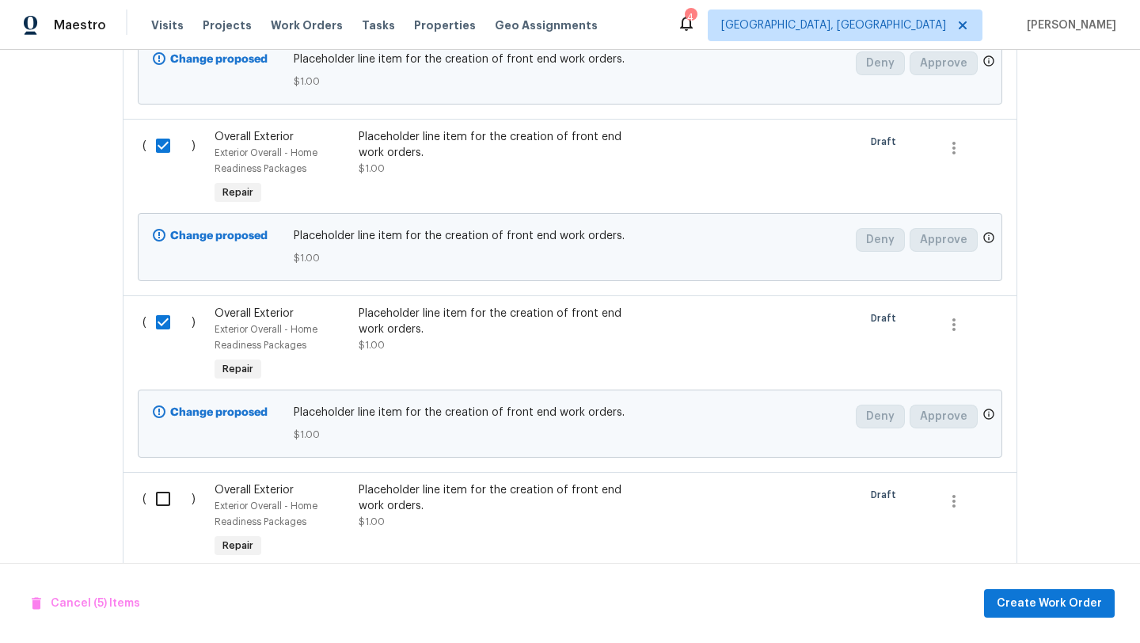
scroll to position [1175, 0]
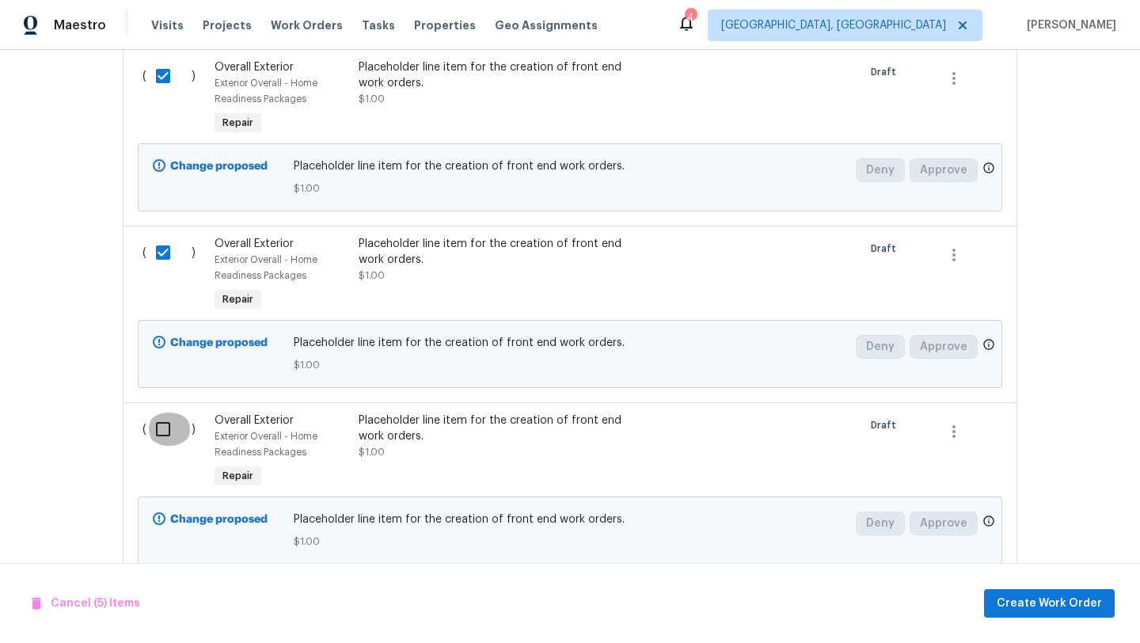
click at [158, 433] on input "checkbox" at bounding box center [168, 428] width 45 height 33
checkbox input "true"
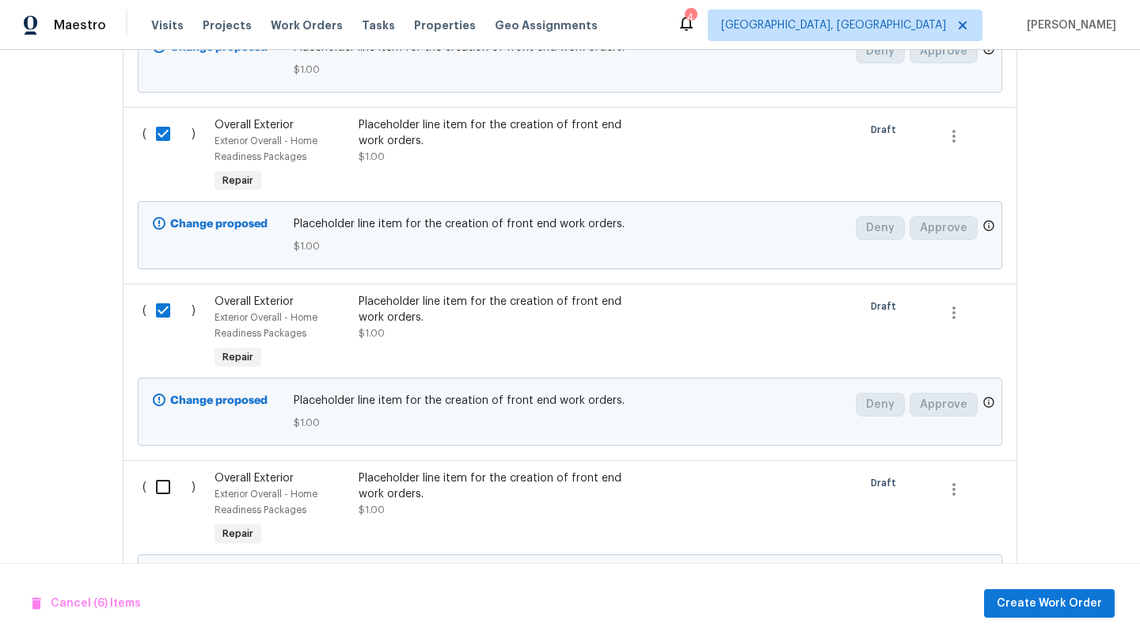
scroll to position [1334, 0]
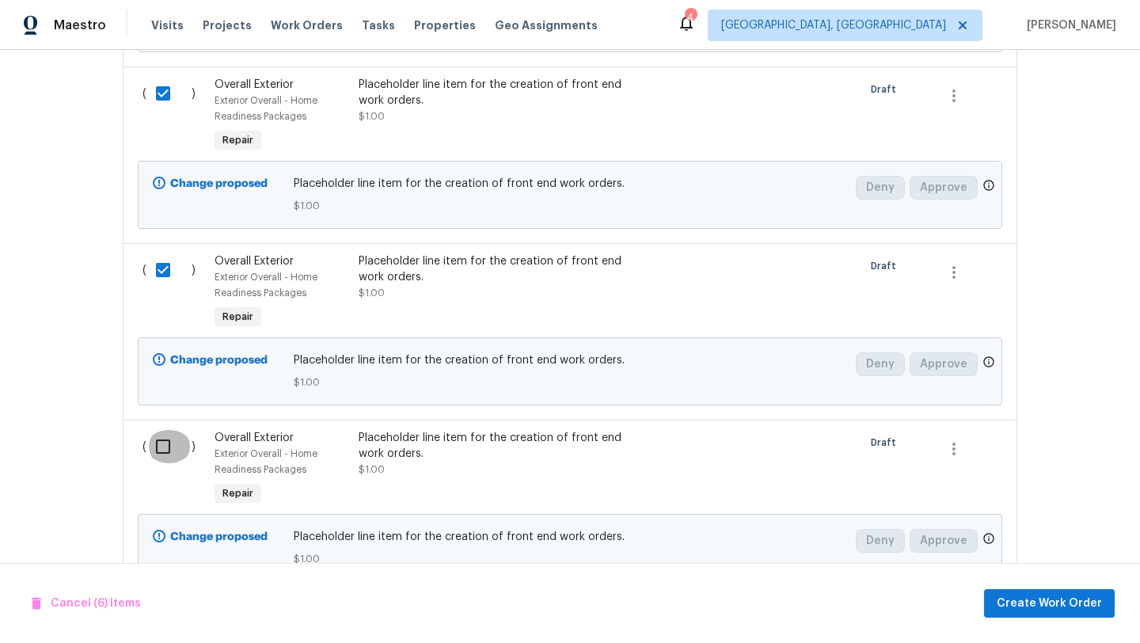
click at [165, 446] on input "checkbox" at bounding box center [168, 446] width 45 height 33
checkbox input "true"
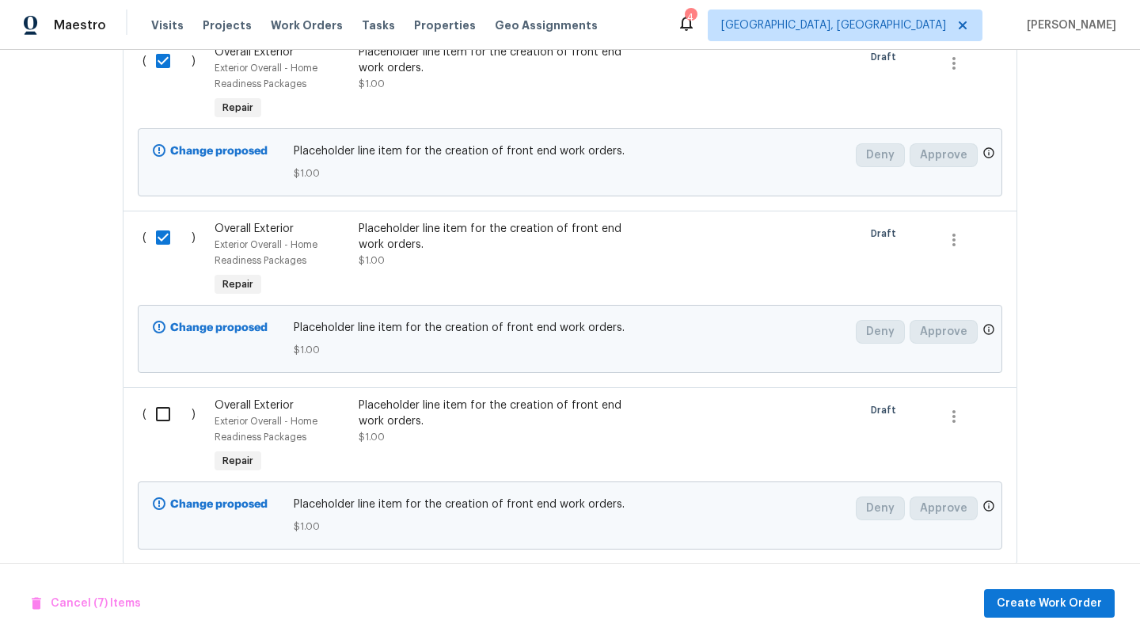
scroll to position [1551, 0]
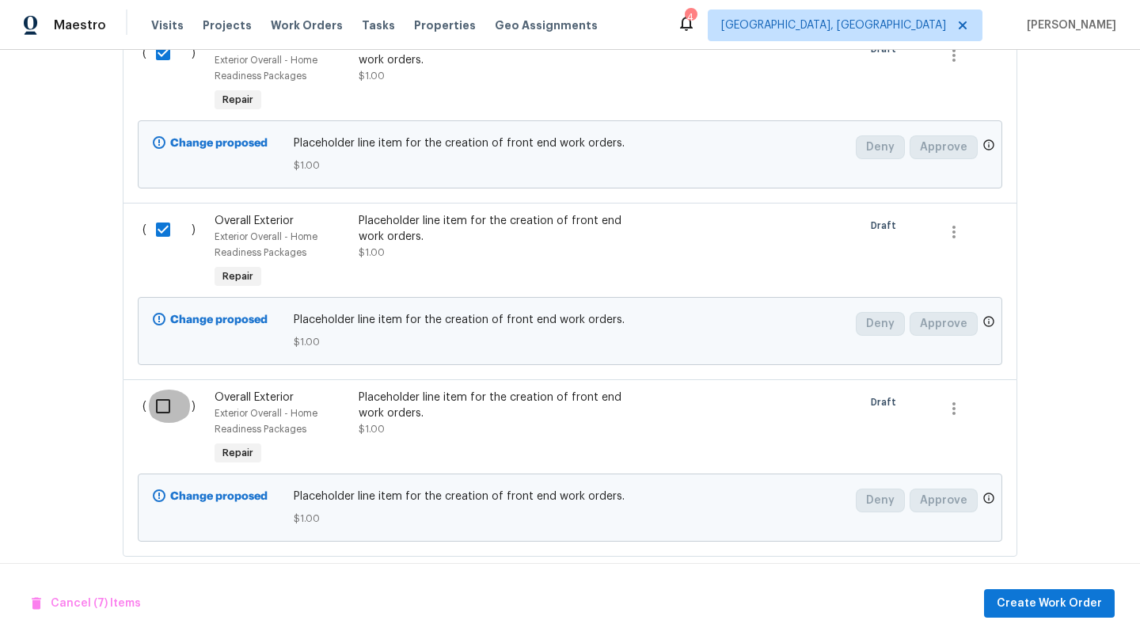
click at [162, 406] on input "checkbox" at bounding box center [168, 405] width 45 height 33
checkbox input "true"
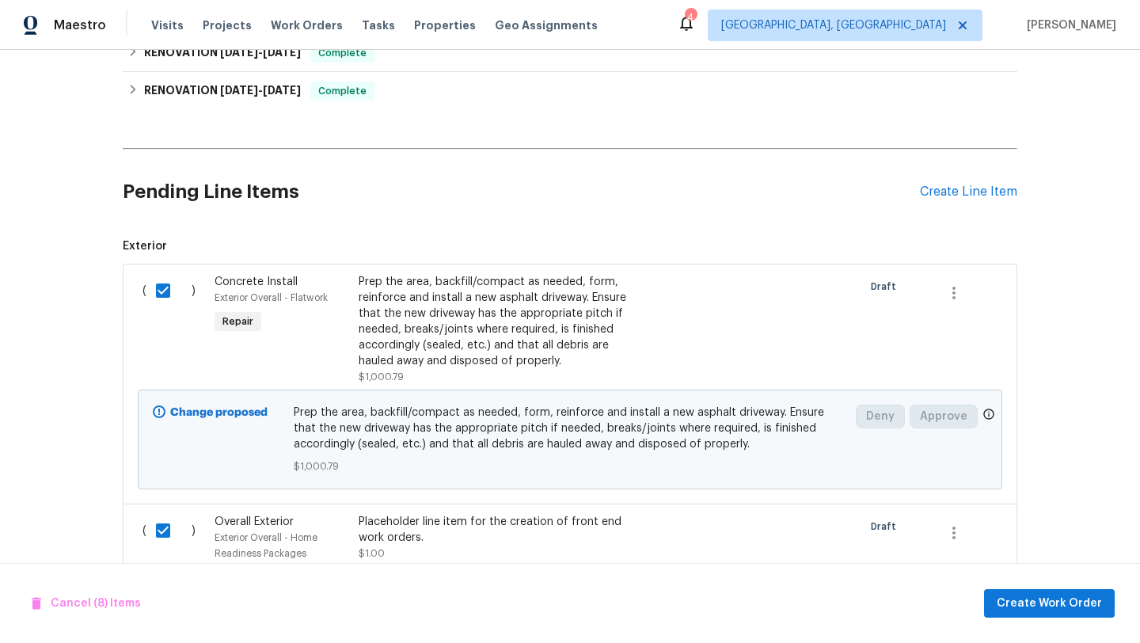
scroll to position [370, 0]
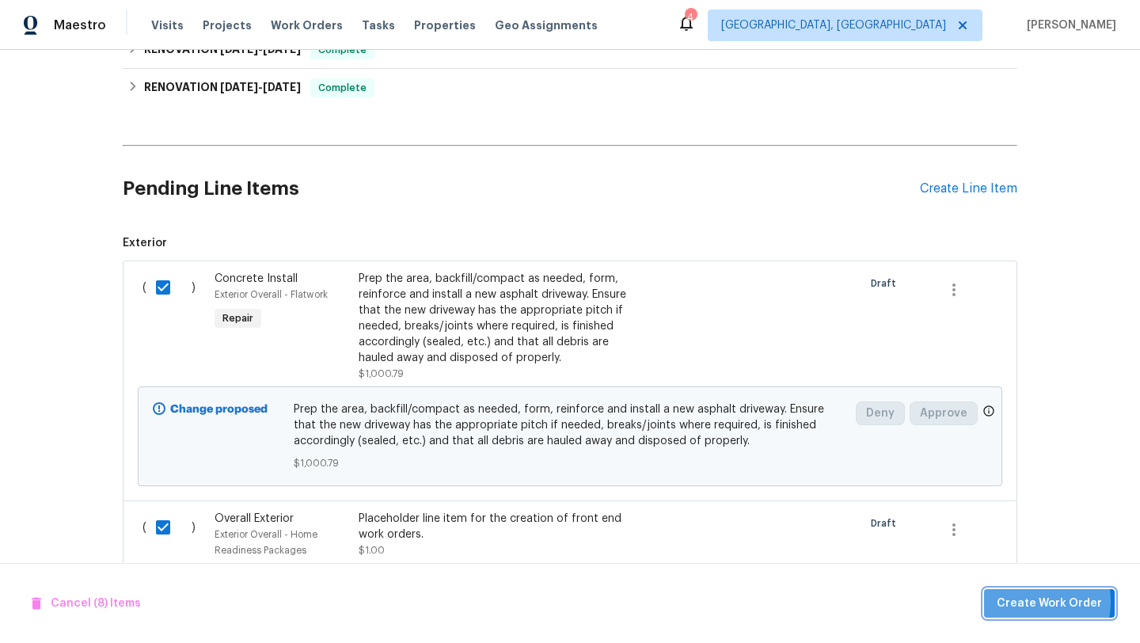
click at [1027, 601] on span "Create Work Order" at bounding box center [1049, 604] width 105 height 20
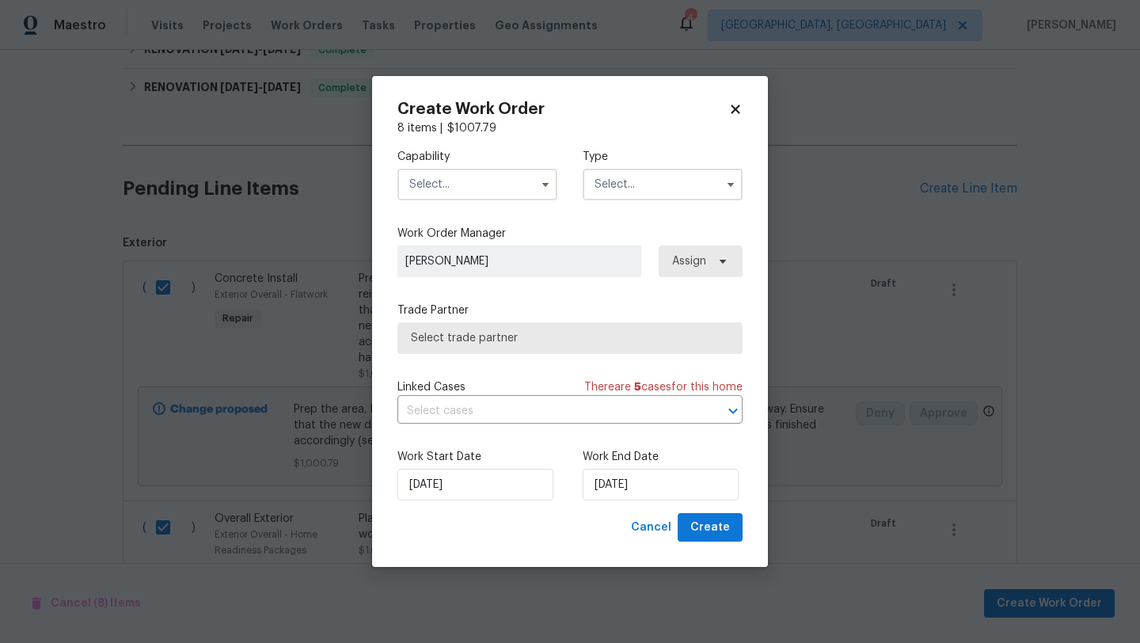
click at [498, 182] on input "text" at bounding box center [477, 185] width 160 height 32
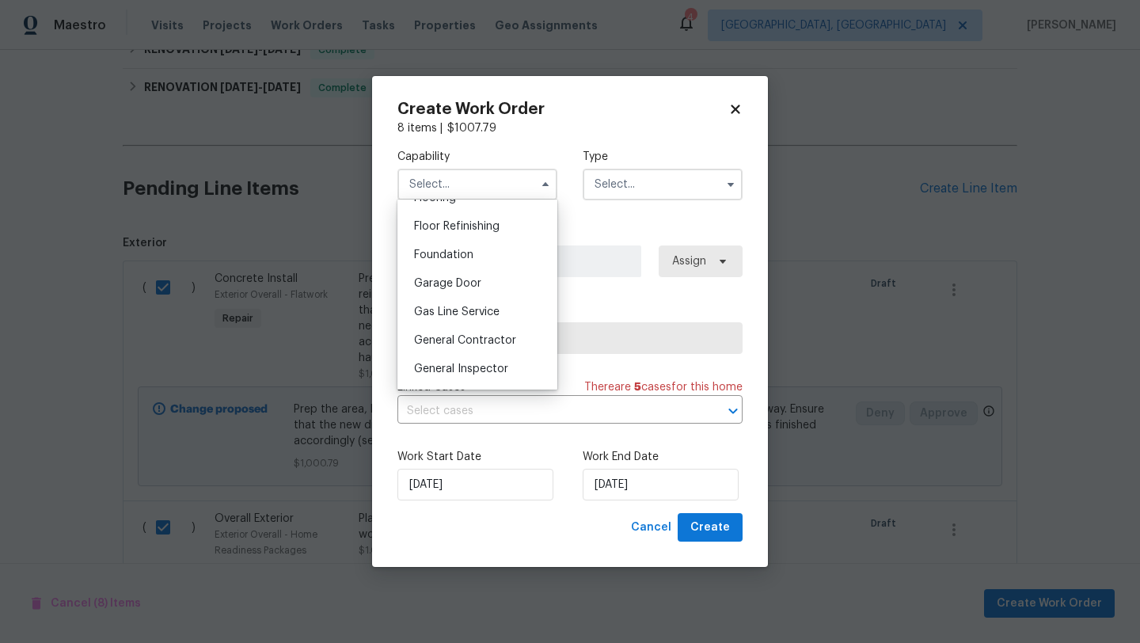
scroll to position [635, 0]
click at [447, 343] on span "General Contractor" at bounding box center [465, 339] width 102 height 11
type input "General Contractor"
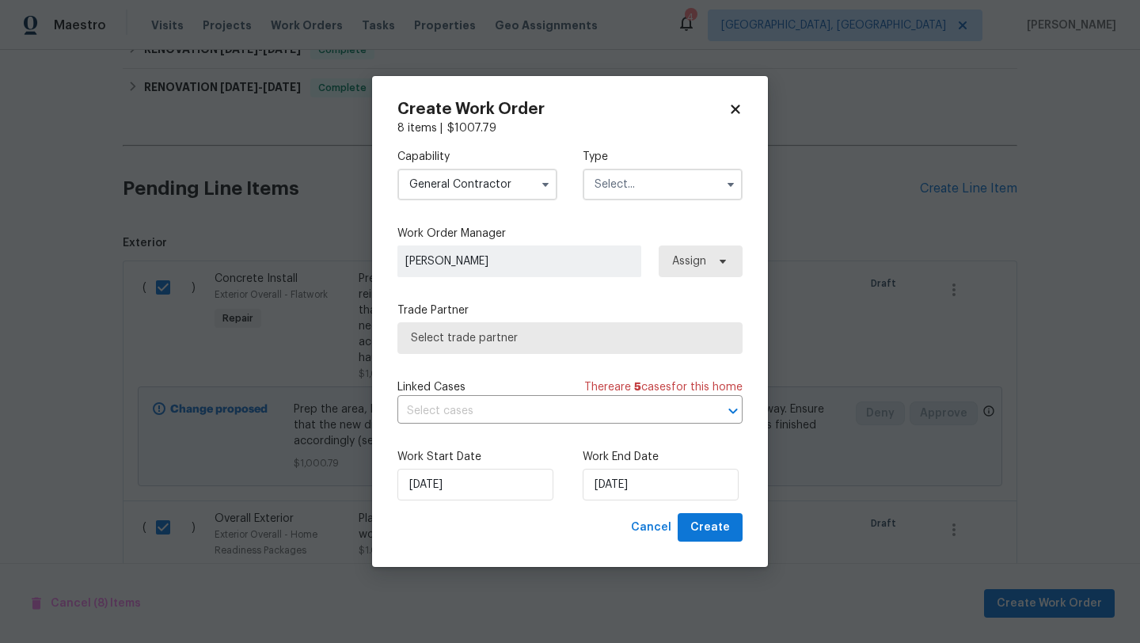
click at [640, 188] on input "text" at bounding box center [663, 185] width 160 height 32
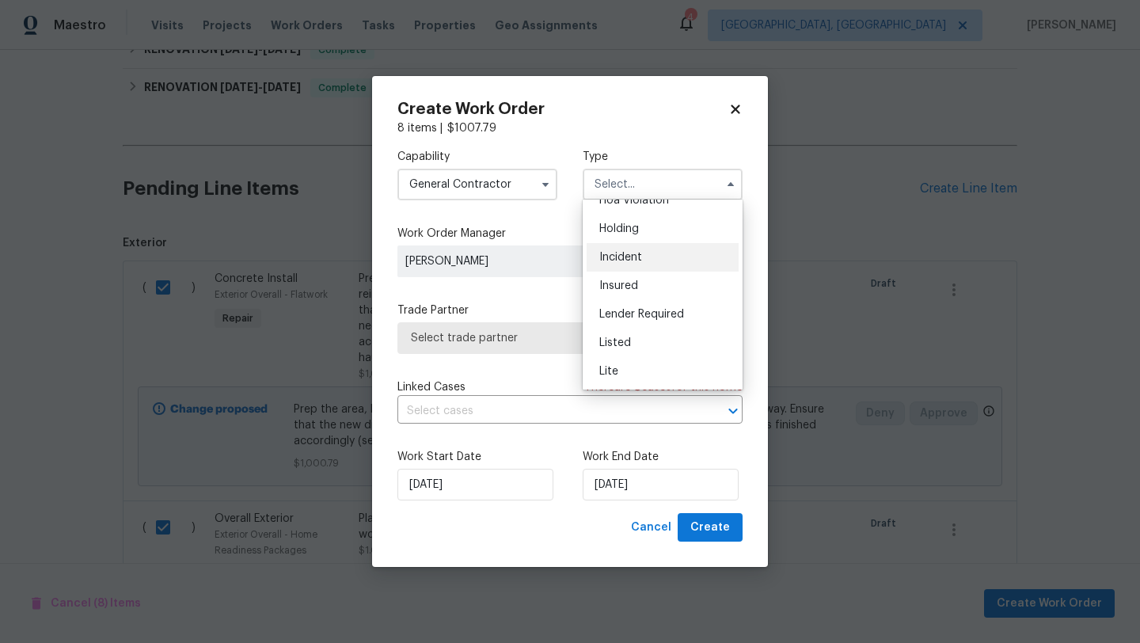
scroll to position [63, 0]
click at [623, 316] on div "Listed" at bounding box center [663, 326] width 152 height 28
type input "Listed"
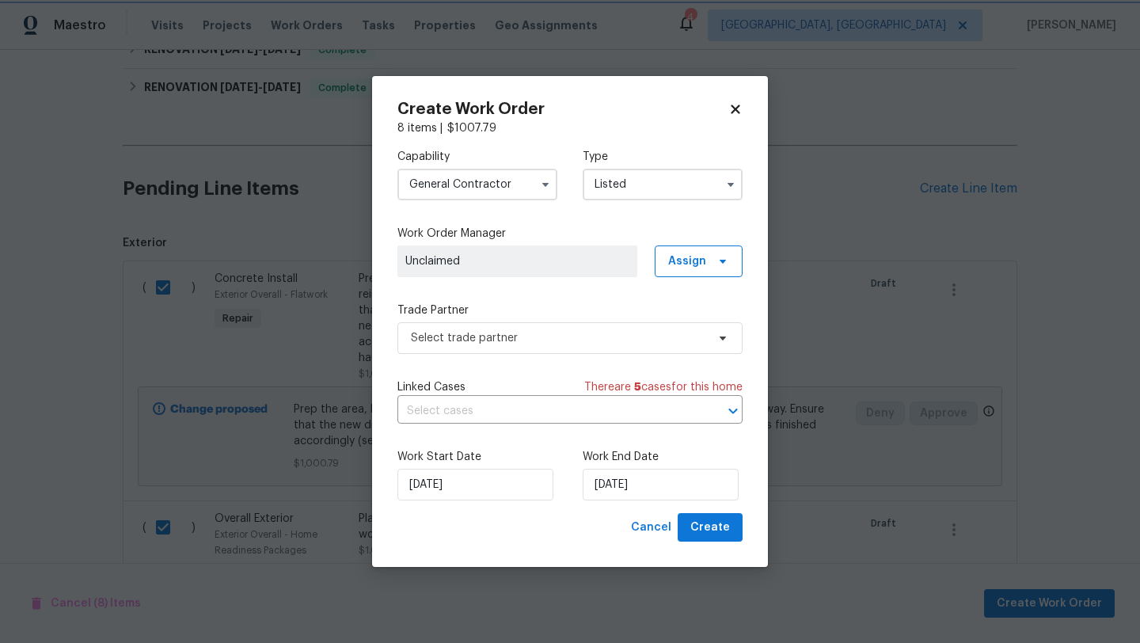
scroll to position [0, 0]
click at [694, 254] on span "Assign" at bounding box center [687, 261] width 38 height 16
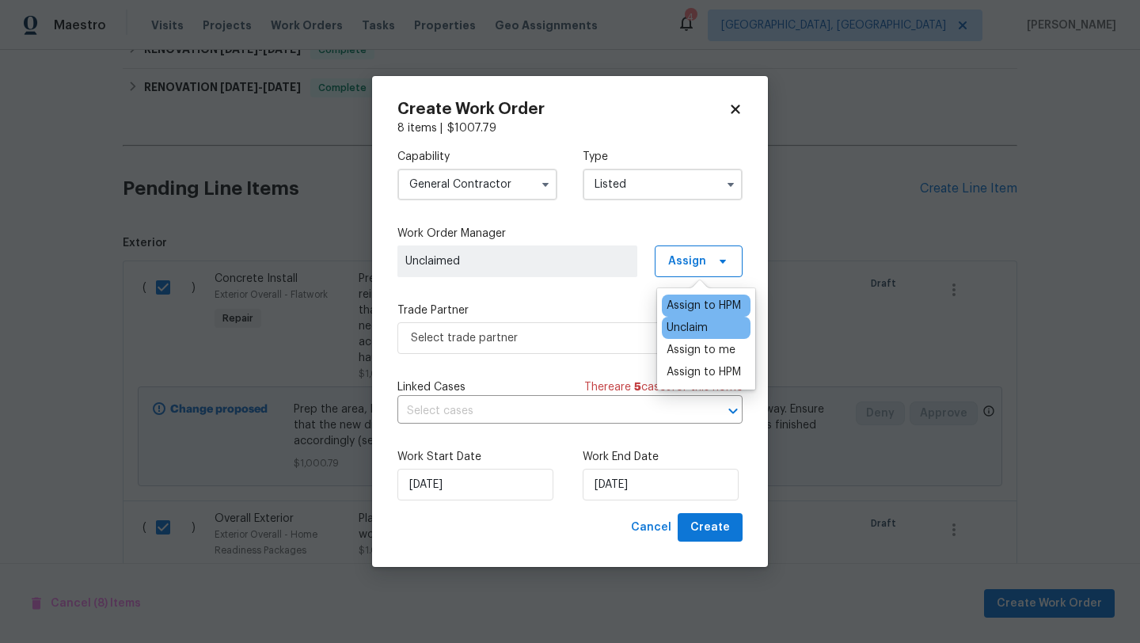
click at [693, 302] on div "Assign to HPM" at bounding box center [704, 306] width 74 height 16
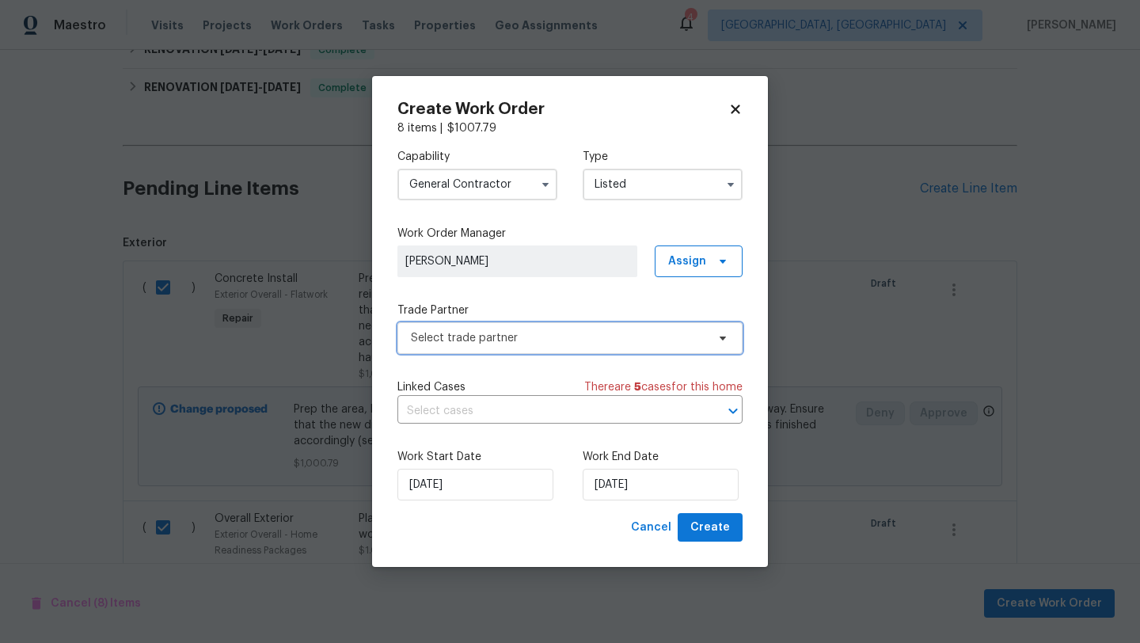
click at [583, 323] on span "Select trade partner" at bounding box center [569, 338] width 345 height 32
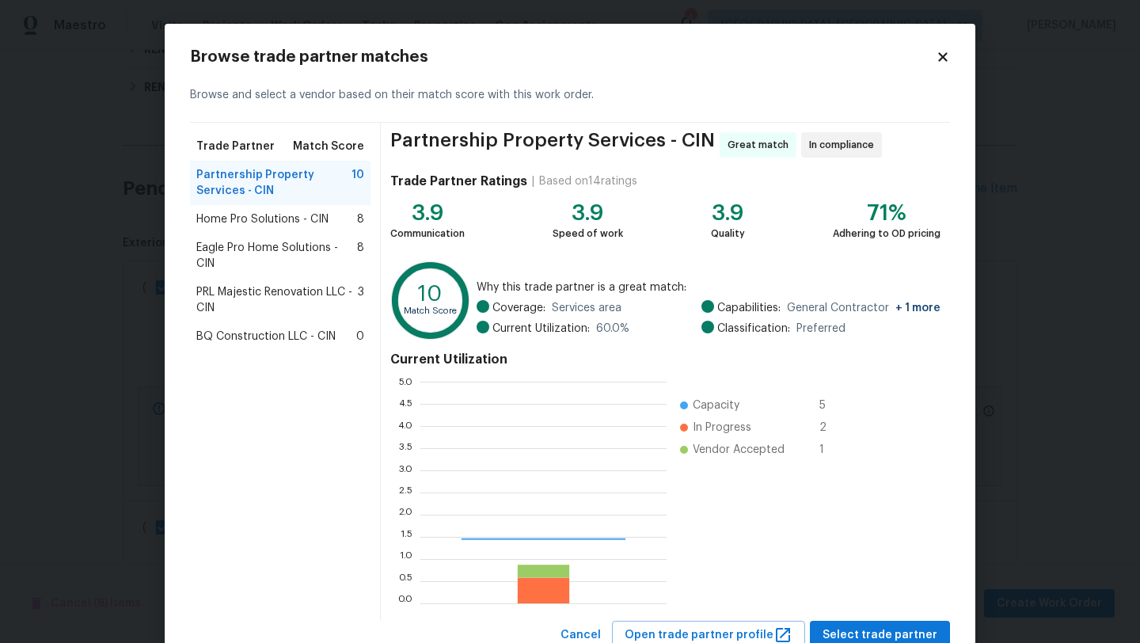
scroll to position [222, 246]
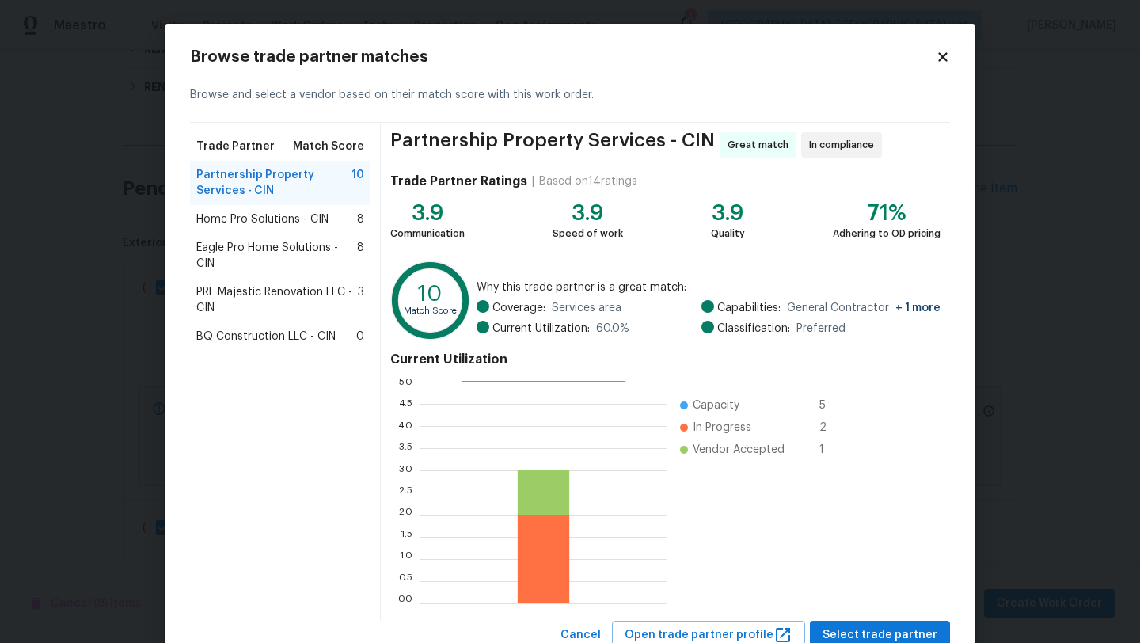
click at [242, 249] on span "Eagle Pro Home Solutions - CIN" at bounding box center [276, 256] width 161 height 32
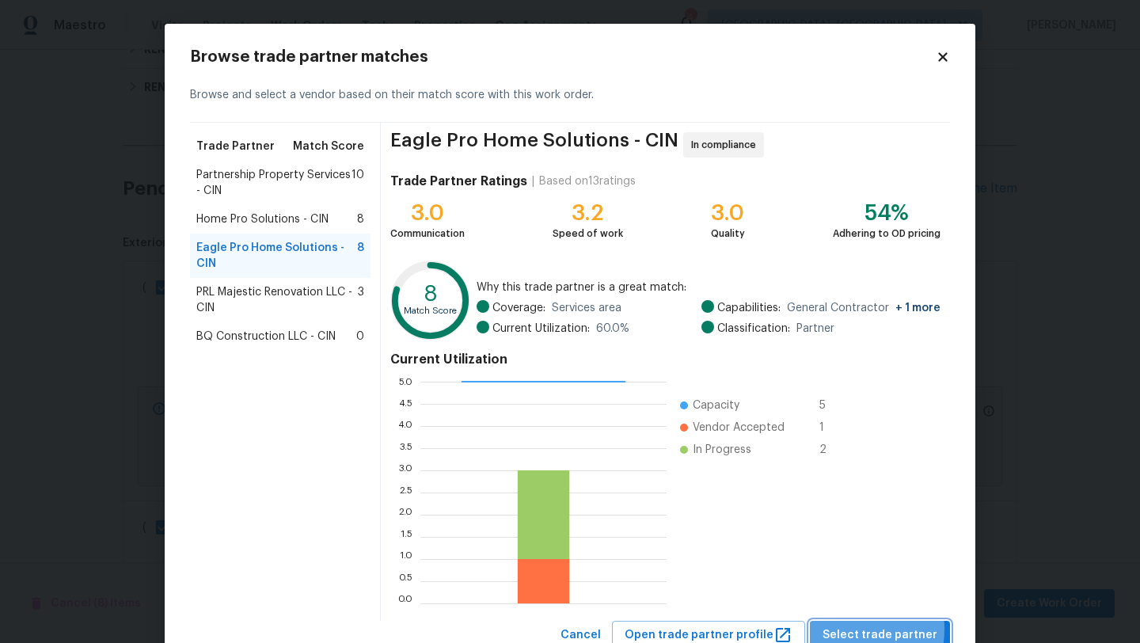
click at [839, 629] on span "Select trade partner" at bounding box center [879, 635] width 115 height 20
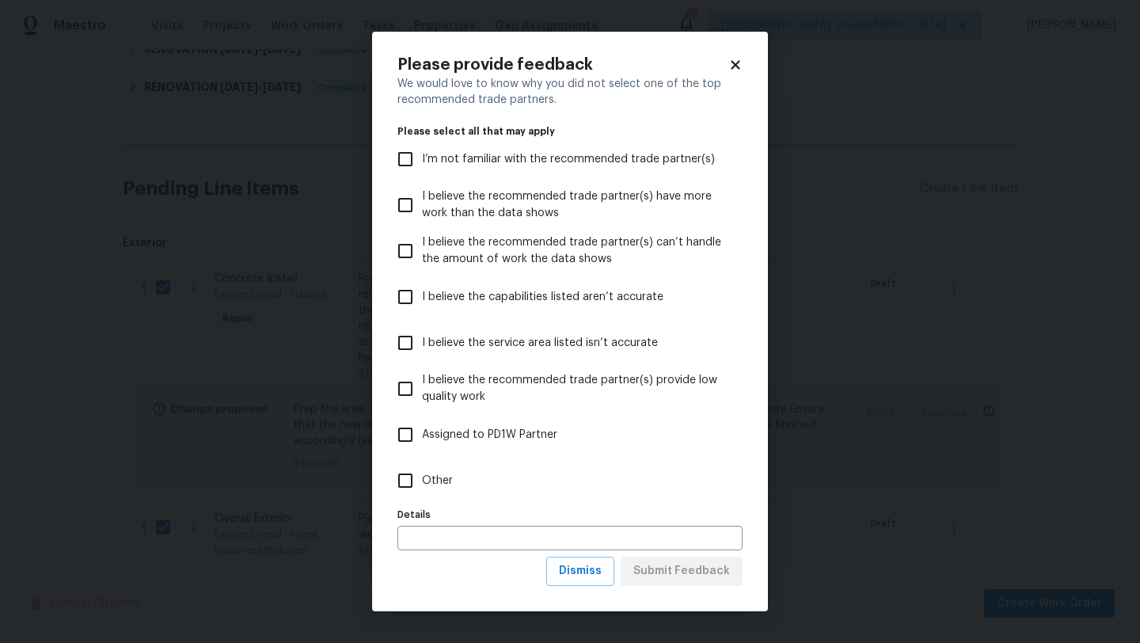
click at [389, 489] on input "Other" at bounding box center [405, 480] width 33 height 33
checkbox input "true"
click at [695, 561] on span "Submit Feedback" at bounding box center [681, 571] width 97 height 20
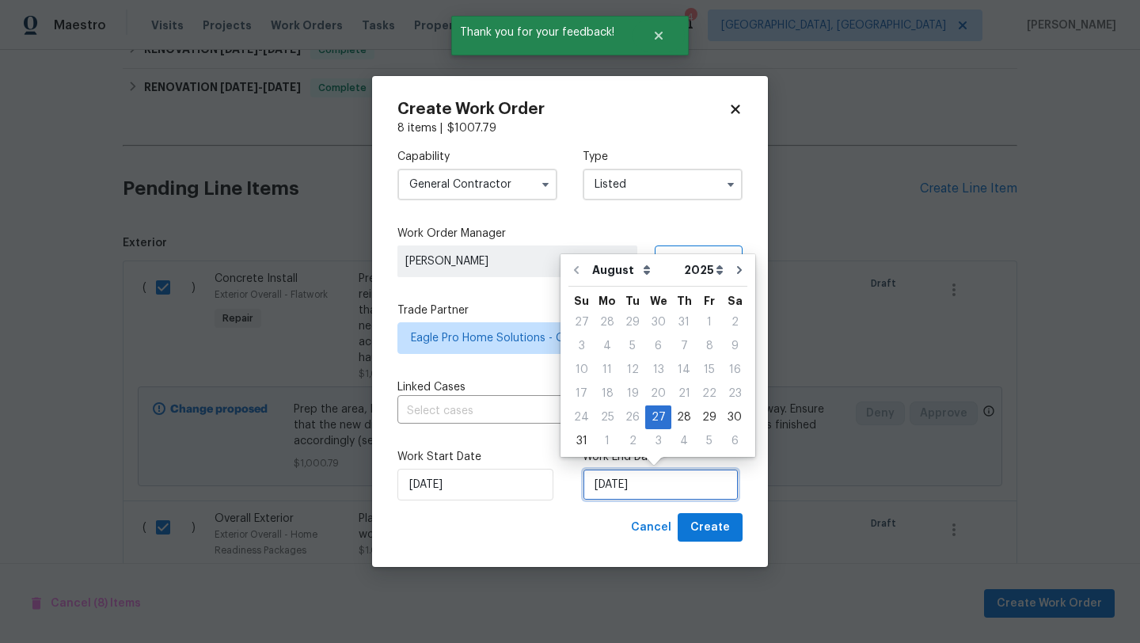
click at [611, 480] on input "[DATE]" at bounding box center [661, 485] width 156 height 32
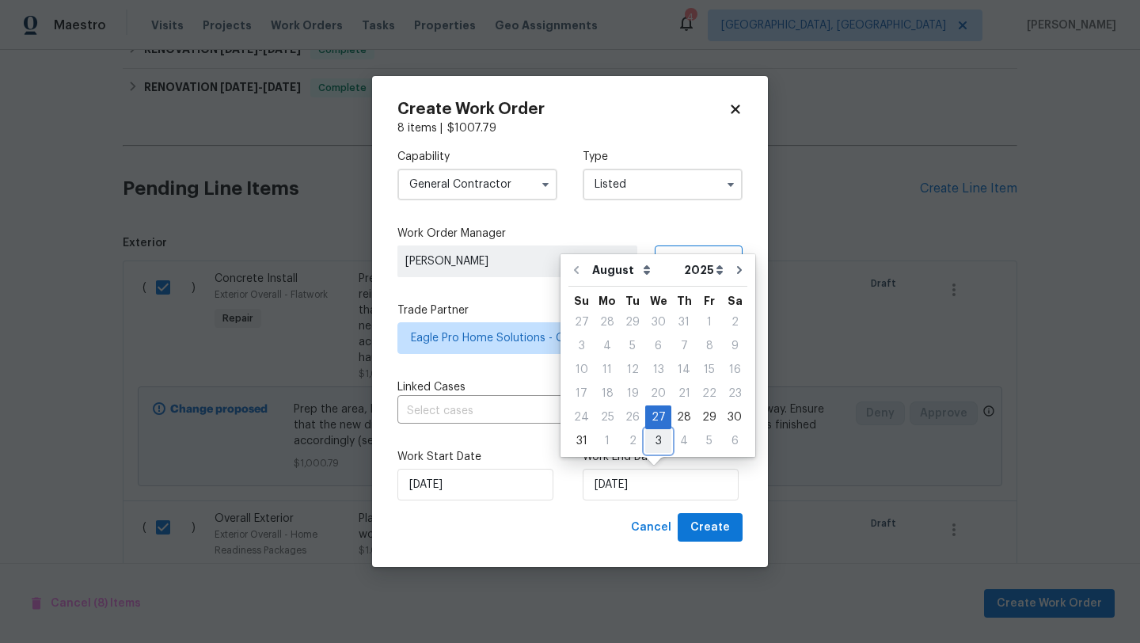
click at [655, 438] on div "3" at bounding box center [658, 441] width 26 height 22
type input "[DATE]"
select select "8"
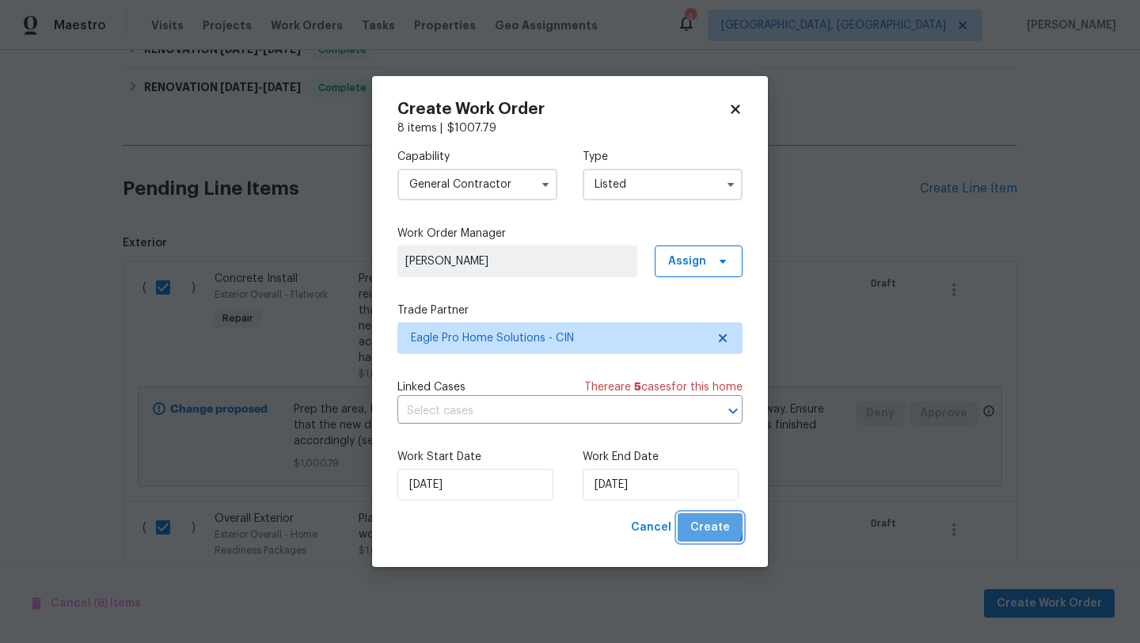
click at [697, 522] on span "Create" at bounding box center [710, 528] width 40 height 20
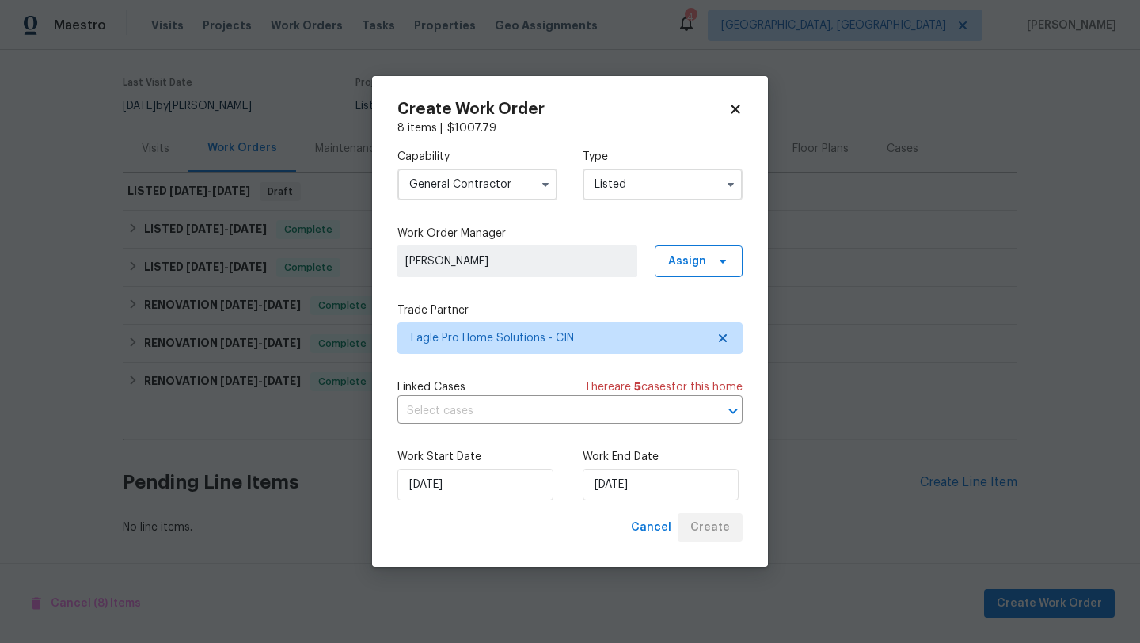
scroll to position [115, 0]
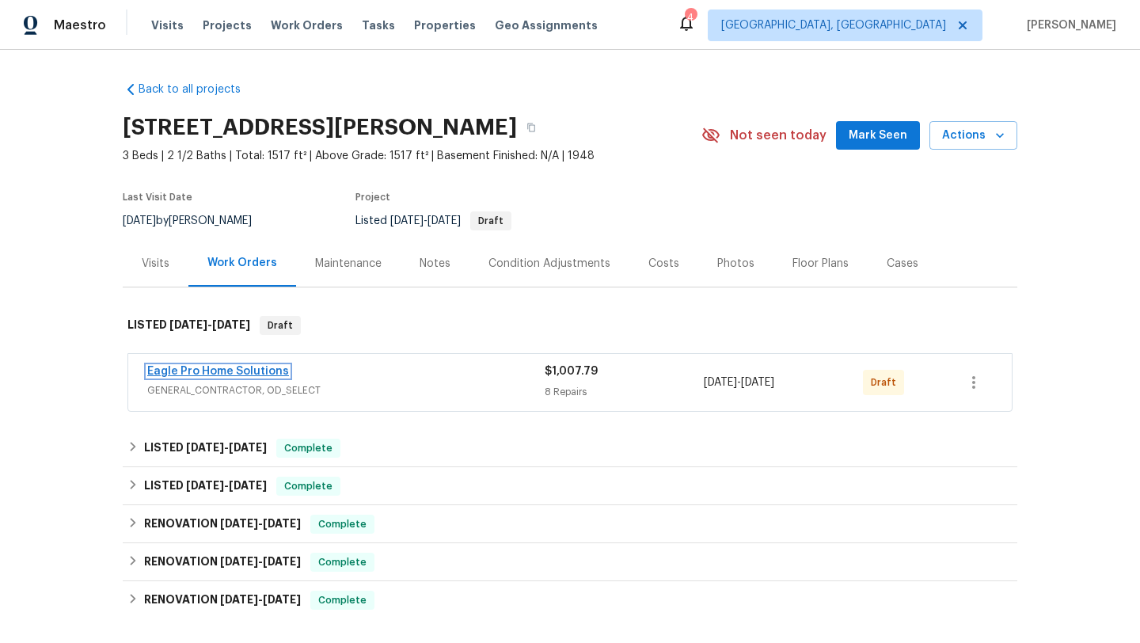
click at [199, 366] on link "Eagle Pro Home Solutions" at bounding box center [218, 371] width 142 height 11
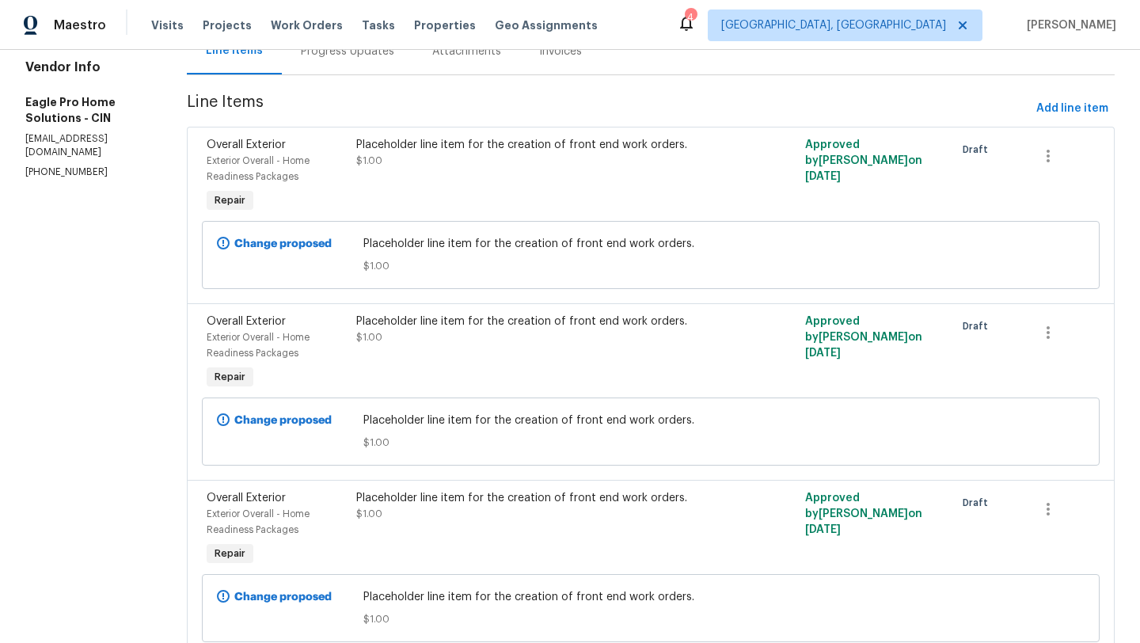
scroll to position [153, 0]
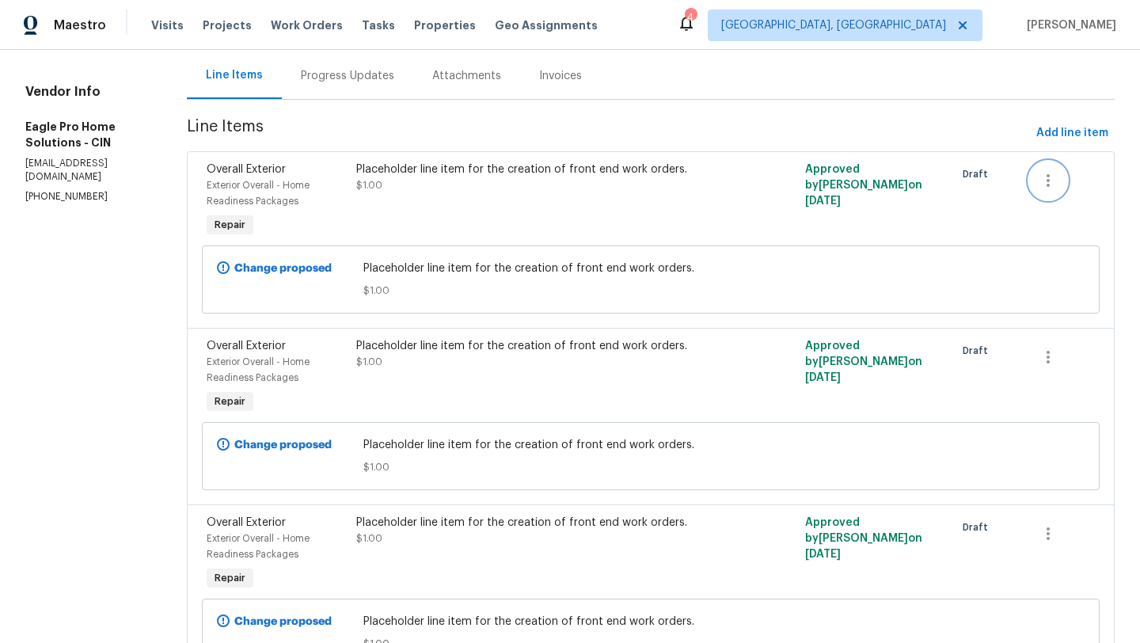
click at [1055, 188] on icon "button" at bounding box center [1048, 180] width 19 height 19
click at [1054, 183] on li "Cancel" at bounding box center [1062, 180] width 61 height 26
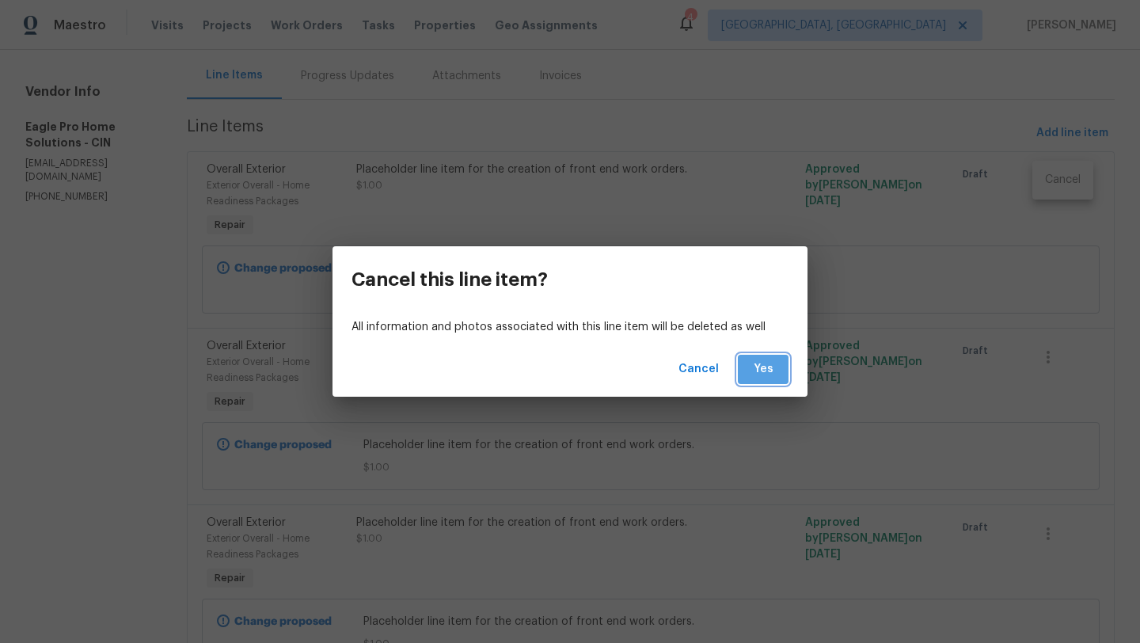
click at [768, 369] on span "Yes" at bounding box center [762, 369] width 25 height 20
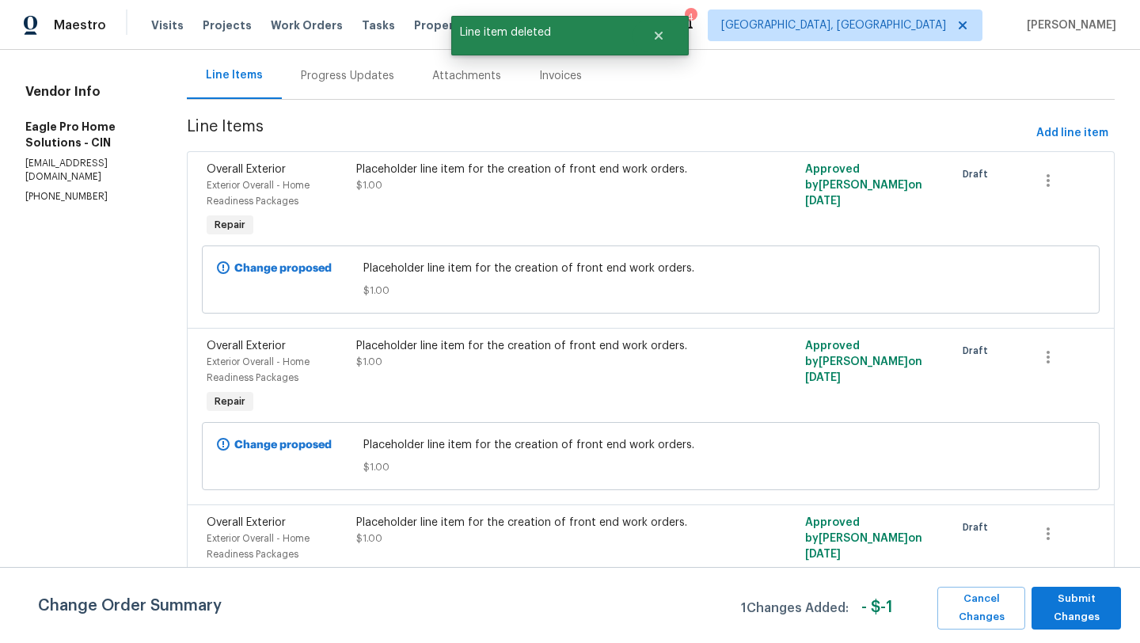
scroll to position [0, 0]
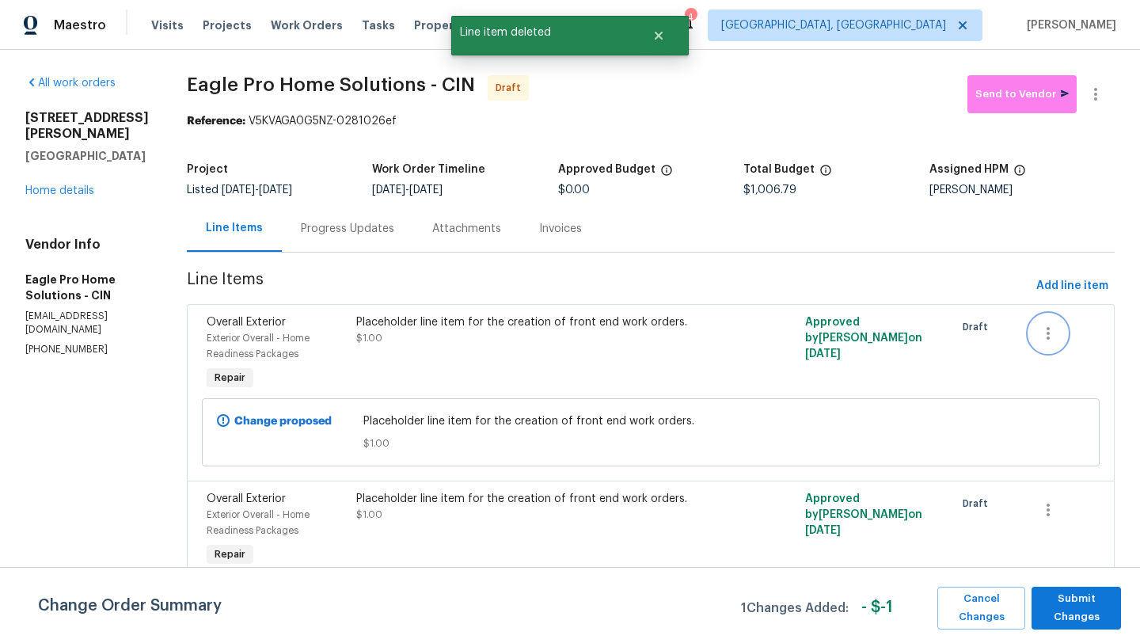
click at [1052, 325] on icon "button" at bounding box center [1048, 333] width 19 height 19
click at [1043, 336] on li "Cancel" at bounding box center [1062, 334] width 61 height 26
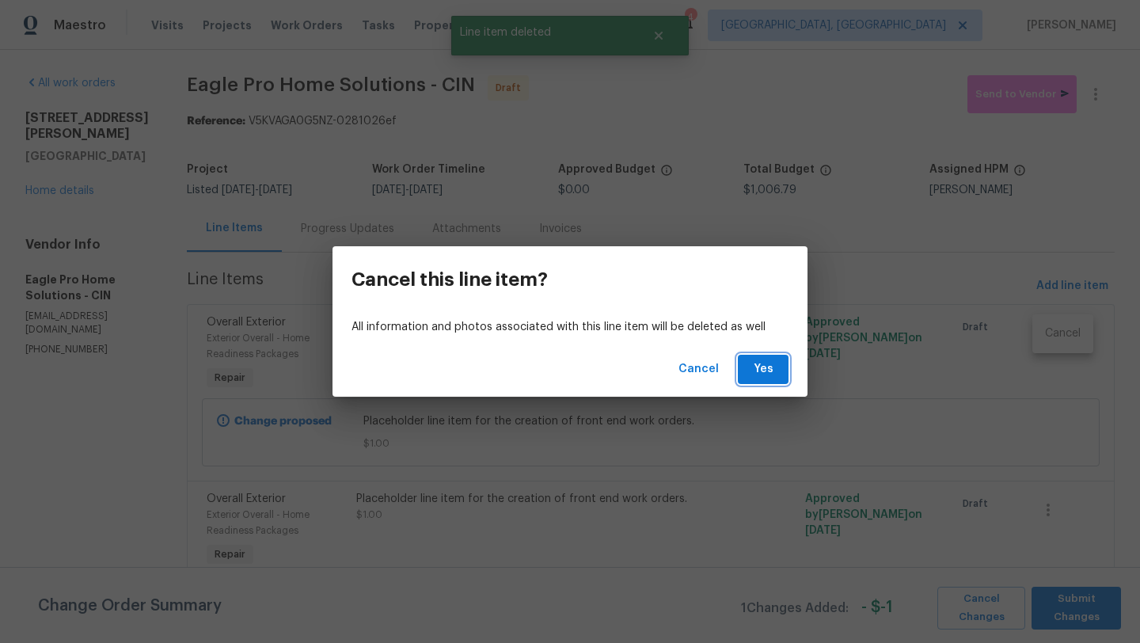
click at [775, 370] on span "Yes" at bounding box center [762, 369] width 25 height 20
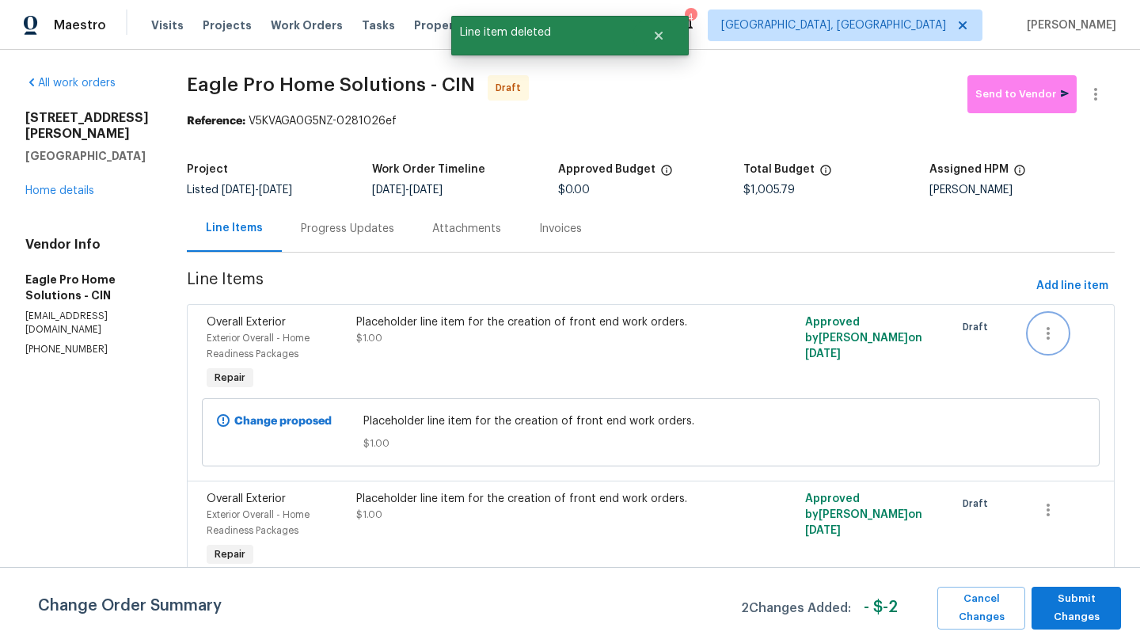
click at [1040, 335] on button "button" at bounding box center [1048, 333] width 38 height 38
click at [1048, 330] on li "Cancel" at bounding box center [1062, 334] width 61 height 26
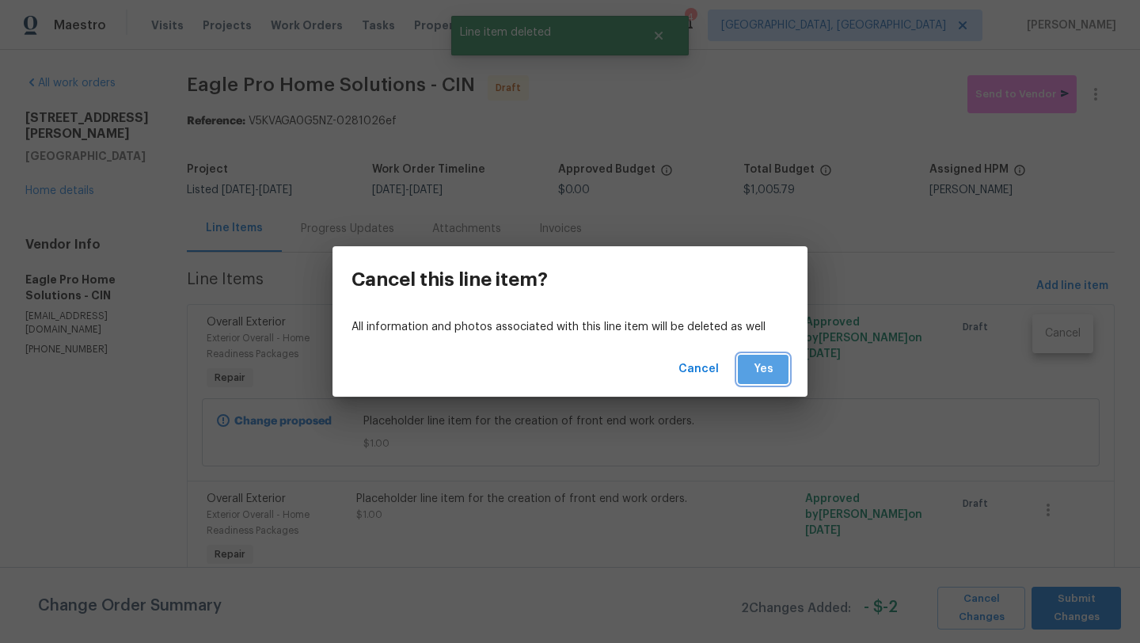
click at [763, 368] on span "Yes" at bounding box center [762, 369] width 25 height 20
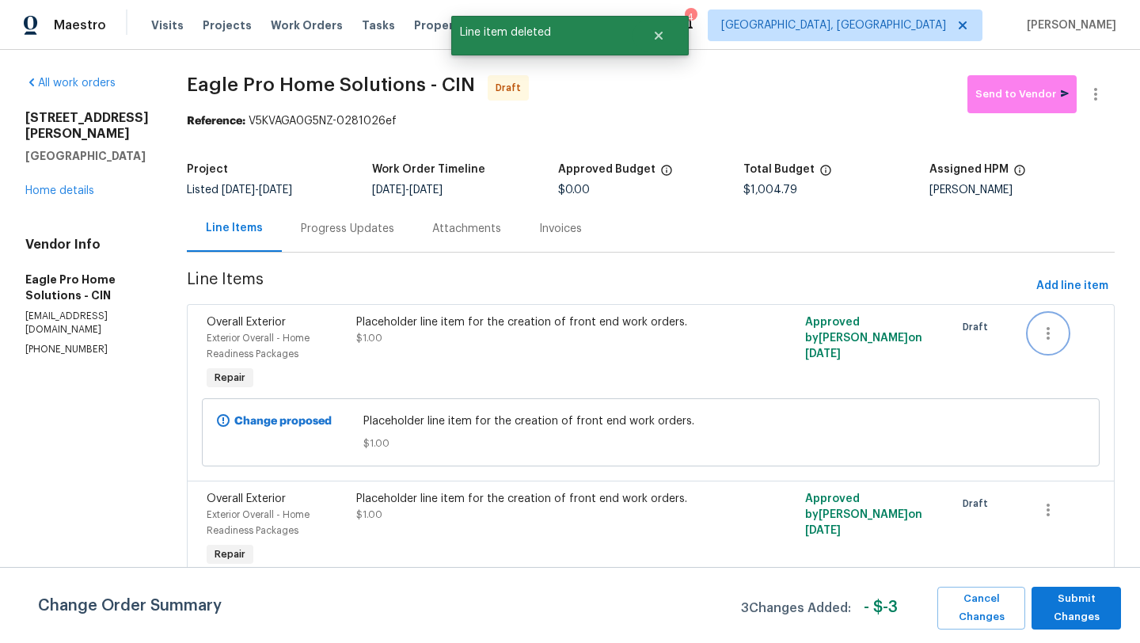
click at [1054, 328] on icon "button" at bounding box center [1048, 333] width 19 height 19
click at [1055, 340] on li "Cancel" at bounding box center [1062, 334] width 61 height 26
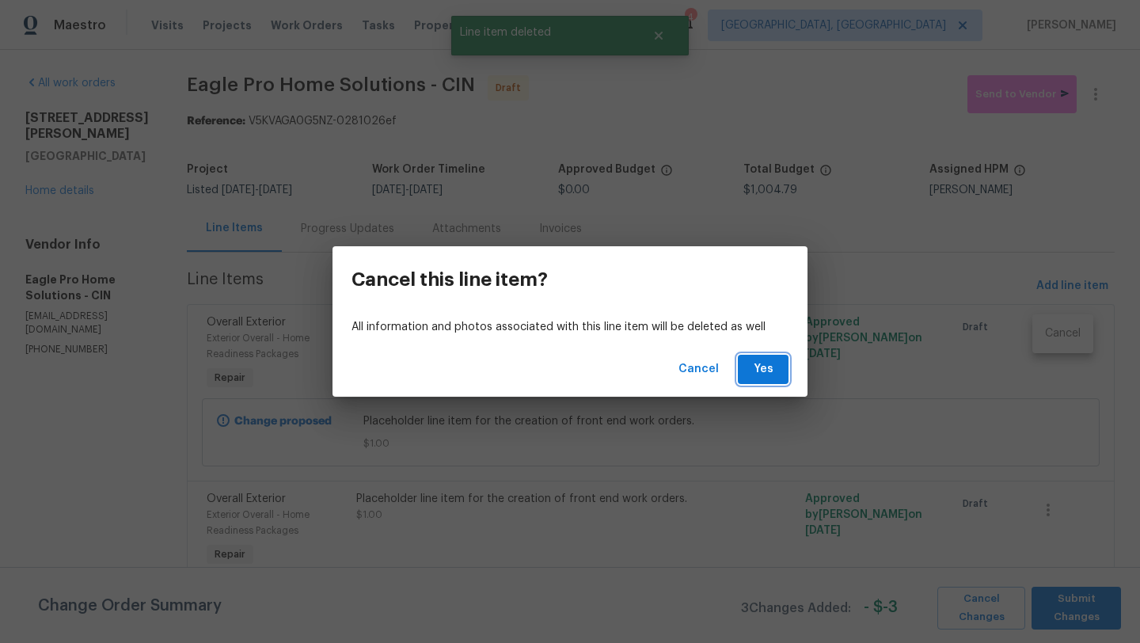
click at [757, 371] on span "Yes" at bounding box center [762, 369] width 25 height 20
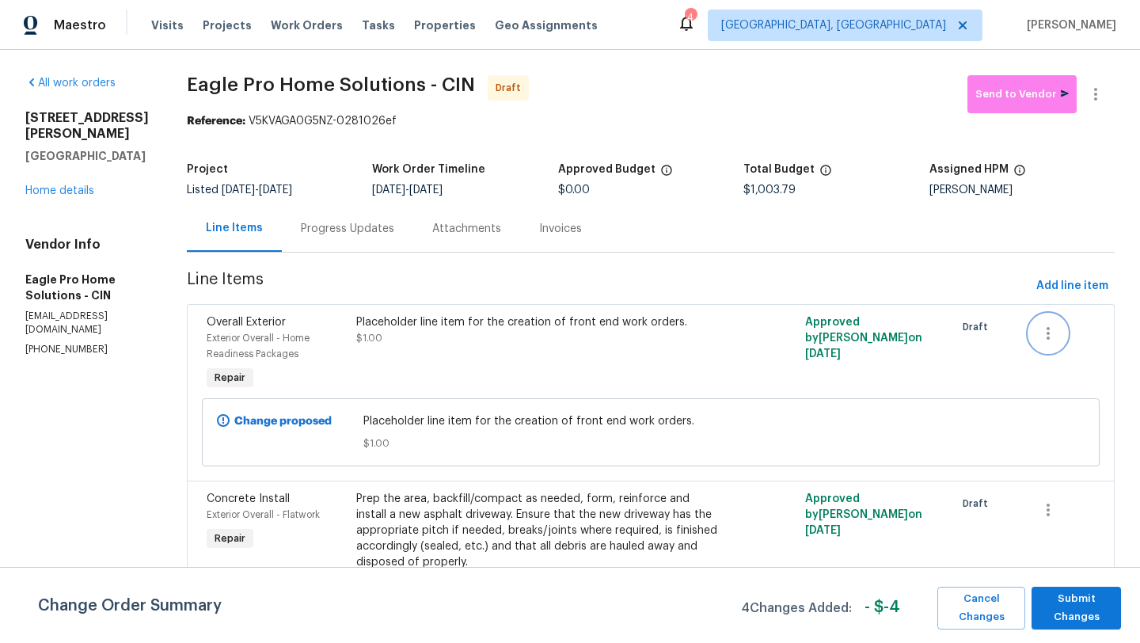
click at [1037, 333] on button "button" at bounding box center [1048, 333] width 38 height 38
click at [1043, 337] on li "Cancel" at bounding box center [1062, 334] width 61 height 26
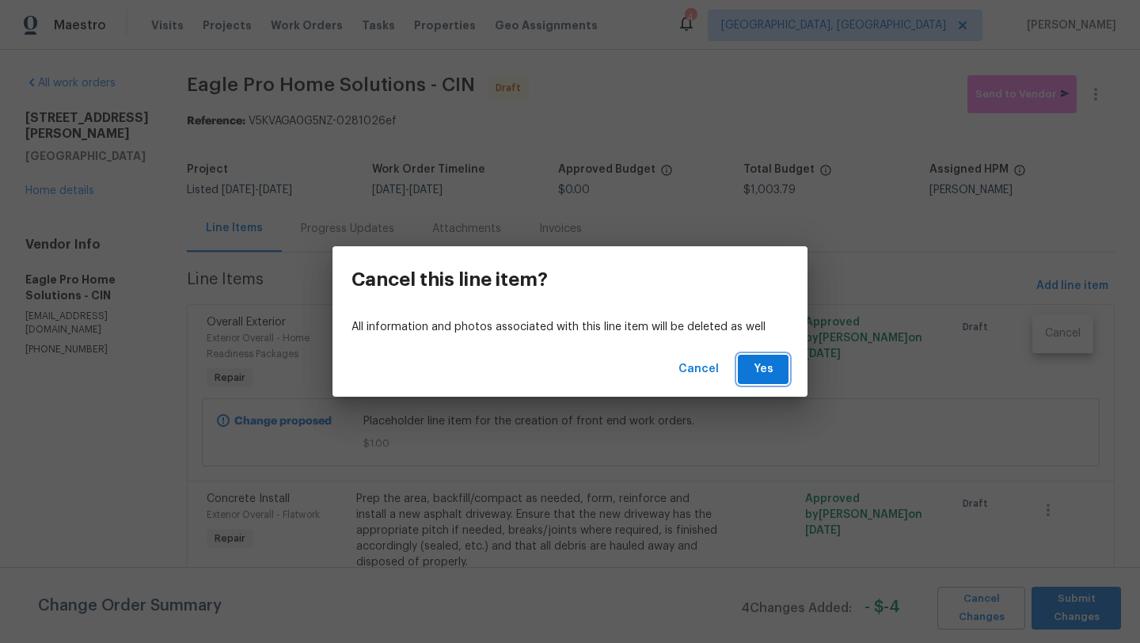
click at [746, 367] on button "Yes" at bounding box center [763, 369] width 51 height 29
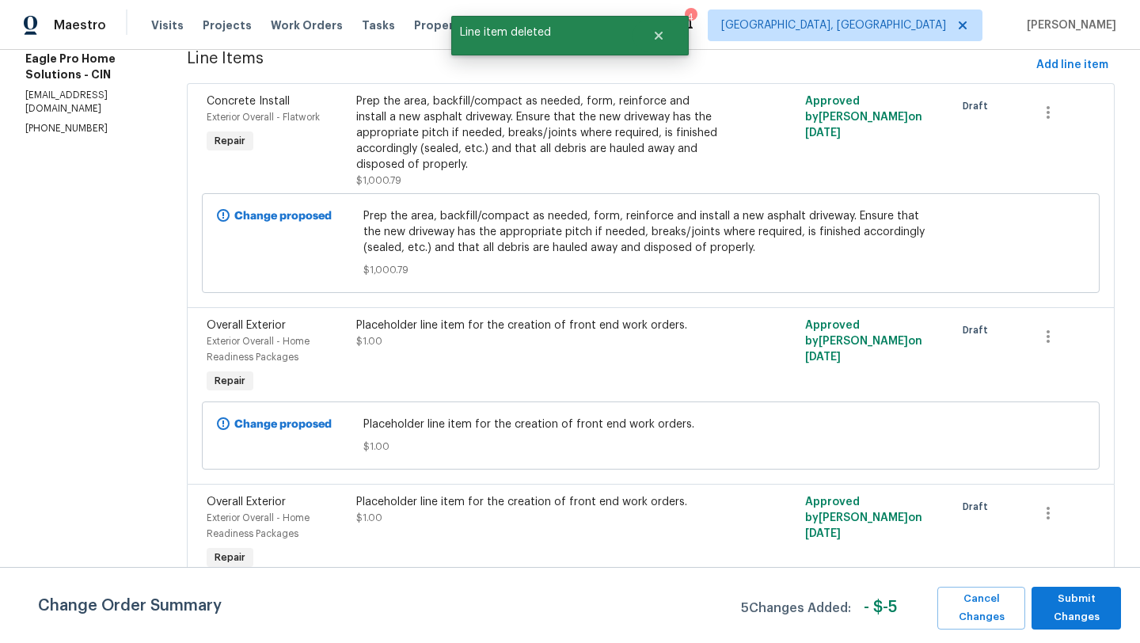
scroll to position [260, 0]
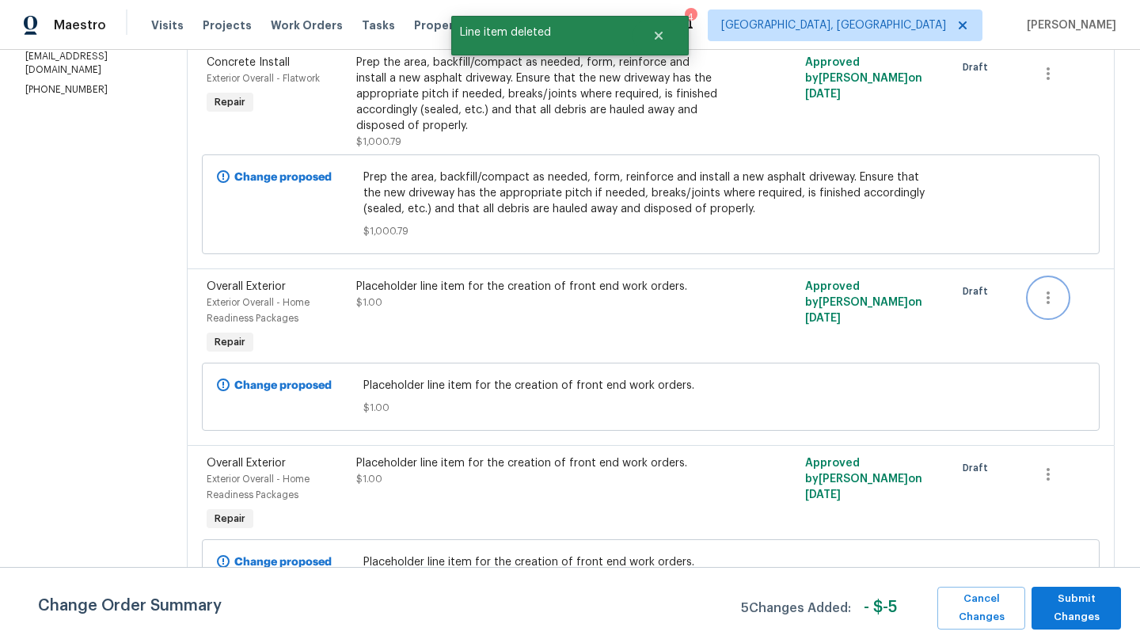
click at [1056, 297] on icon "button" at bounding box center [1048, 297] width 19 height 19
click at [1048, 304] on li "Cancel" at bounding box center [1062, 298] width 61 height 26
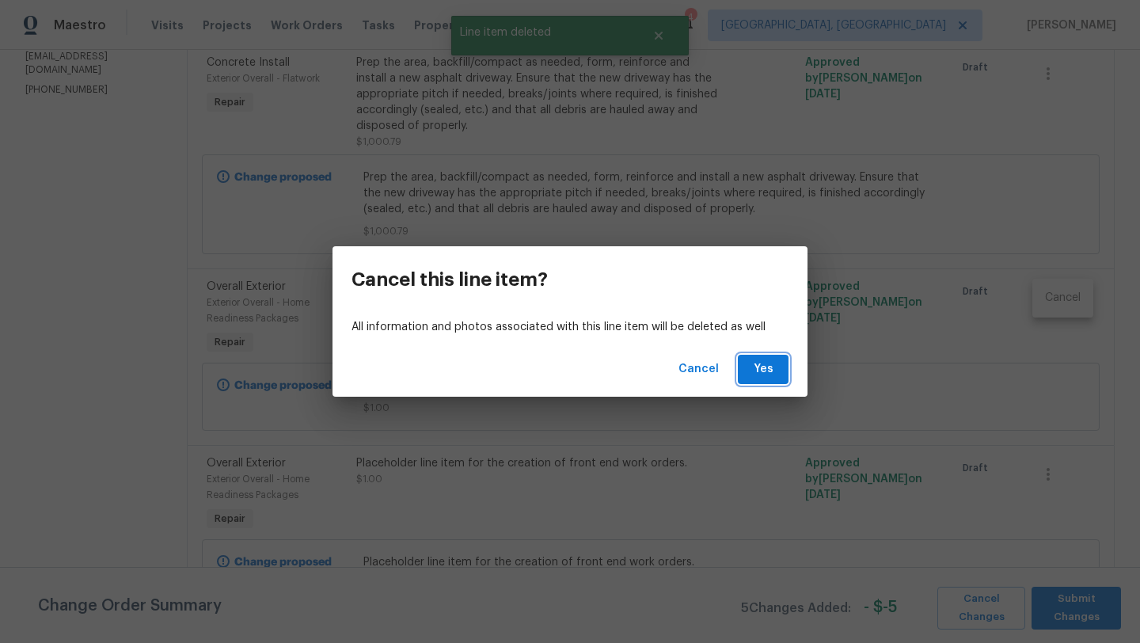
click at [779, 372] on button "Yes" at bounding box center [763, 369] width 51 height 29
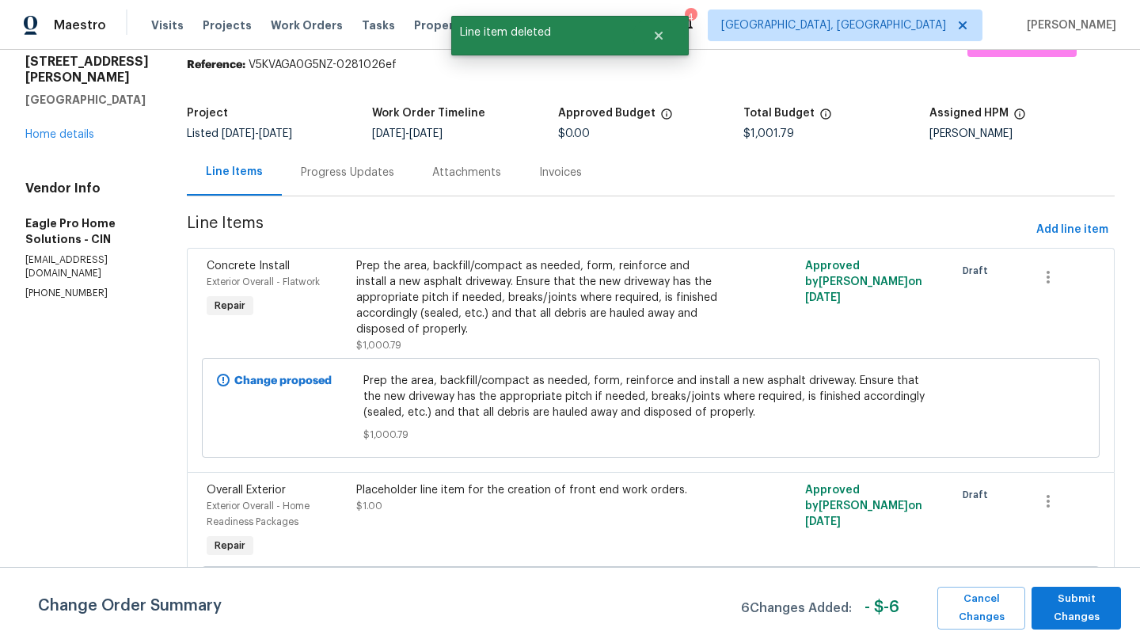
scroll to position [108, 0]
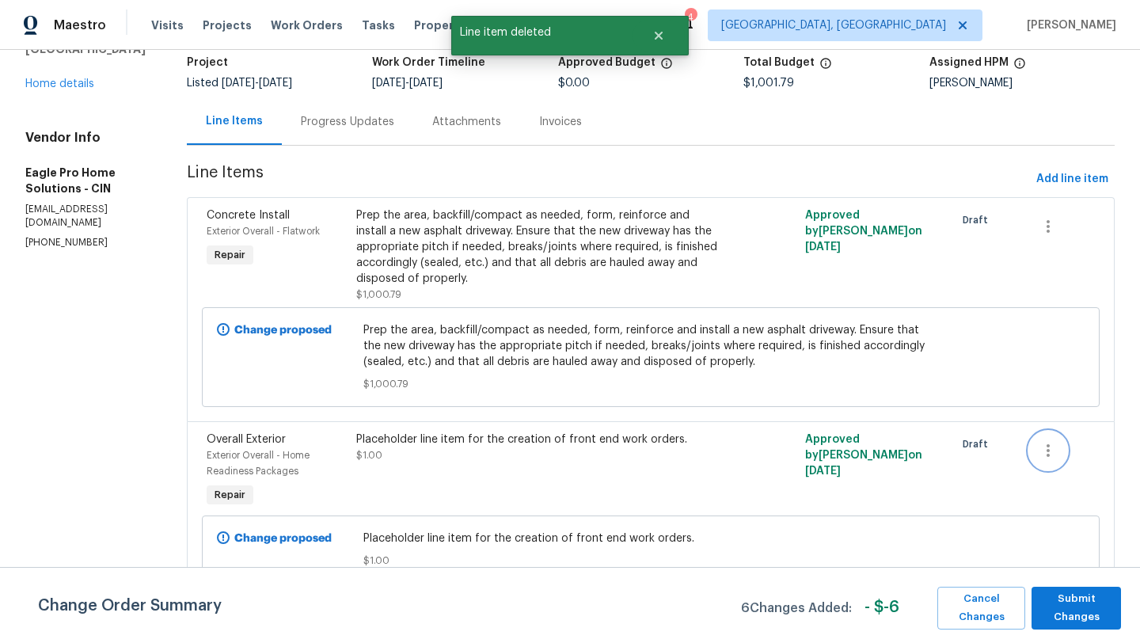
click at [1054, 450] on icon "button" at bounding box center [1048, 450] width 19 height 19
click at [1058, 449] on li "Cancel" at bounding box center [1062, 450] width 61 height 26
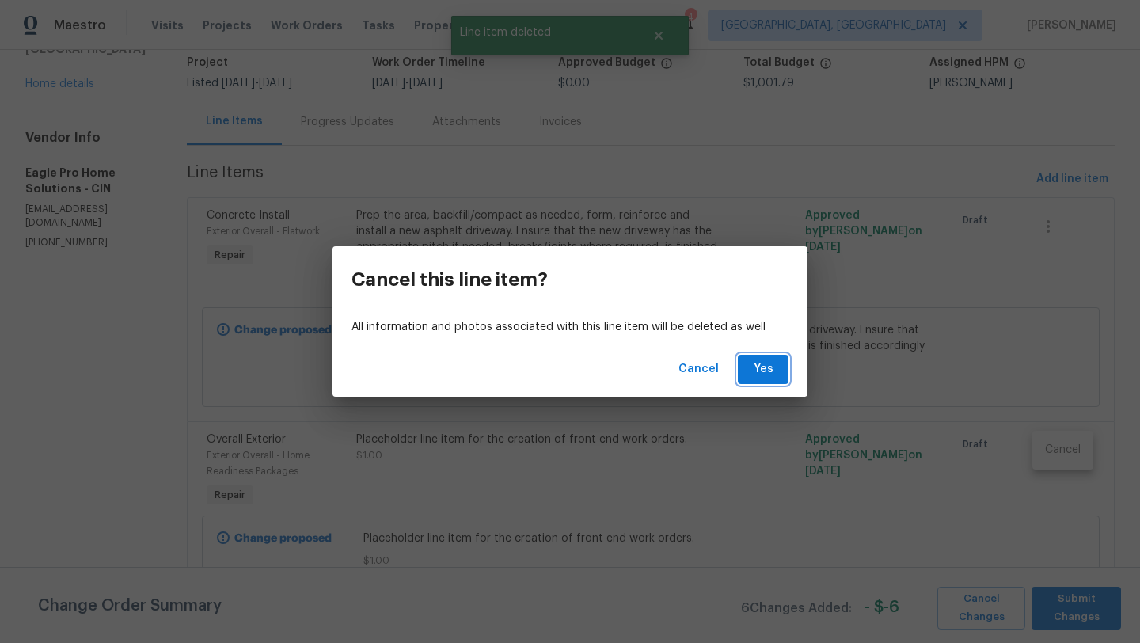
click at [766, 370] on span "Yes" at bounding box center [762, 369] width 25 height 20
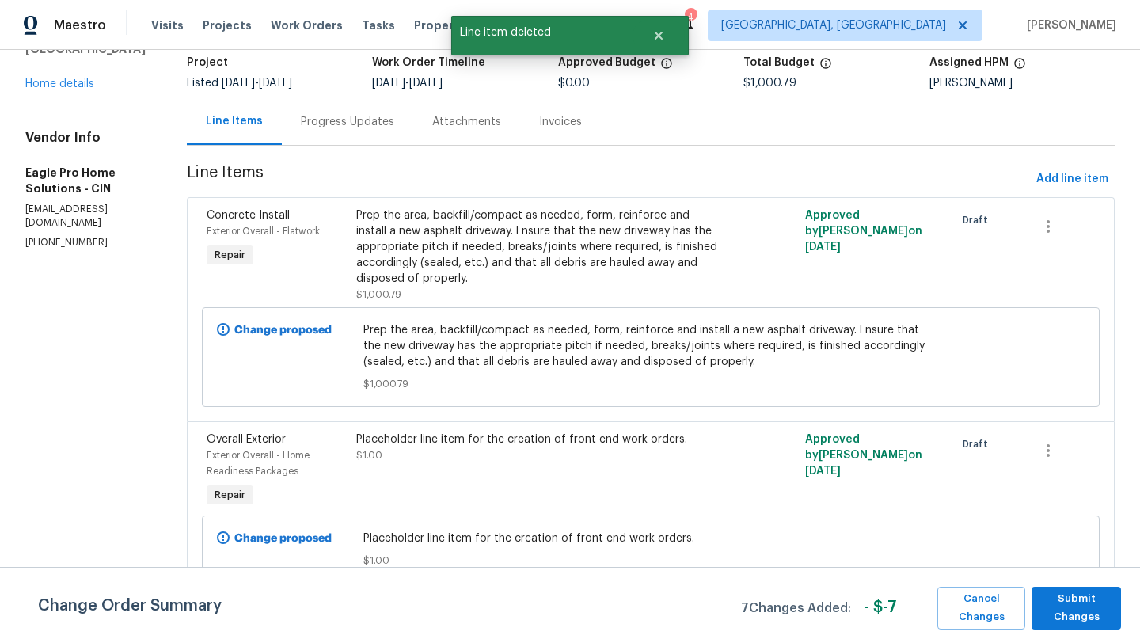
scroll to position [0, 0]
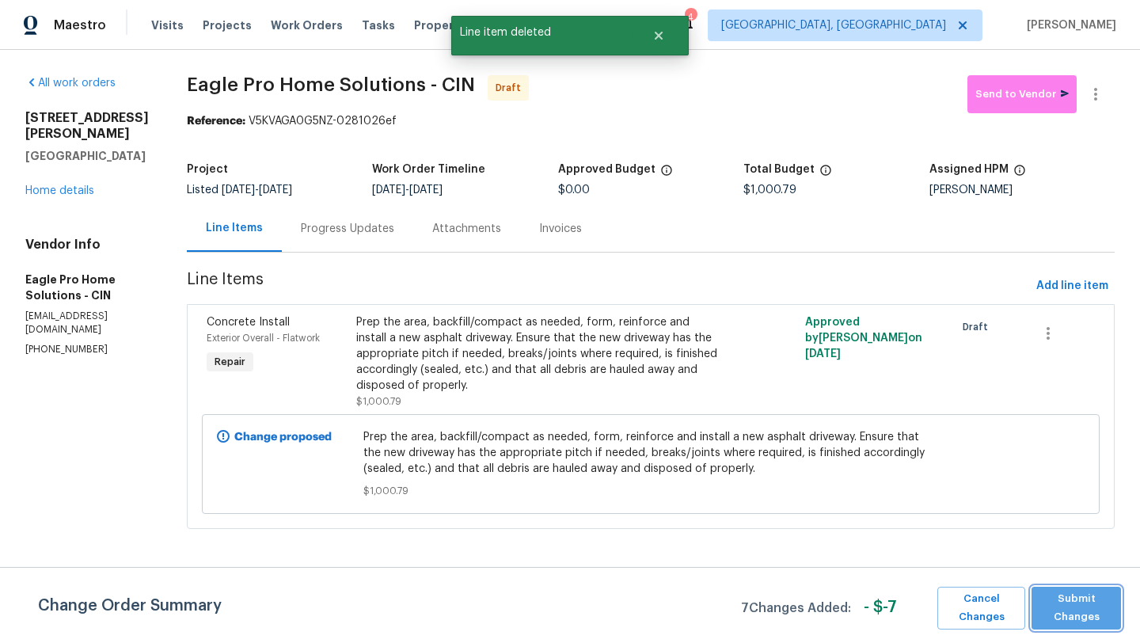
click at [1074, 607] on span "Submit Changes" at bounding box center [1076, 608] width 74 height 36
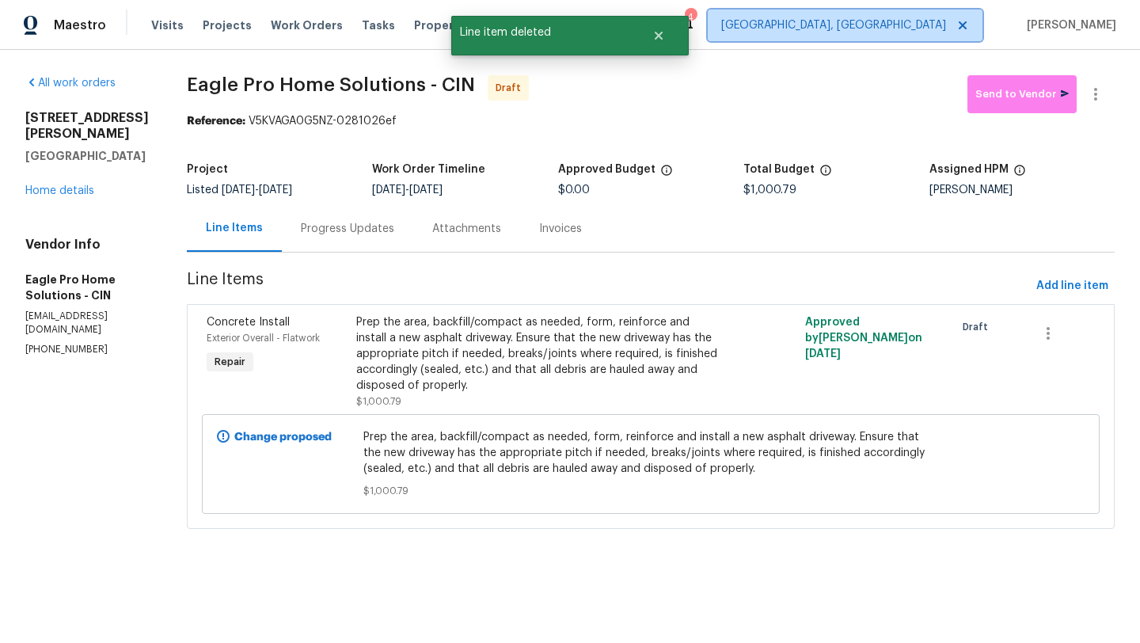
click at [940, 31] on span "Cincinnati, OH" at bounding box center [833, 25] width 225 height 16
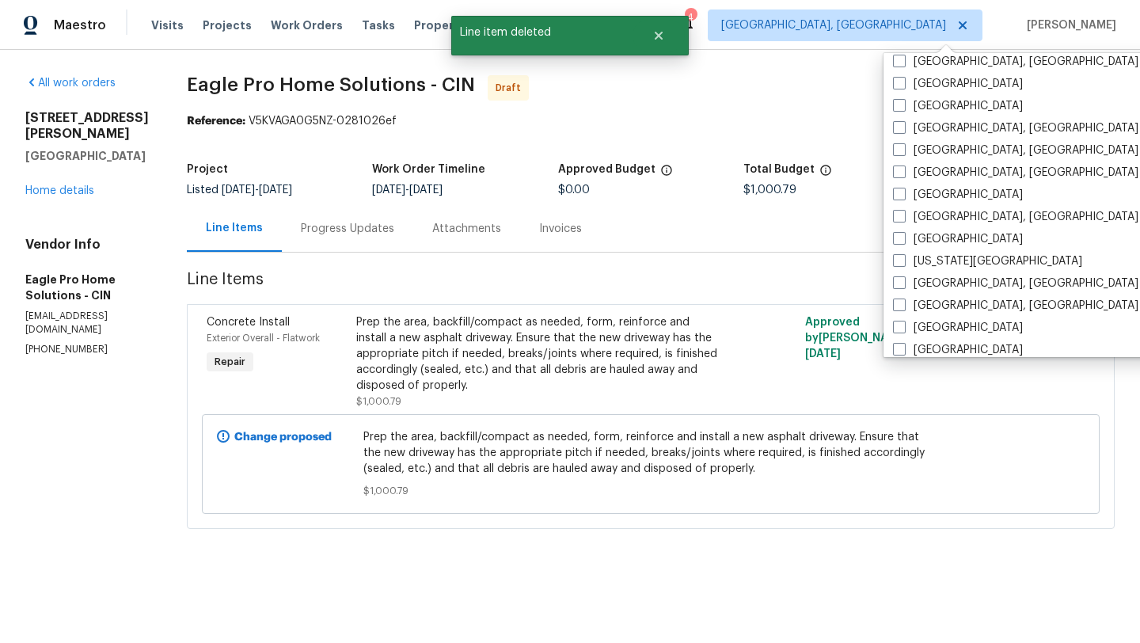
scroll to position [422, 0]
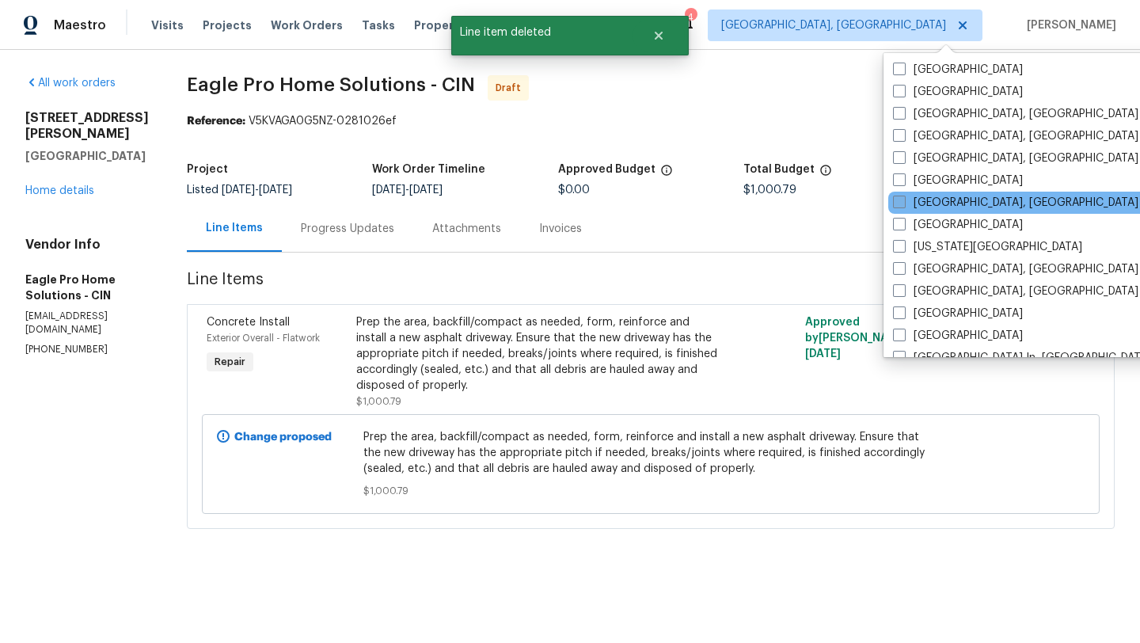
click at [915, 199] on label "Indianapolis, IN" at bounding box center [1015, 203] width 245 height 16
click at [903, 199] on input "Indianapolis, IN" at bounding box center [898, 200] width 10 height 10
checkbox input "true"
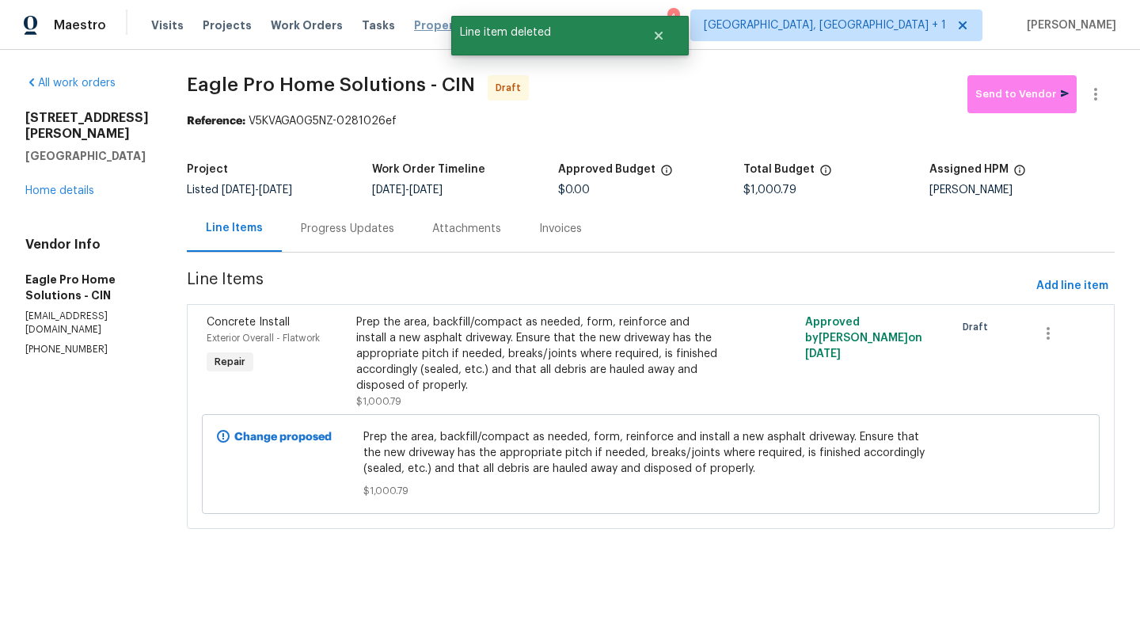
click at [417, 30] on span "Properties" at bounding box center [445, 25] width 62 height 16
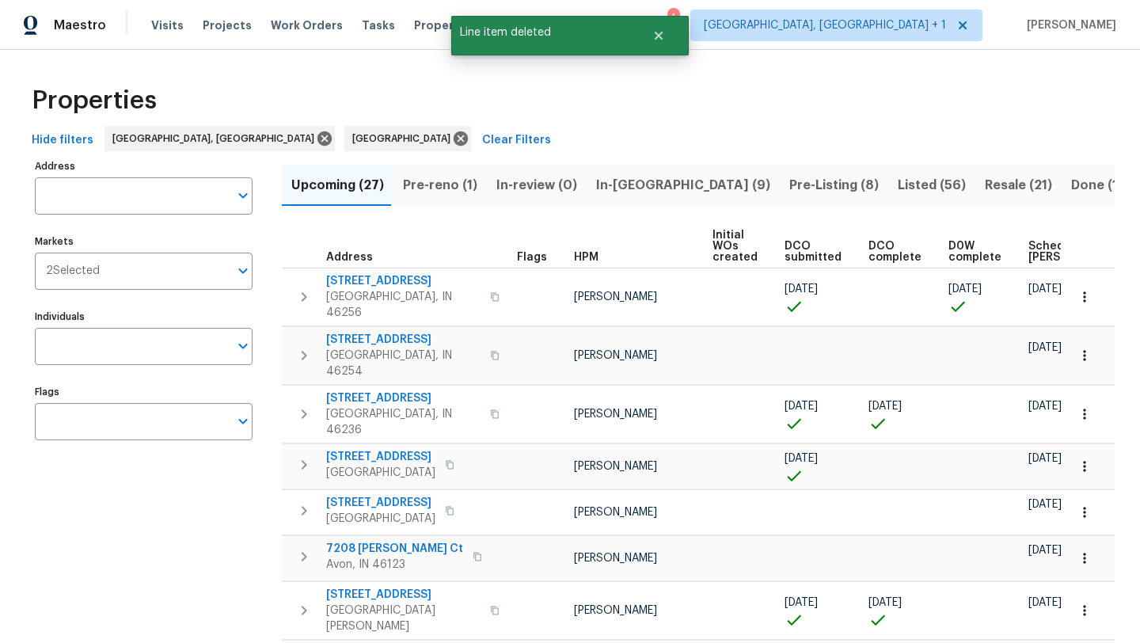
click at [608, 182] on span "In-reno (9)" at bounding box center [683, 185] width 174 height 22
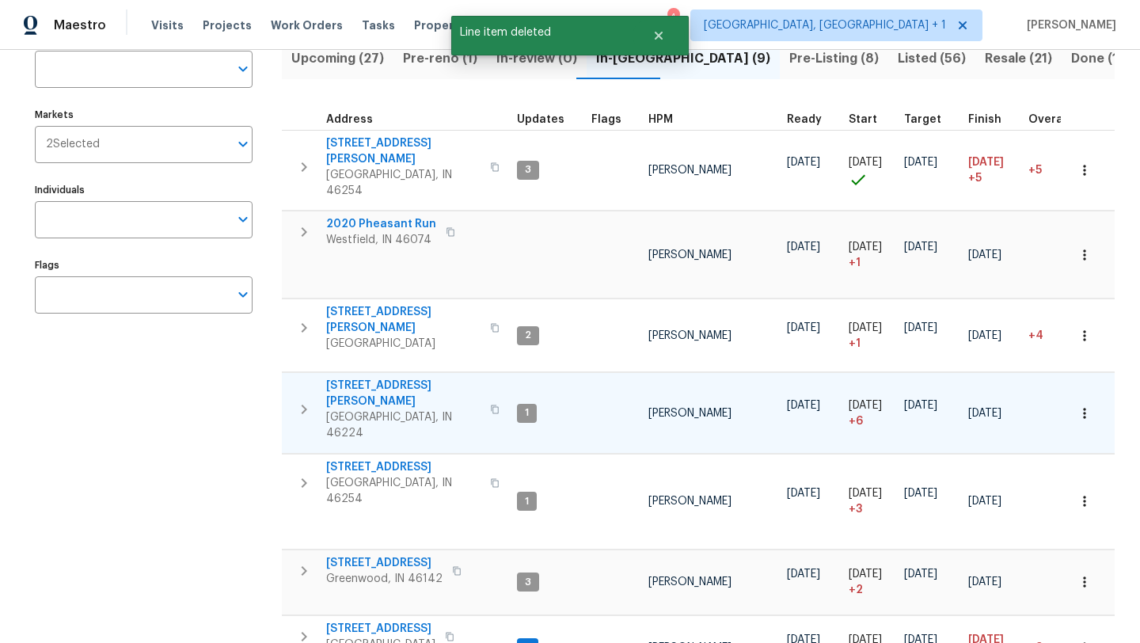
scroll to position [128, 0]
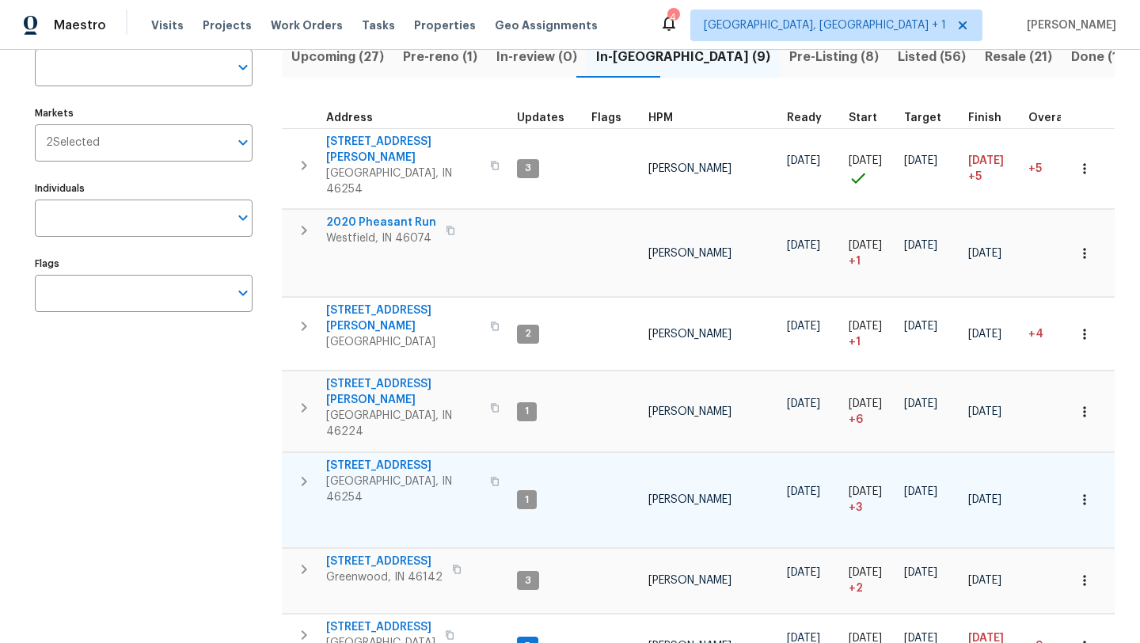
click at [393, 458] on span "[STREET_ADDRESS]" at bounding box center [403, 466] width 154 height 16
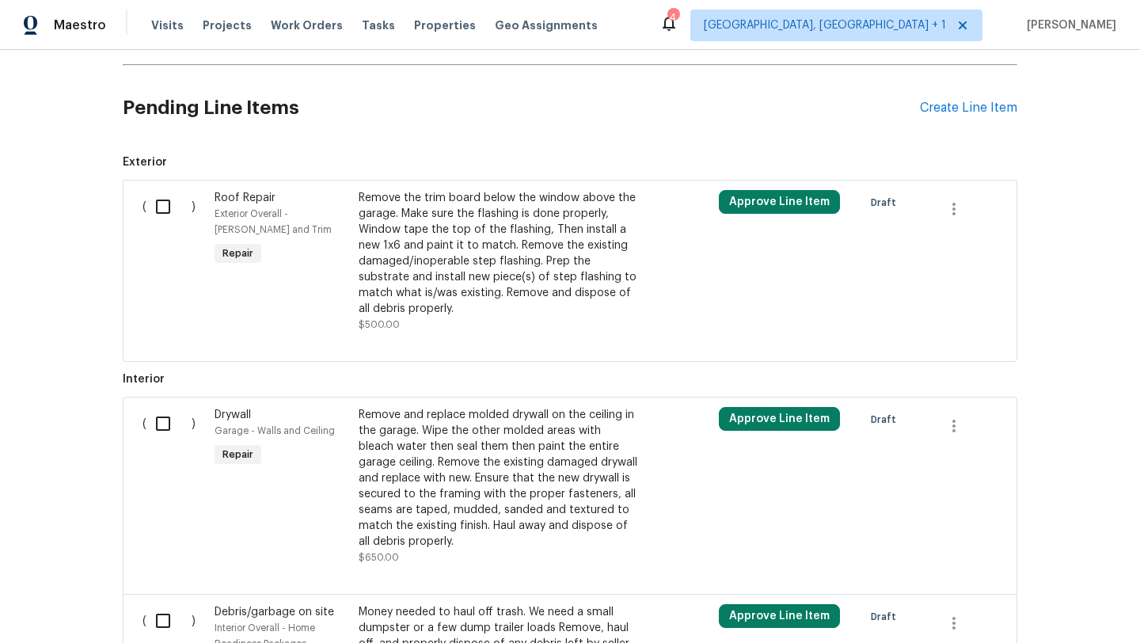
scroll to position [625, 0]
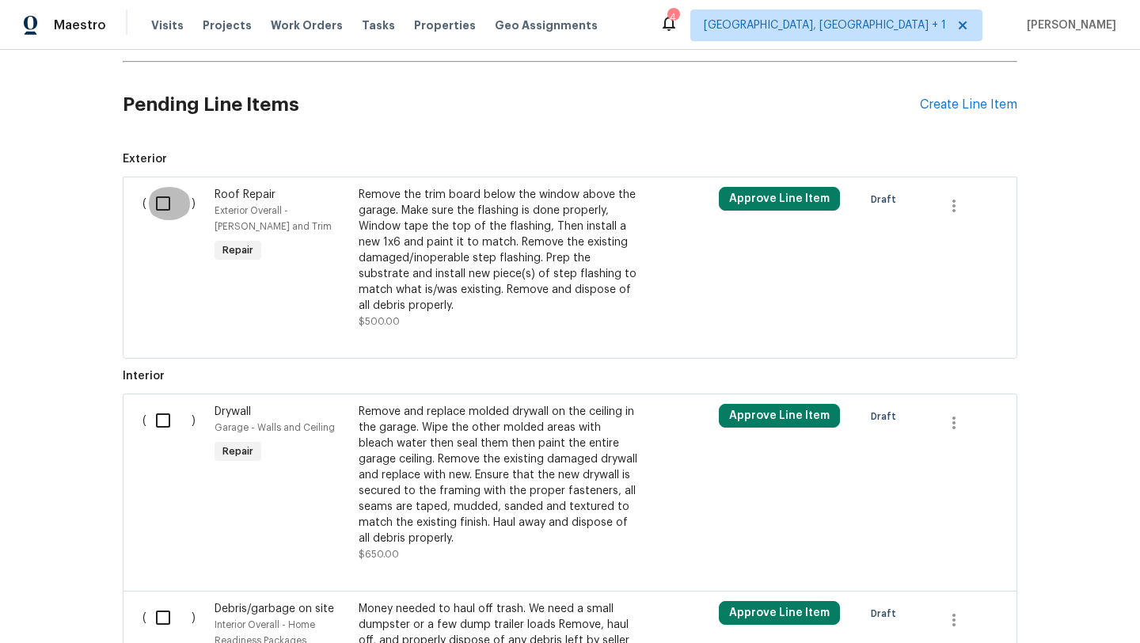
click at [148, 211] on input "checkbox" at bounding box center [168, 203] width 45 height 33
checkbox input "true"
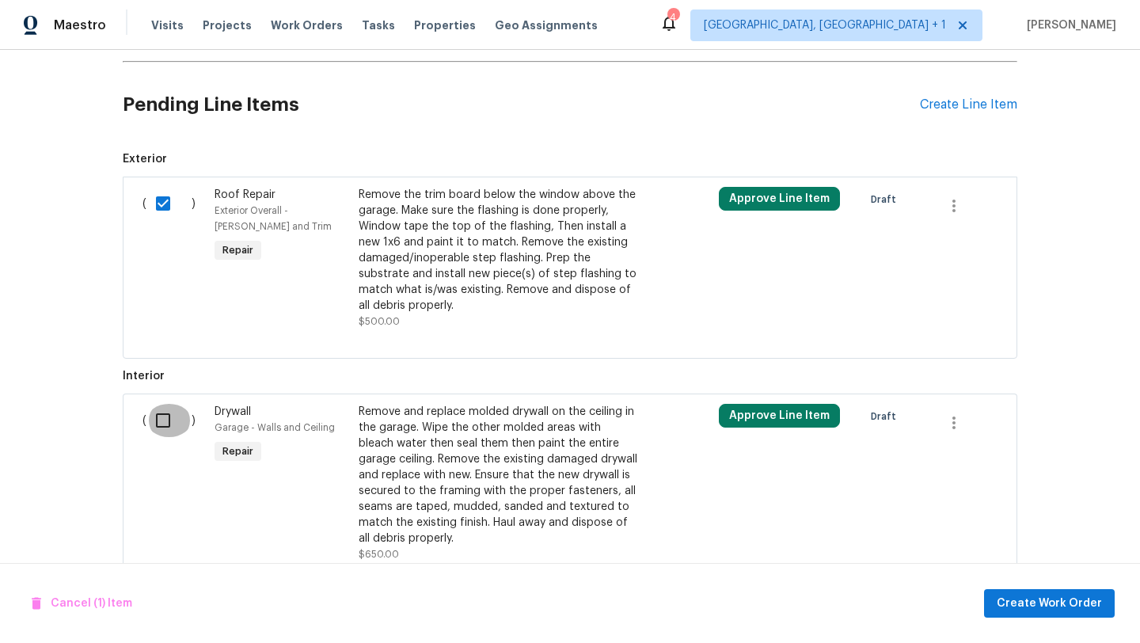
click at [159, 422] on input "checkbox" at bounding box center [168, 420] width 45 height 33
checkbox input "true"
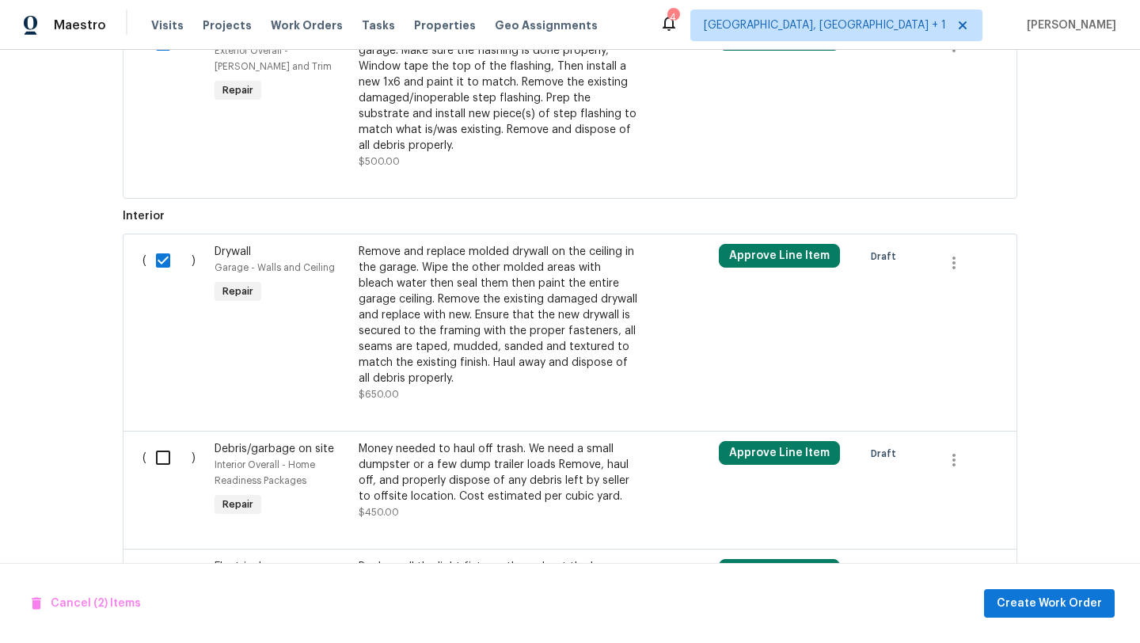
scroll to position [925, 0]
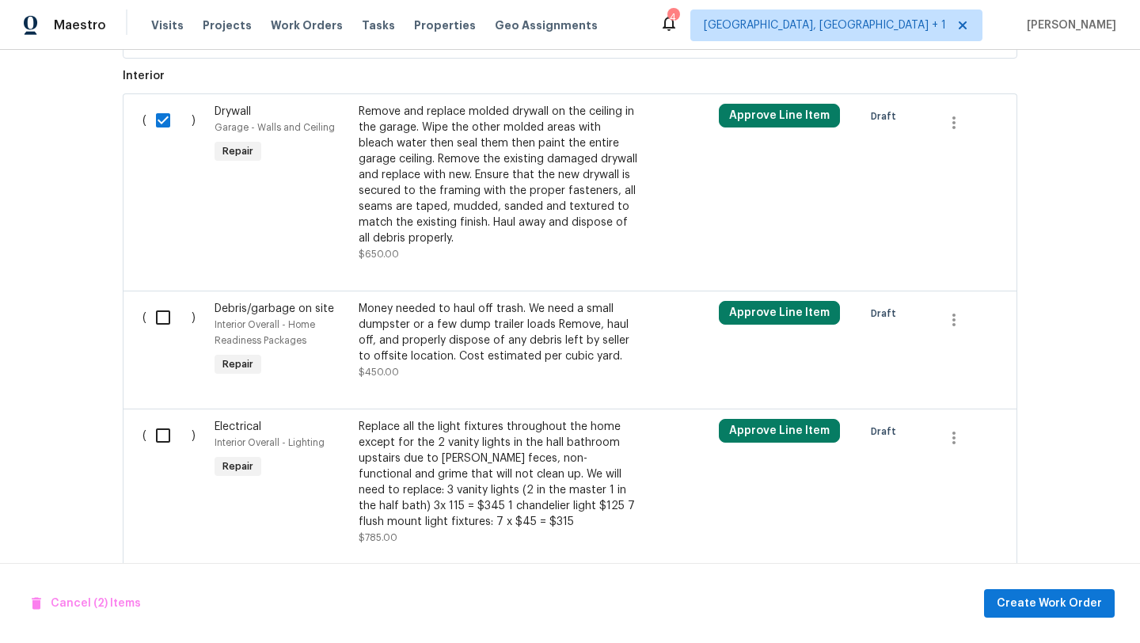
click at [163, 311] on input "checkbox" at bounding box center [168, 317] width 45 height 33
checkbox input "true"
click at [161, 440] on input "checkbox" at bounding box center [168, 435] width 45 height 33
checkbox input "true"
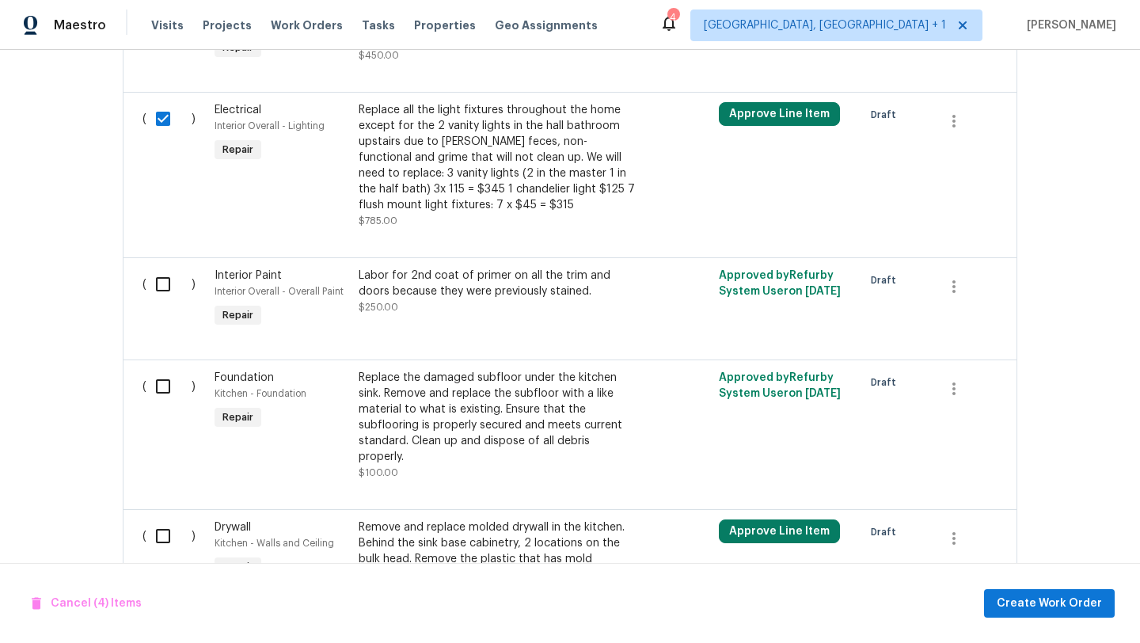
scroll to position [1255, 0]
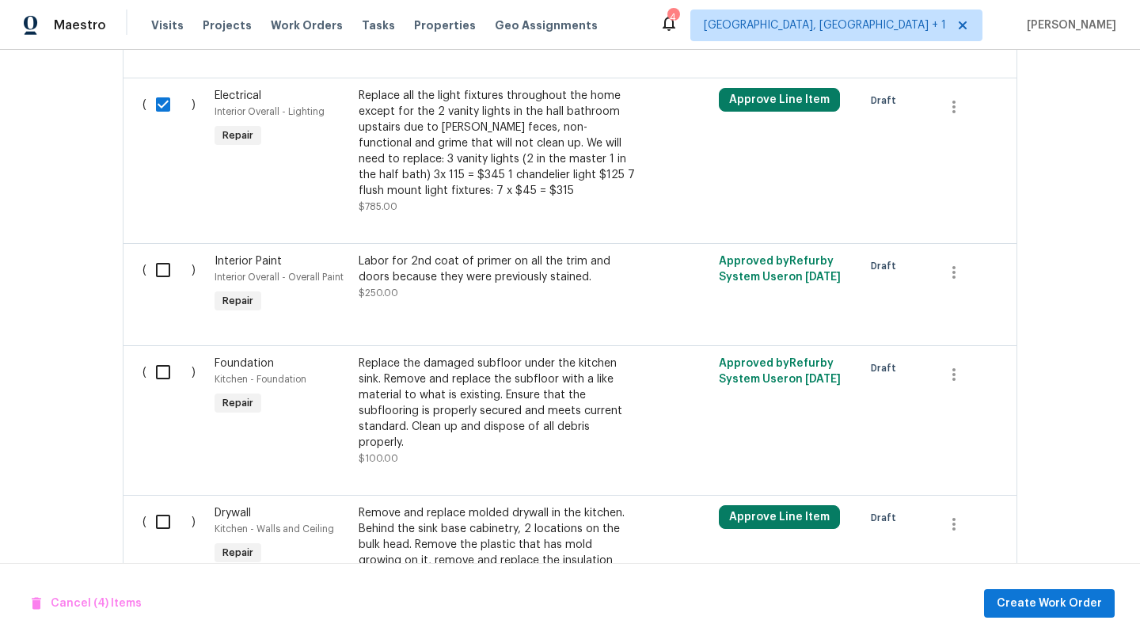
click at [163, 272] on input "checkbox" at bounding box center [168, 269] width 45 height 33
checkbox input "true"
click at [161, 382] on input "checkbox" at bounding box center [168, 371] width 45 height 33
checkbox input "true"
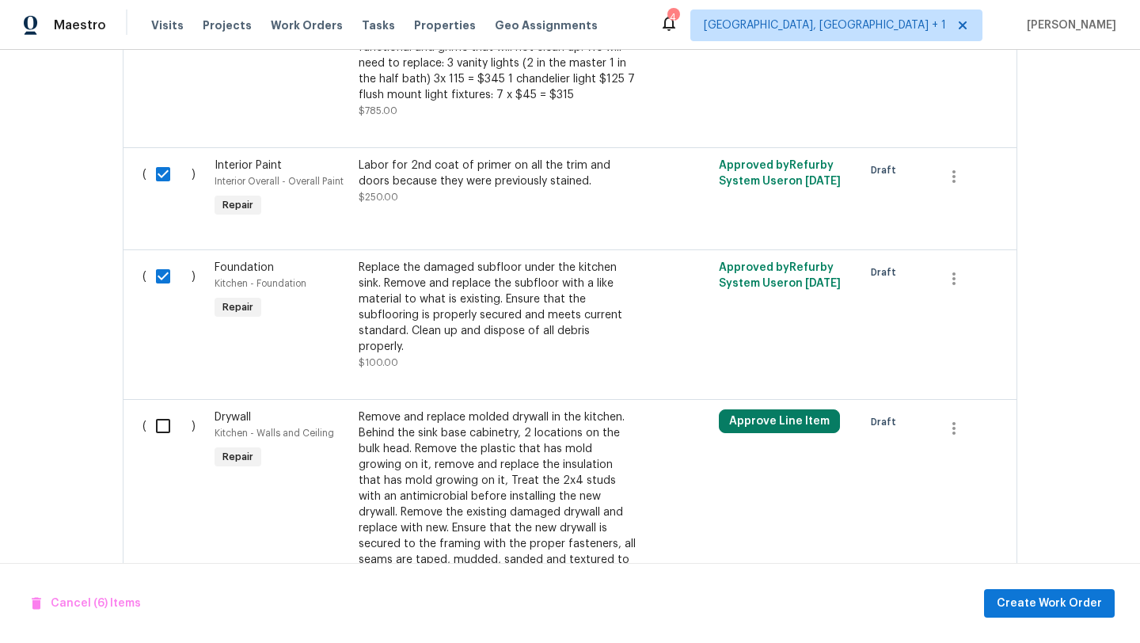
click at [163, 409] on input "checkbox" at bounding box center [168, 425] width 45 height 33
checkbox input "true"
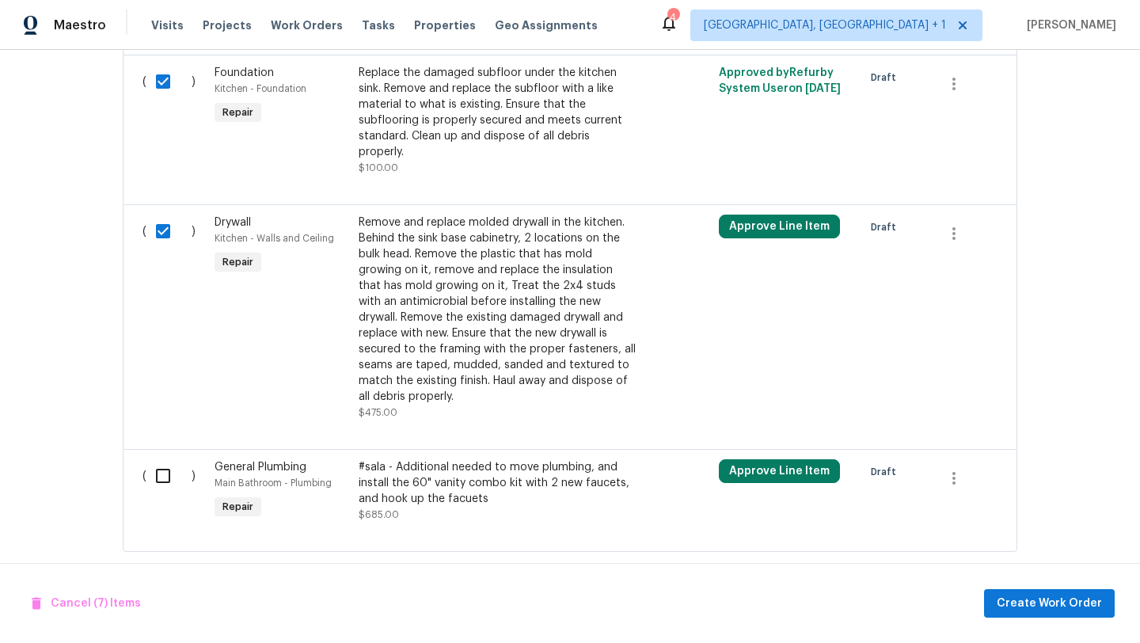
scroll to position [1550, 0]
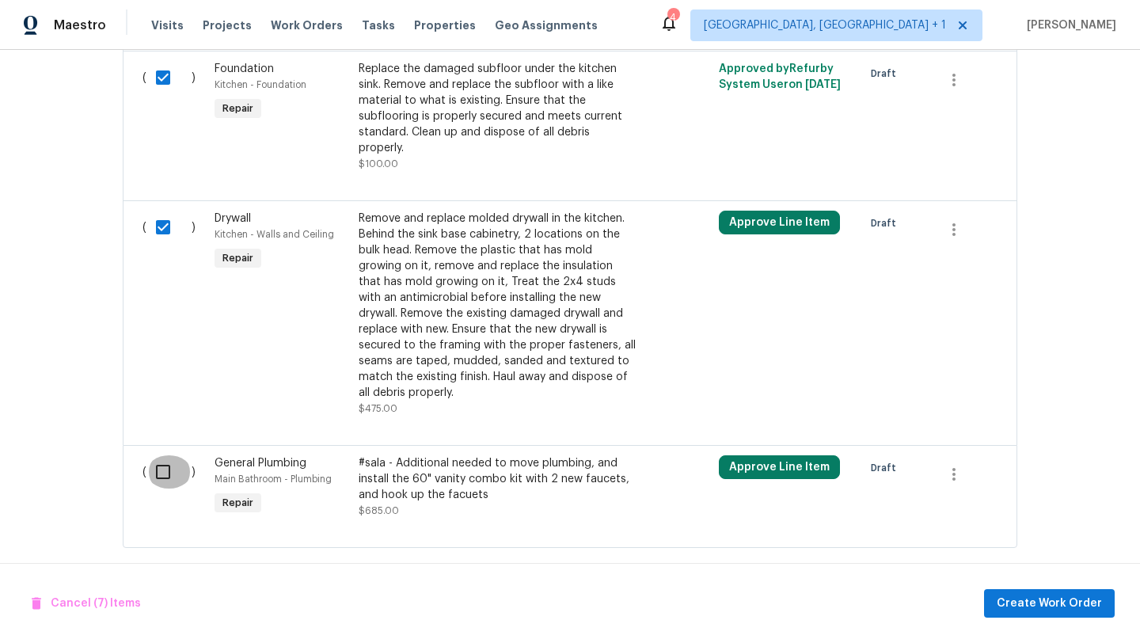
click at [162, 463] on input "checkbox" at bounding box center [168, 471] width 45 height 33
checkbox input "true"
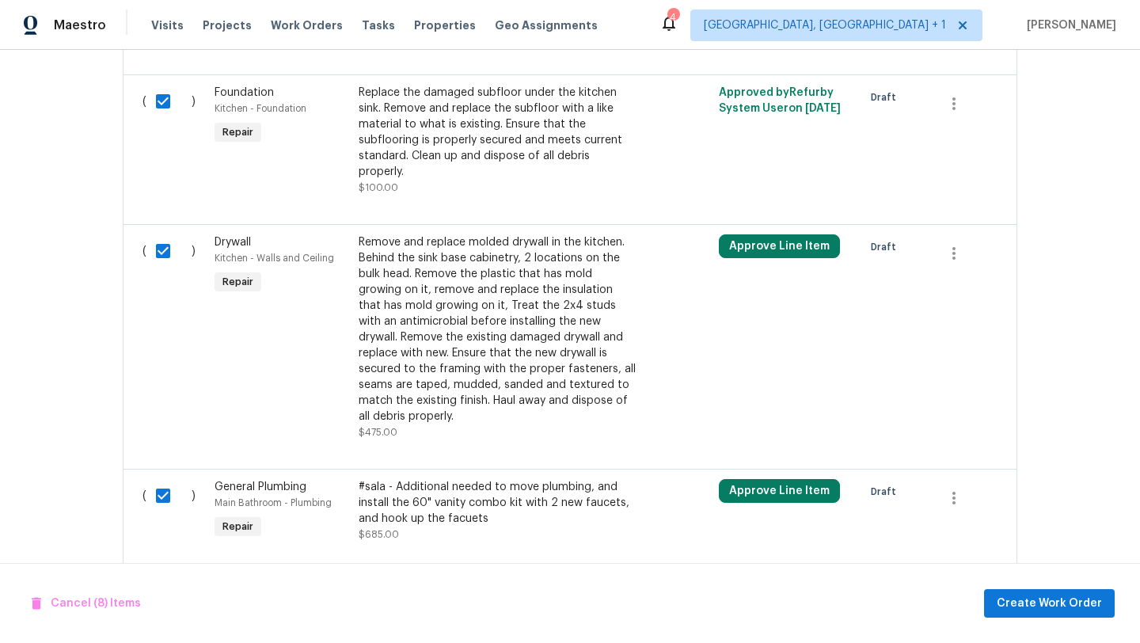
scroll to position [1524, 0]
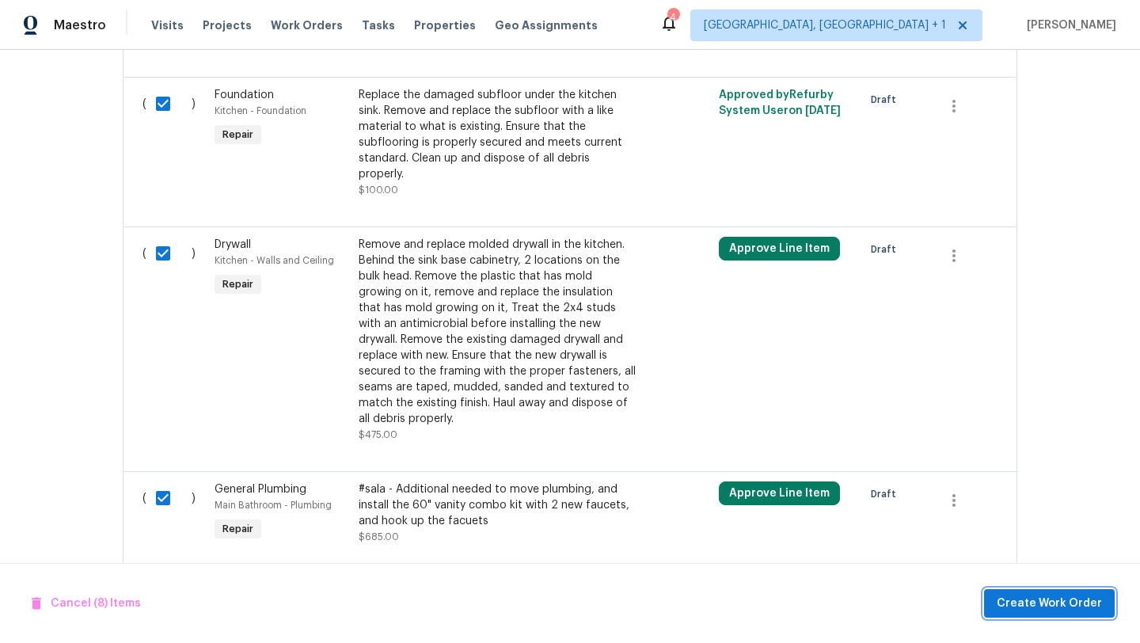
click at [1018, 597] on span "Create Work Order" at bounding box center [1049, 604] width 105 height 20
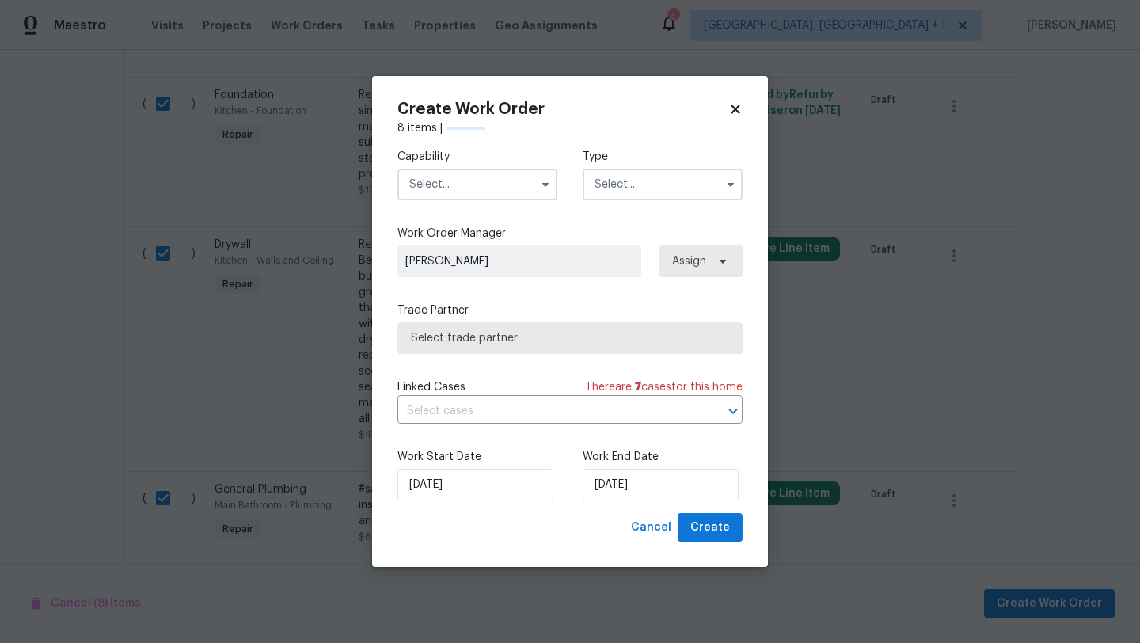
checkbox input "false"
click at [430, 180] on input "text" at bounding box center [477, 185] width 160 height 32
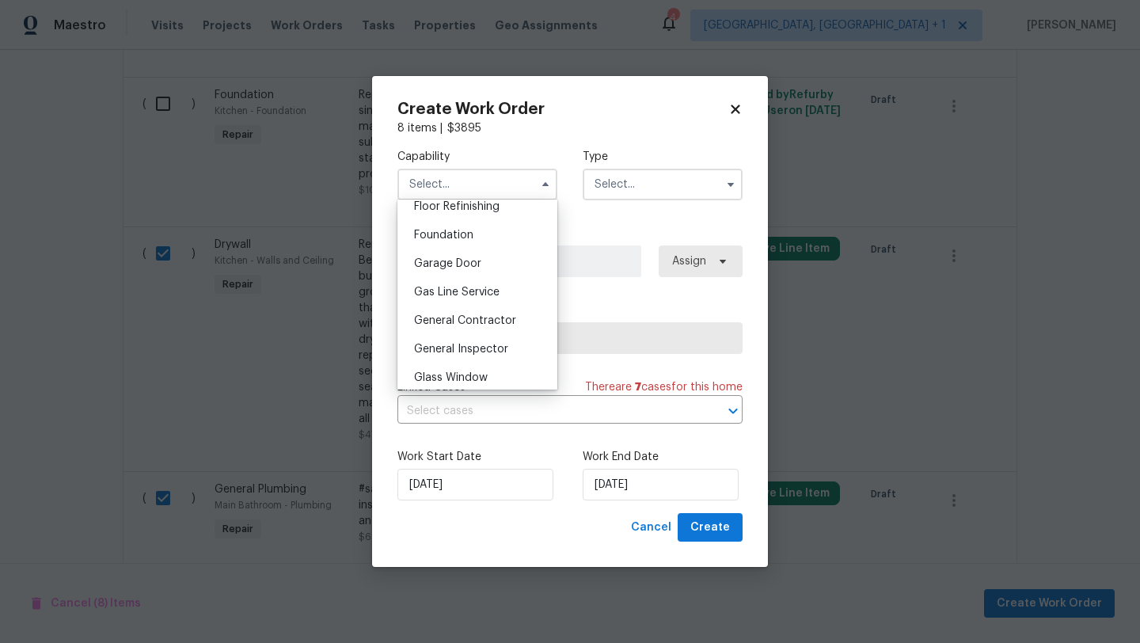
scroll to position [670, 0]
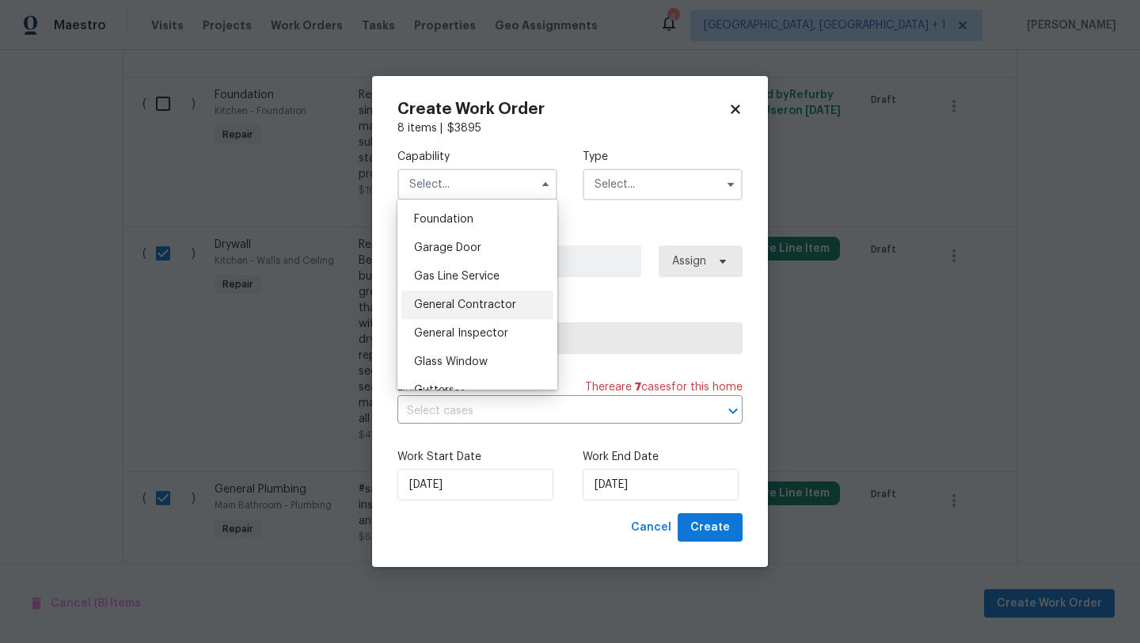
click at [440, 306] on span "General Contractor" at bounding box center [465, 304] width 102 height 11
type input "General Contractor"
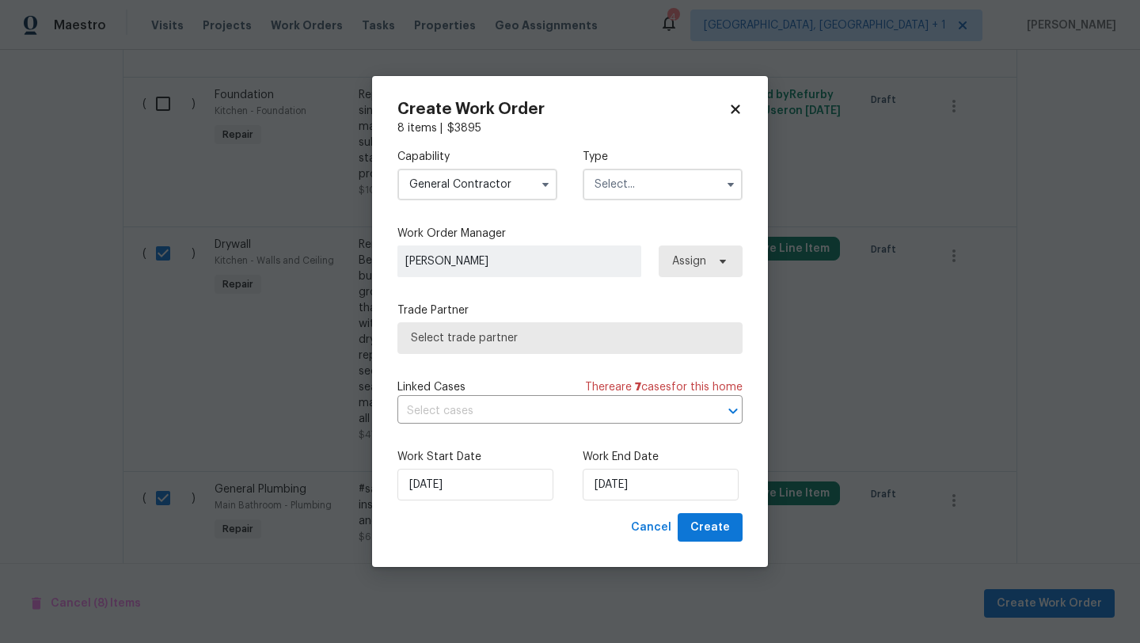
click at [633, 177] on input "text" at bounding box center [663, 185] width 160 height 32
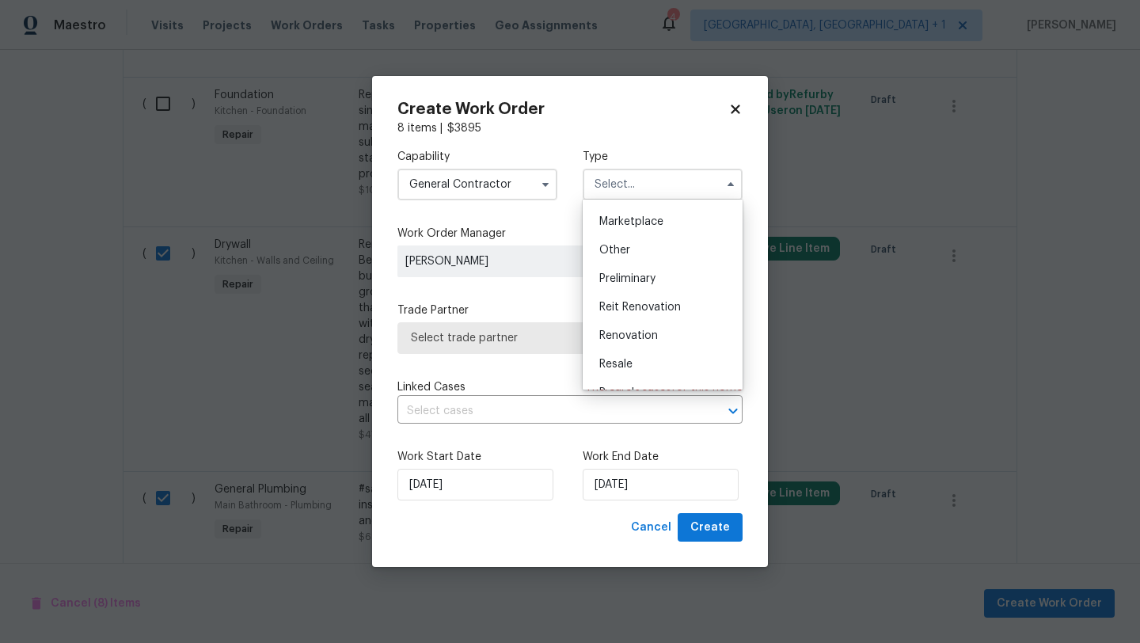
scroll to position [286, 0]
click at [622, 327] on span "Renovation" at bounding box center [628, 330] width 59 height 11
type input "Renovation"
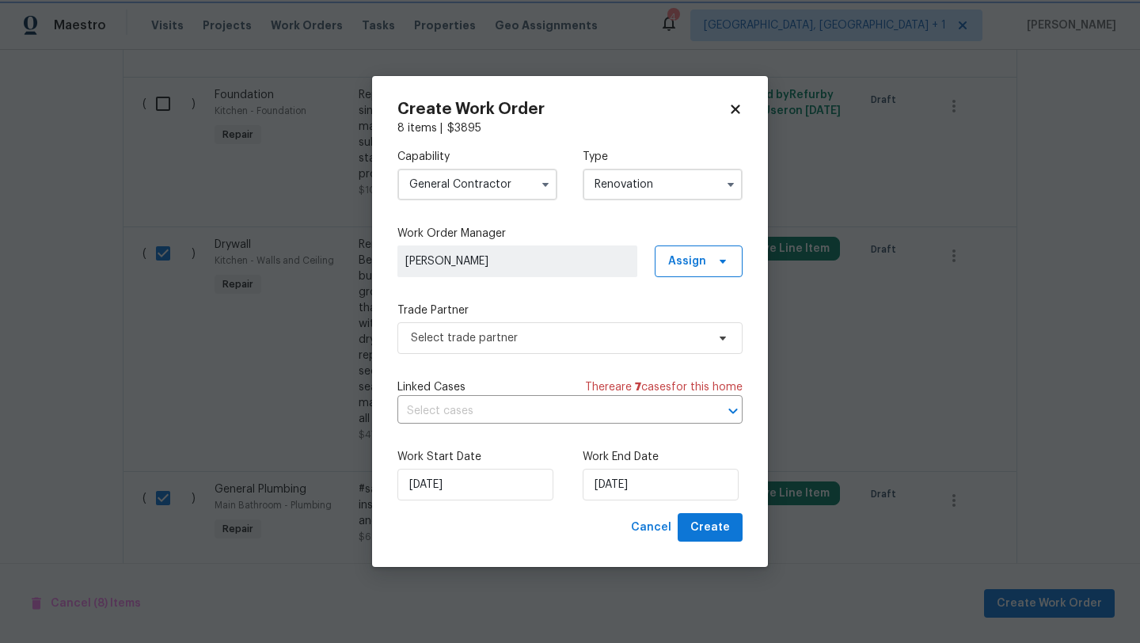
scroll to position [0, 0]
click at [530, 340] on span "Select trade partner" at bounding box center [558, 338] width 295 height 16
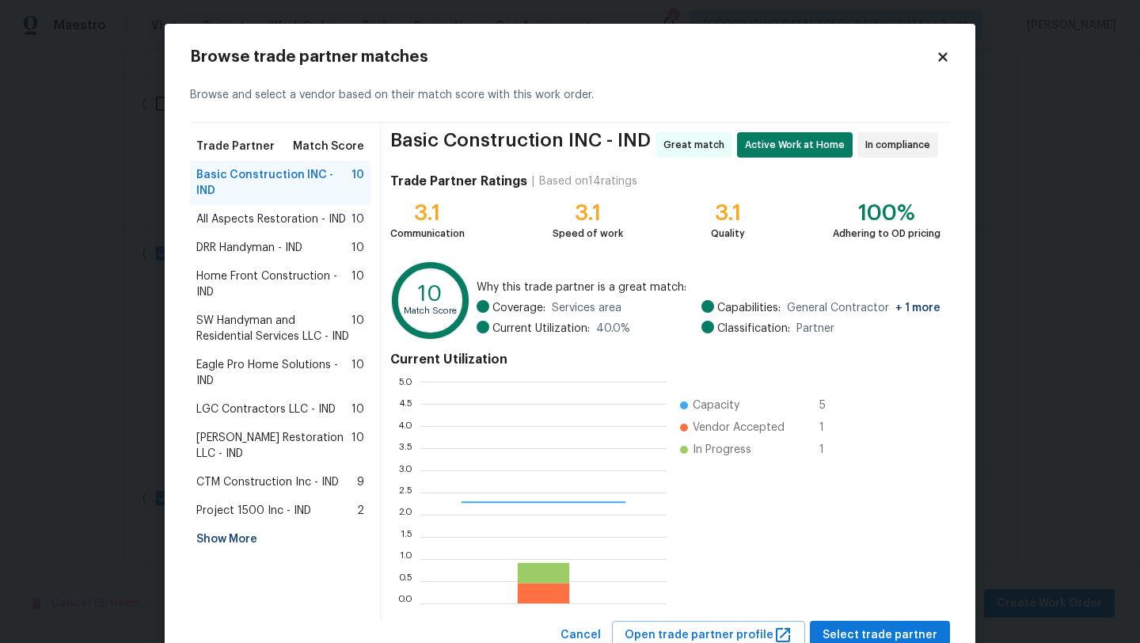
scroll to position [222, 246]
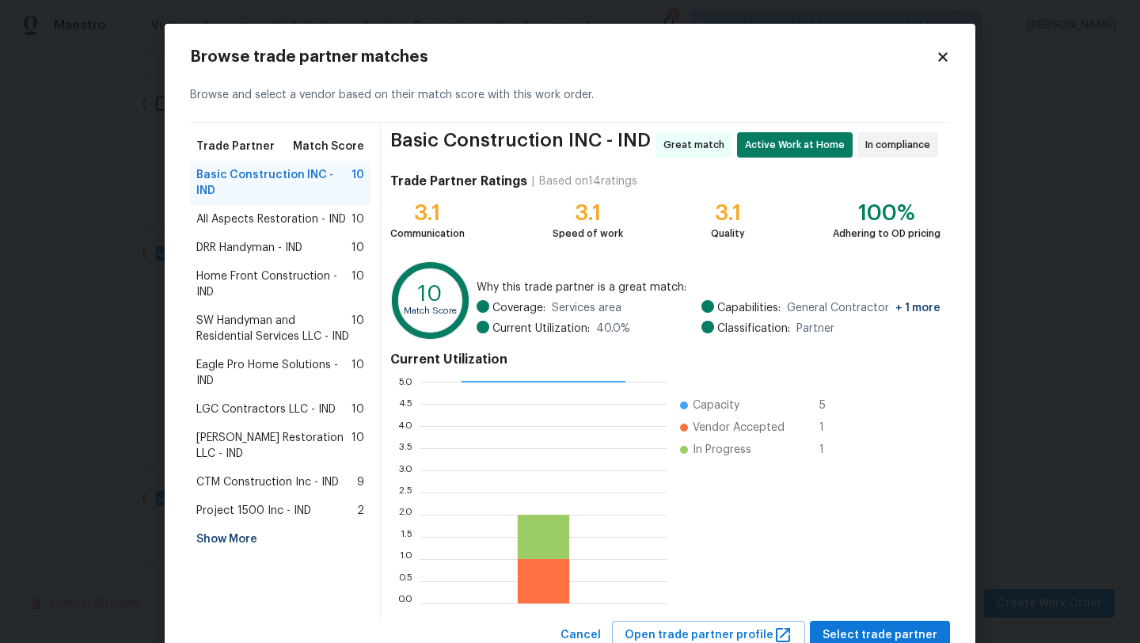
click at [279, 180] on span "Basic Construction INC - IND" at bounding box center [273, 183] width 155 height 32
click at [879, 621] on button "Select trade partner" at bounding box center [880, 635] width 140 height 29
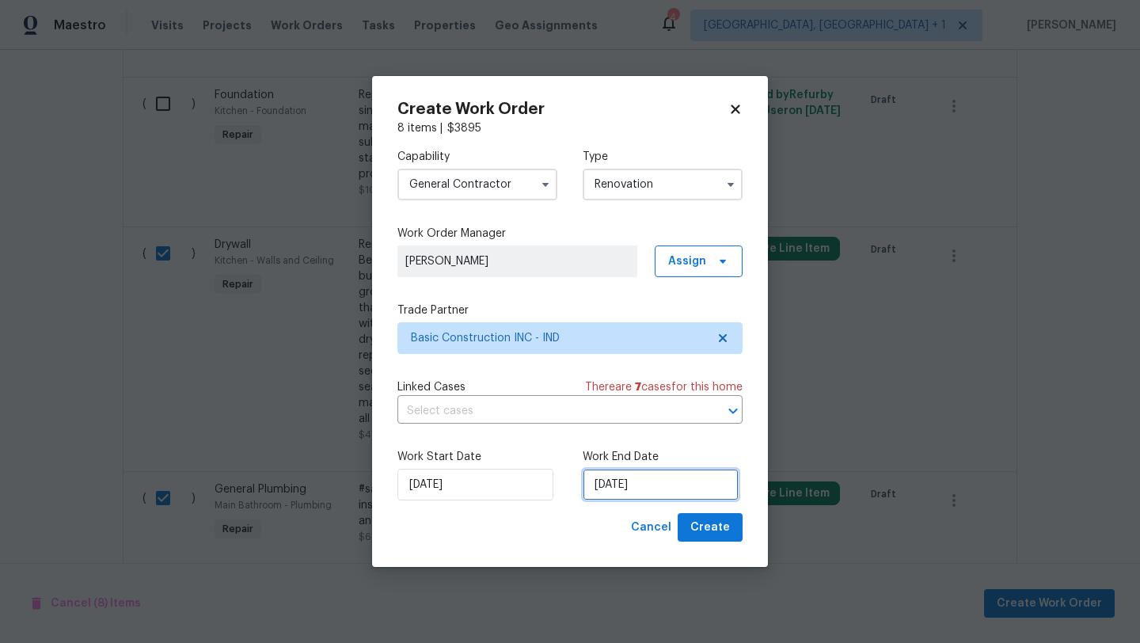
click at [643, 483] on input "[DATE]" at bounding box center [661, 485] width 156 height 32
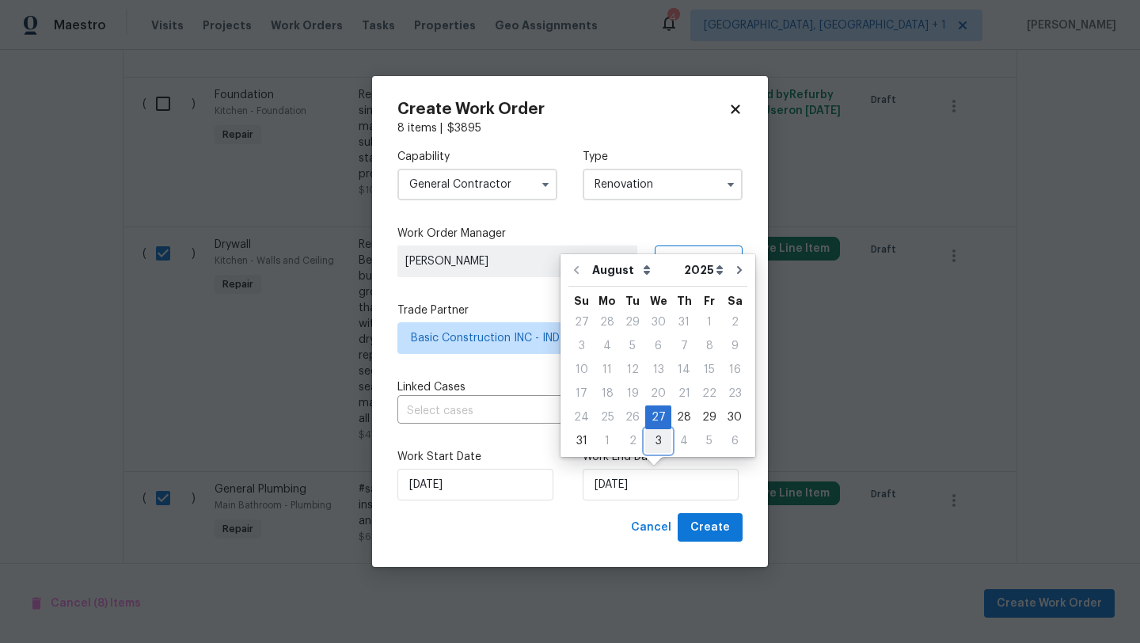
click at [650, 438] on div "3" at bounding box center [658, 441] width 26 height 22
type input "[DATE]"
select select "8"
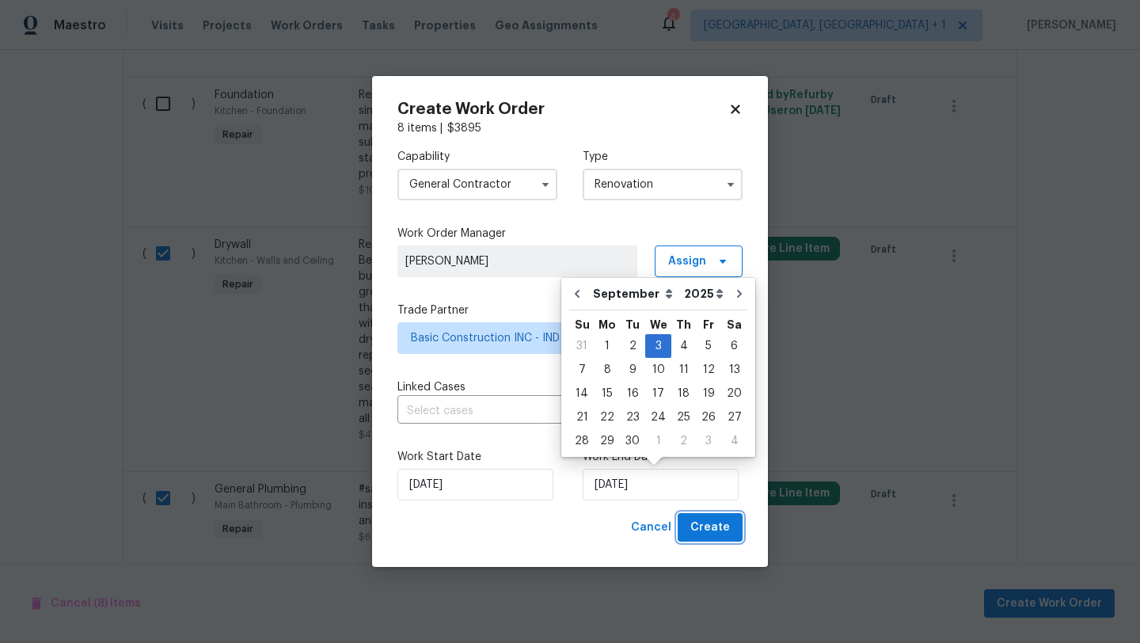
click at [709, 532] on span "Create" at bounding box center [710, 528] width 40 height 20
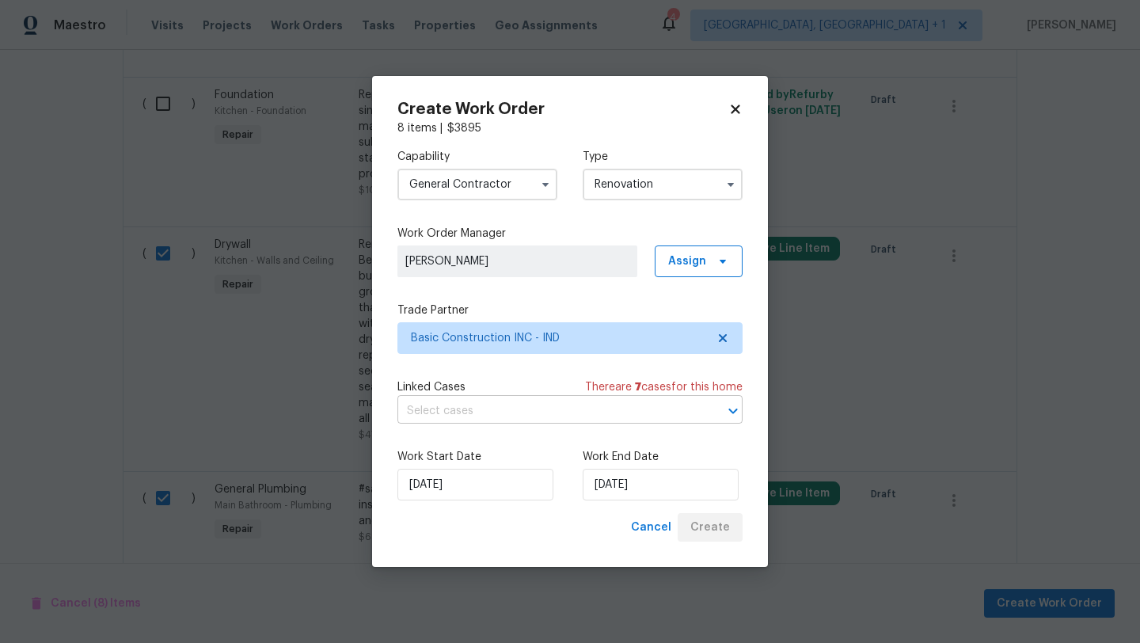
scroll to position [305, 0]
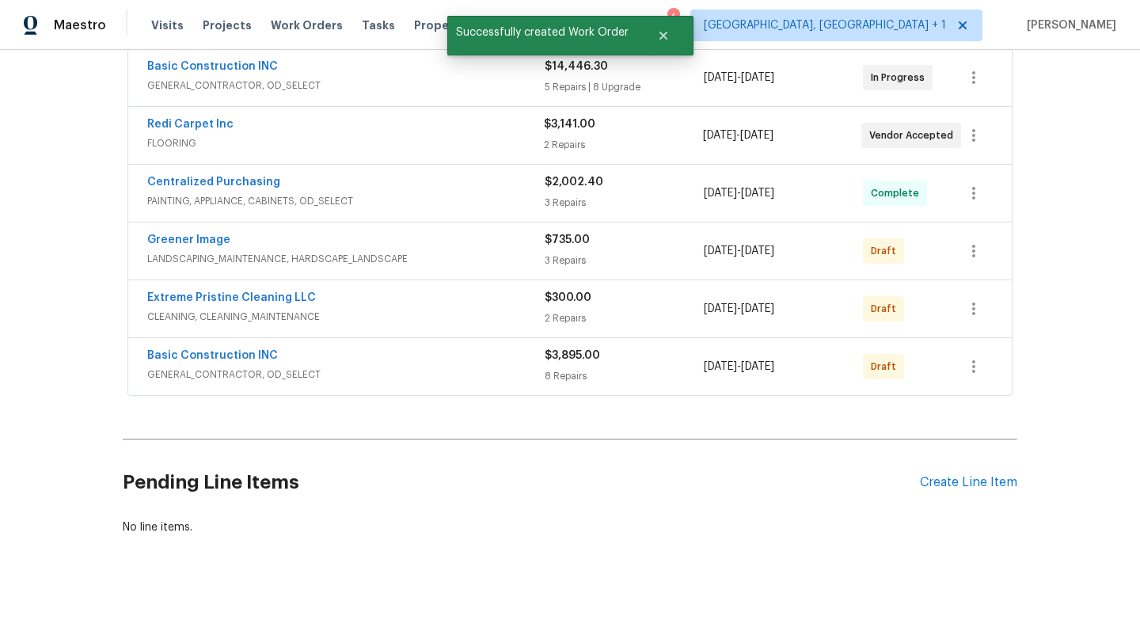
click at [244, 346] on div "Basic Construction INC GENERAL_CONTRACTOR, OD_SELECT $3,895.00 8 Repairs [DATE]…" at bounding box center [569, 366] width 883 height 57
click at [243, 351] on link "Basic Construction INC" at bounding box center [212, 355] width 131 height 11
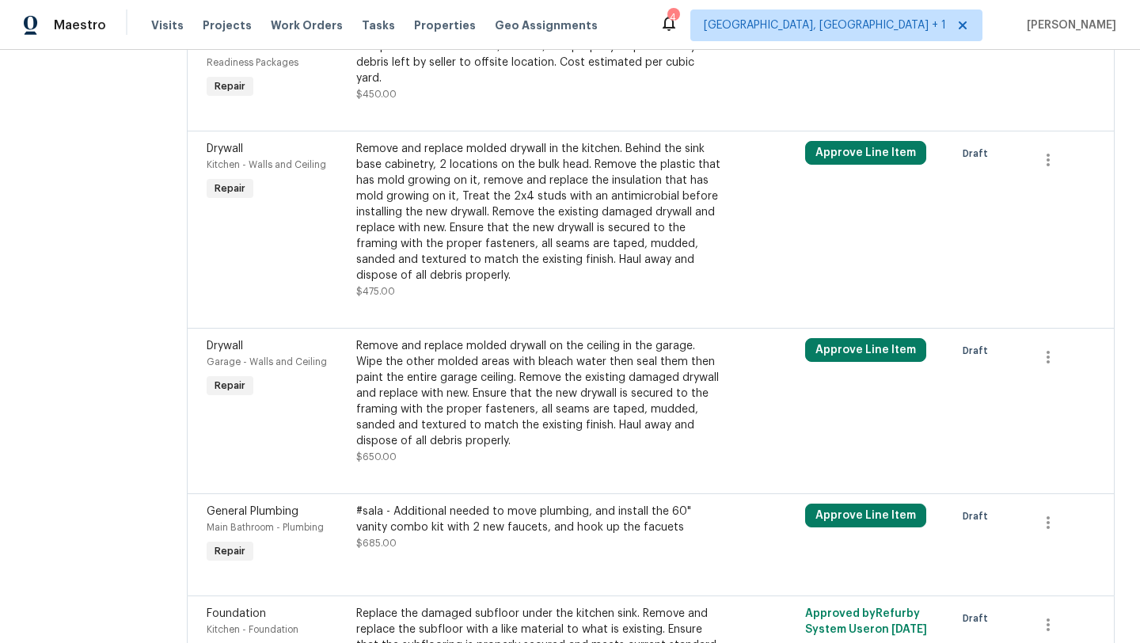
scroll to position [764, 0]
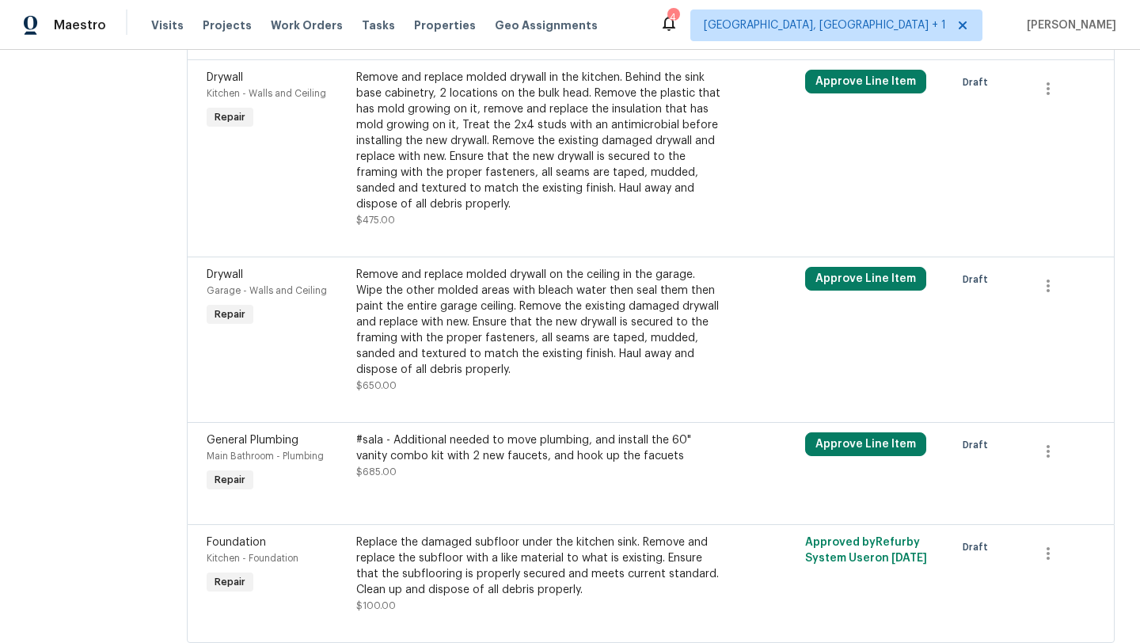
click at [544, 432] on div "#sala - Additional needed to move plumbing, and install the 60" vanity combo ki…" at bounding box center [538, 448] width 365 height 32
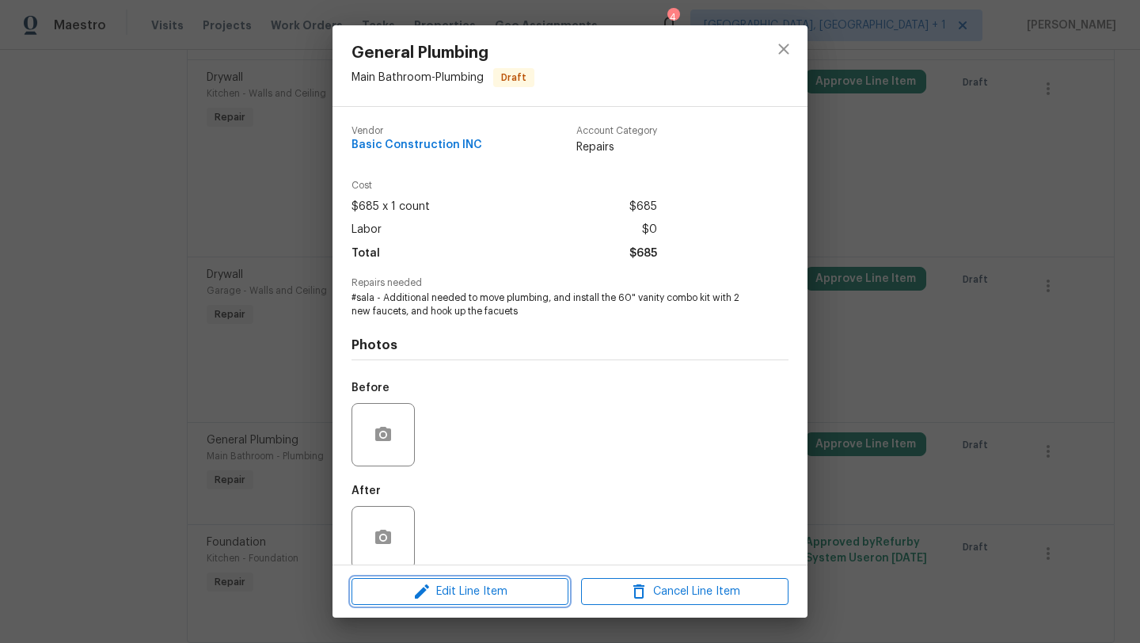
click at [456, 583] on span "Edit Line Item" at bounding box center [459, 592] width 207 height 20
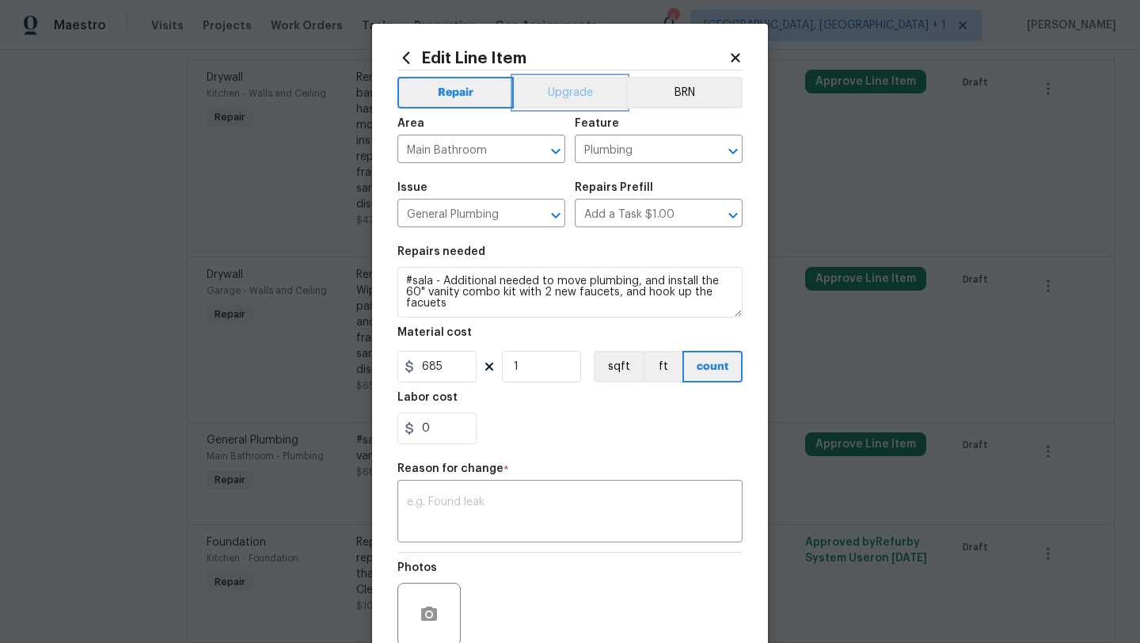
click at [560, 95] on button "Upgrade" at bounding box center [570, 93] width 113 height 32
click at [449, 484] on div "Reason for change *" at bounding box center [569, 473] width 345 height 21
click at [447, 493] on div "x ​" at bounding box center [569, 513] width 345 height 59
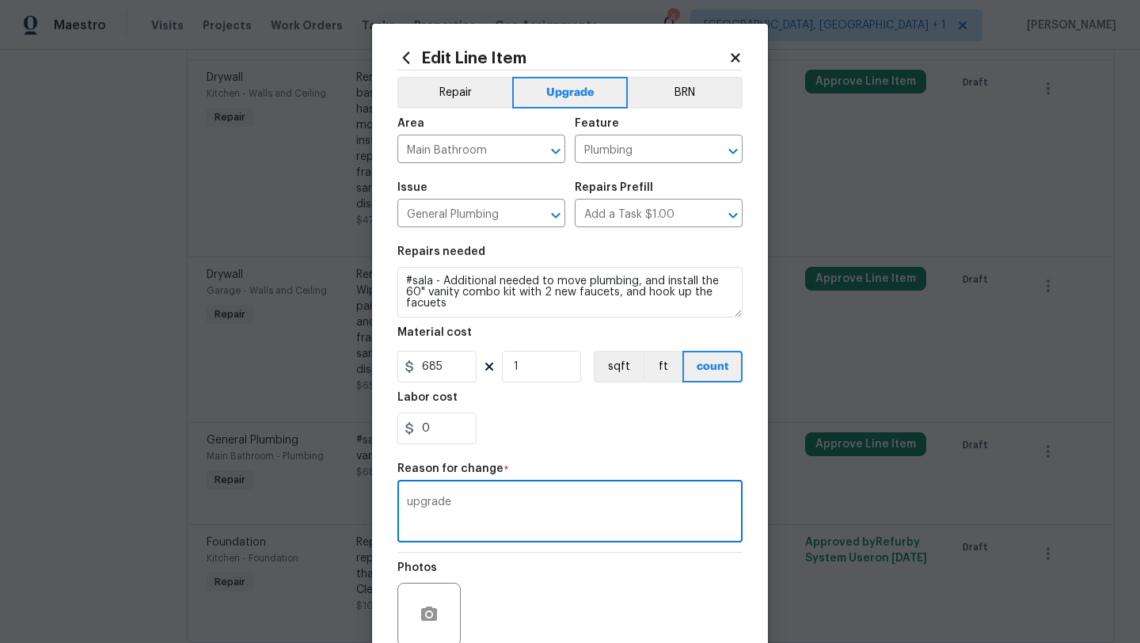
type textarea "upgrade"
click at [601, 454] on section "Repairs needed #sala - Additional needed to move plumbing, and install the 60" …" at bounding box center [569, 345] width 345 height 217
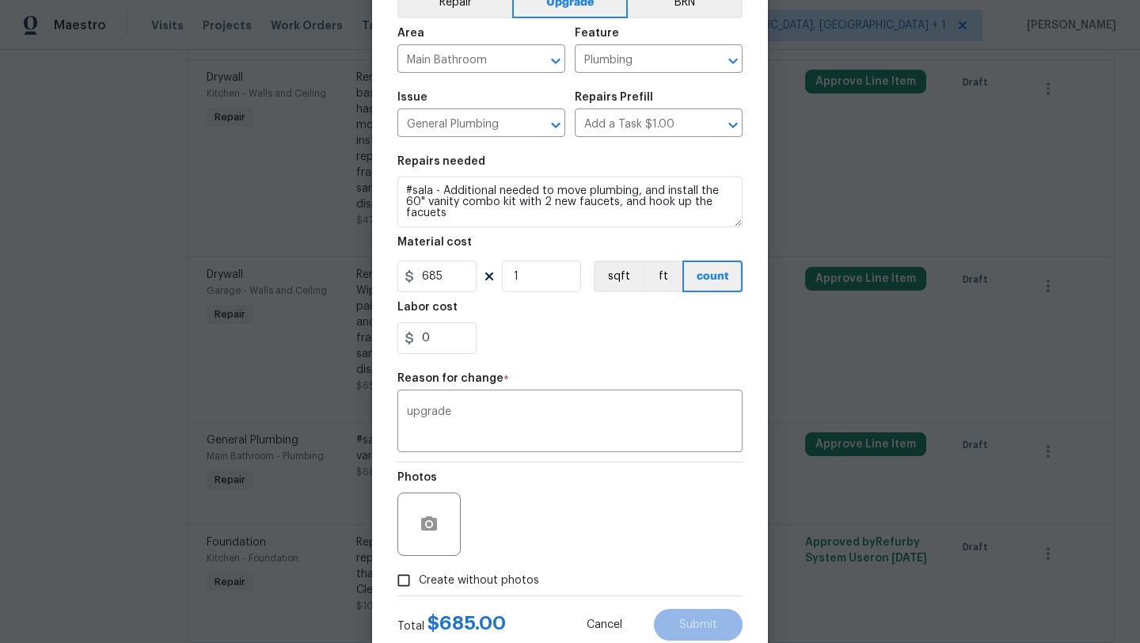
scroll to position [138, 0]
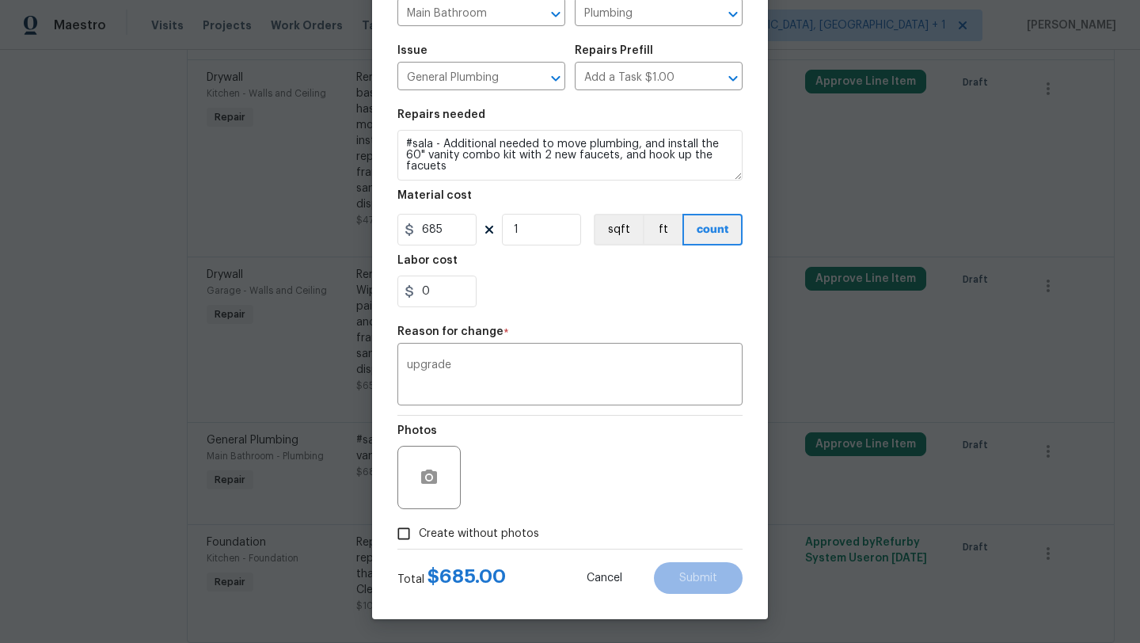
click at [481, 530] on span "Create without photos" at bounding box center [479, 534] width 120 height 17
click at [419, 530] on input "Create without photos" at bounding box center [404, 533] width 30 height 30
checkbox input "true"
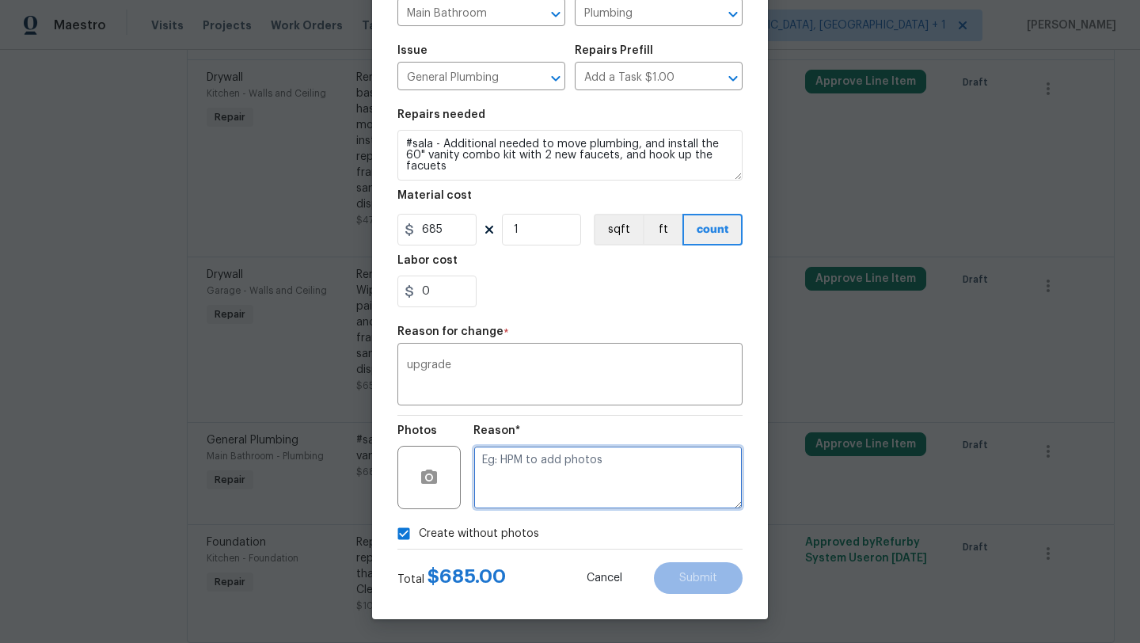
click at [535, 491] on textarea at bounding box center [607, 477] width 269 height 63
type textarea "later"
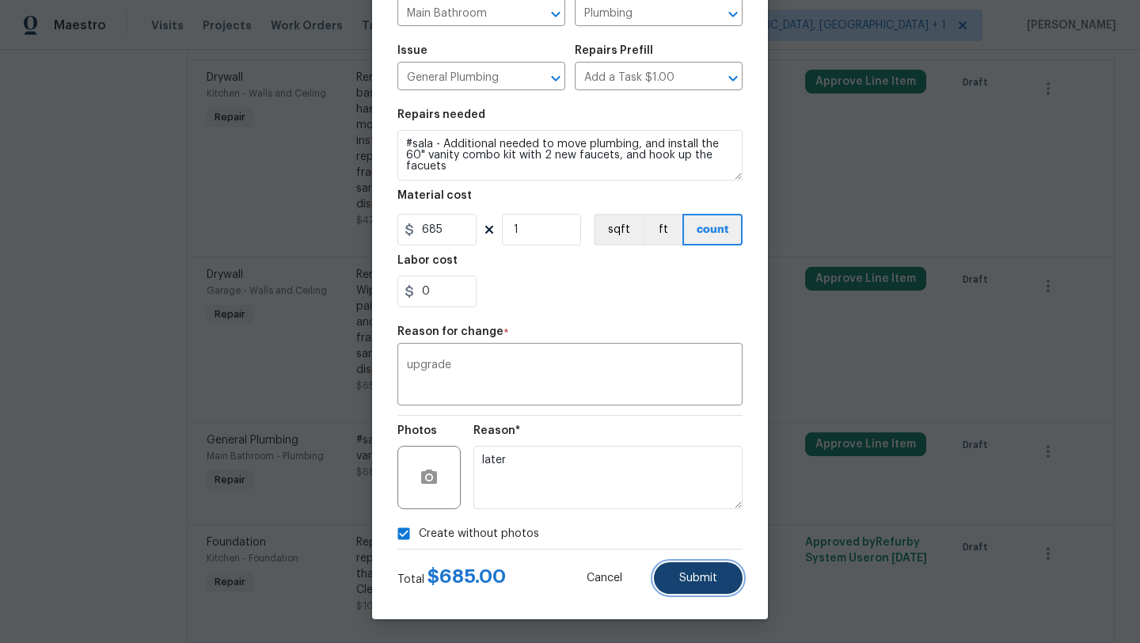
click at [683, 585] on button "Submit" at bounding box center [698, 578] width 89 height 32
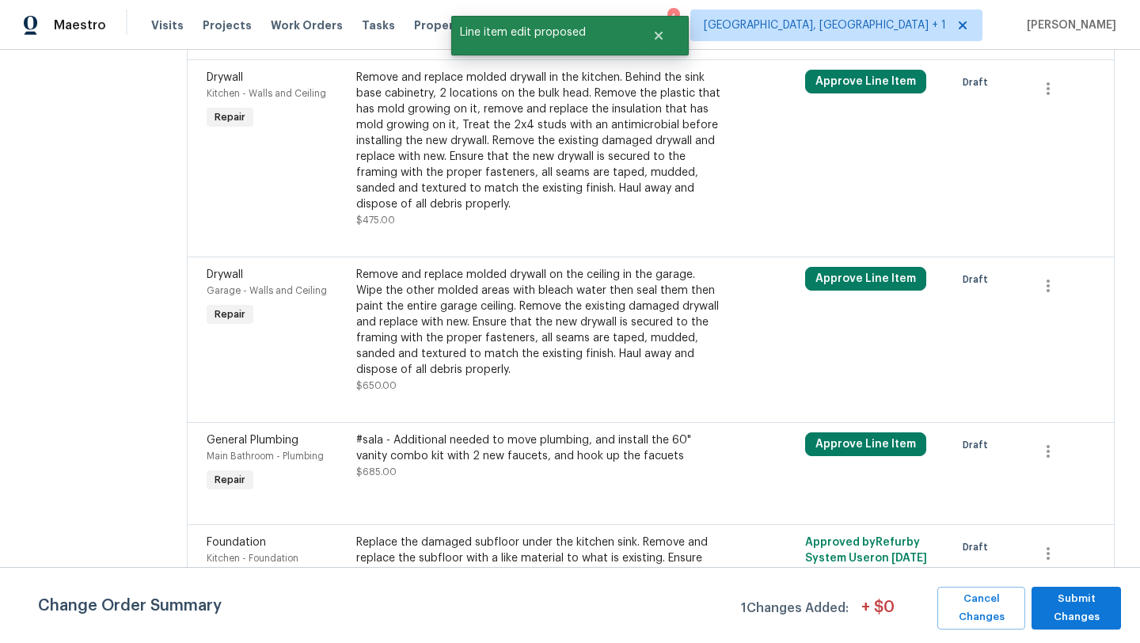
scroll to position [0, 0]
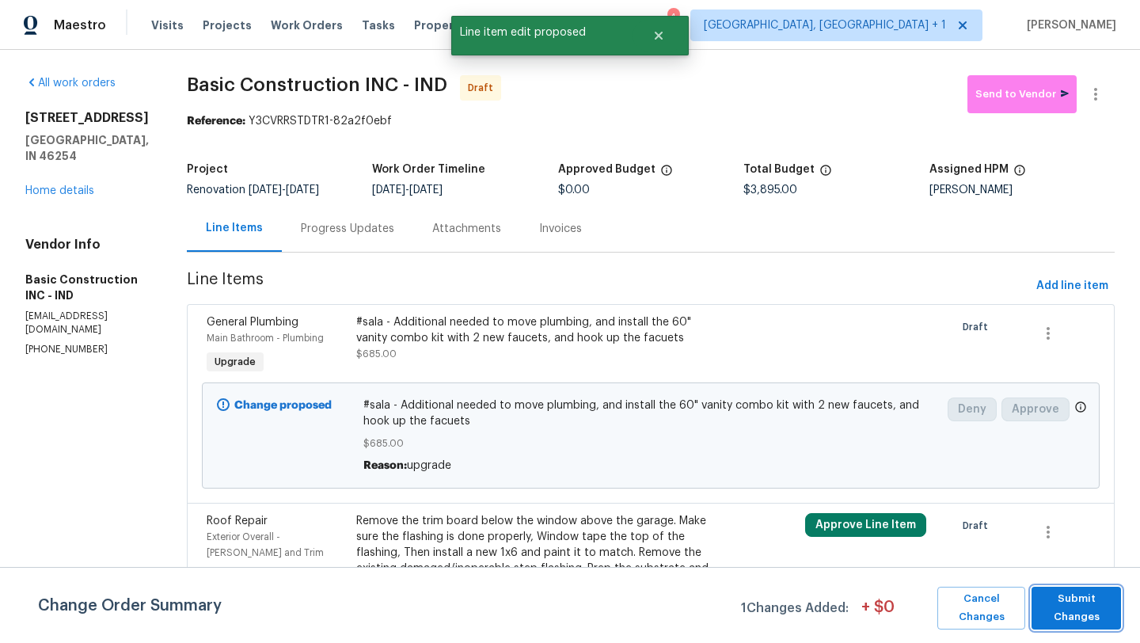
click at [1062, 610] on span "Submit Changes" at bounding box center [1076, 608] width 74 height 36
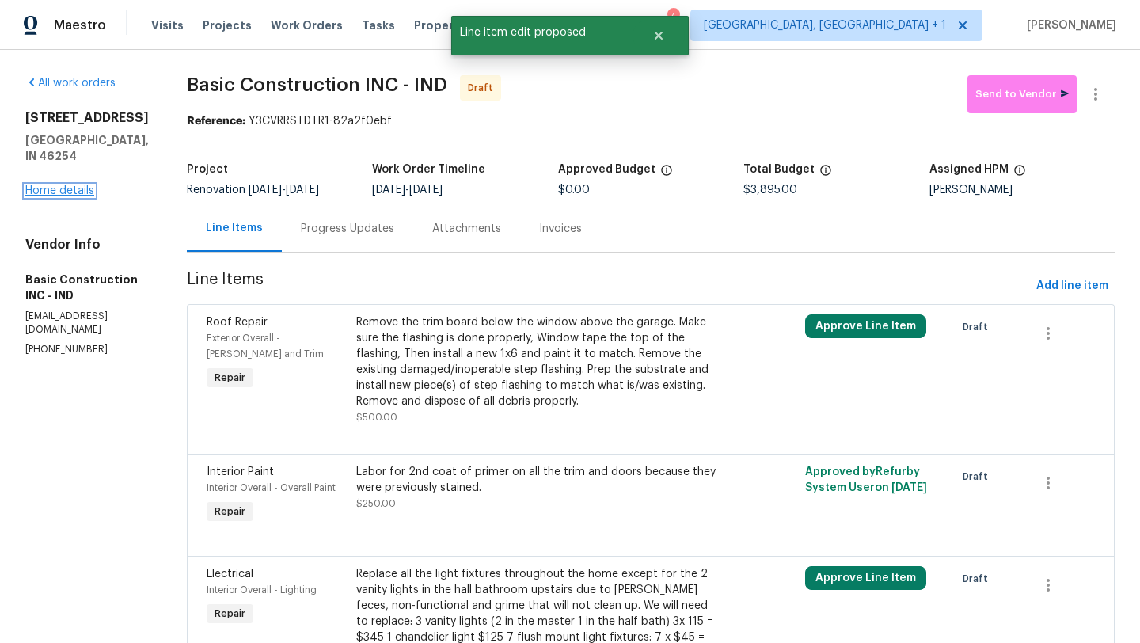
click at [74, 196] on link "Home details" at bounding box center [59, 190] width 69 height 11
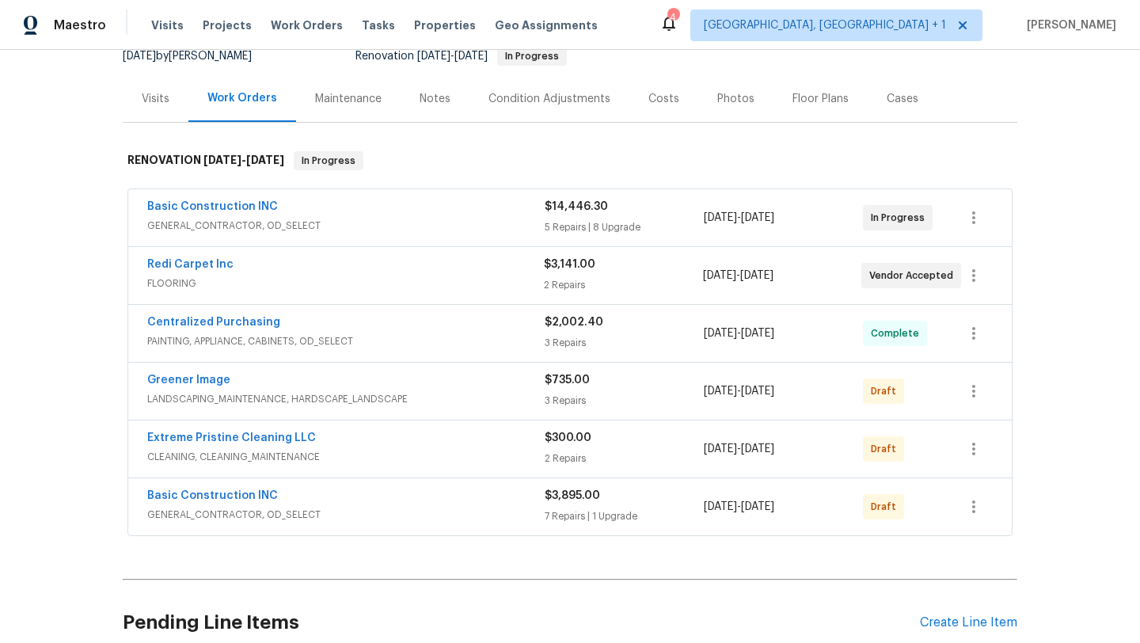
scroll to position [166, 0]
click at [976, 511] on icon "button" at bounding box center [973, 505] width 19 height 19
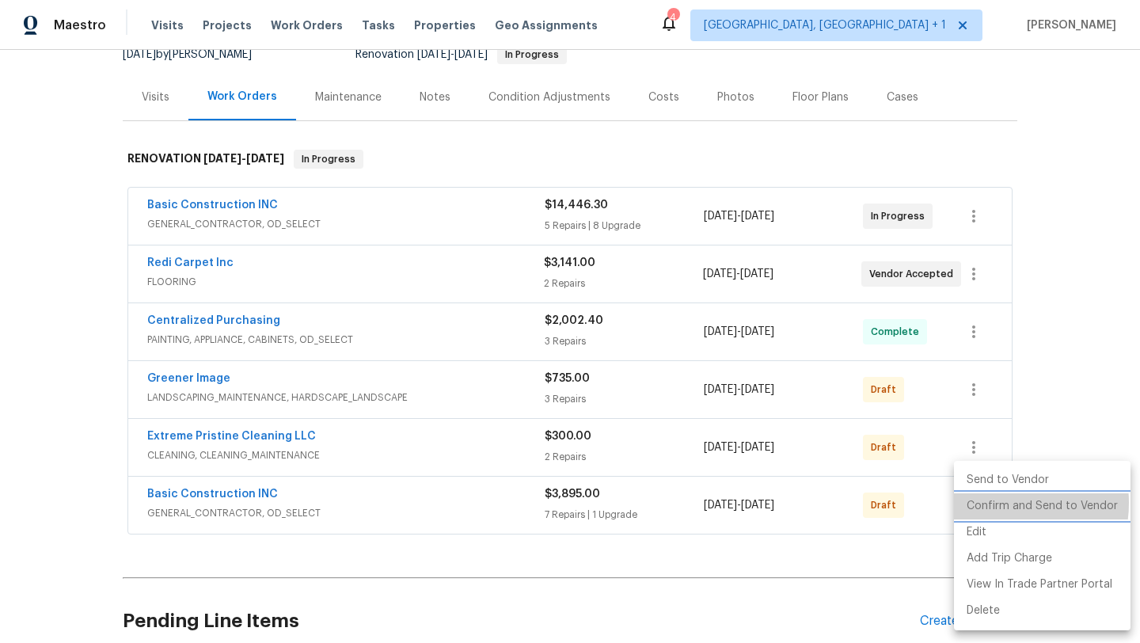
click at [992, 503] on li "Confirm and Send to Vendor" at bounding box center [1042, 506] width 177 height 26
